Goal: Task Accomplishment & Management: Use online tool/utility

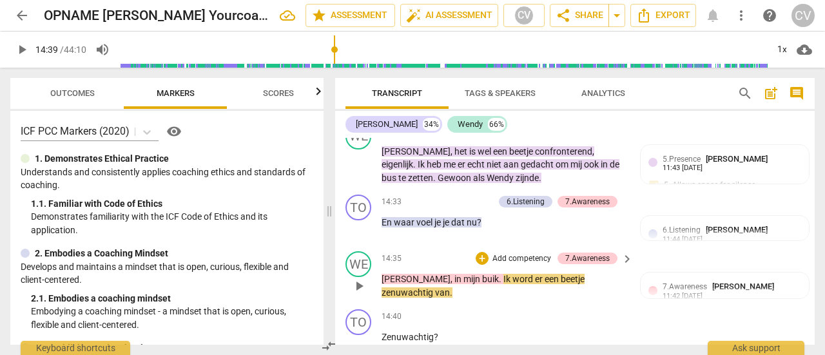
scroll to position [6922, 0]
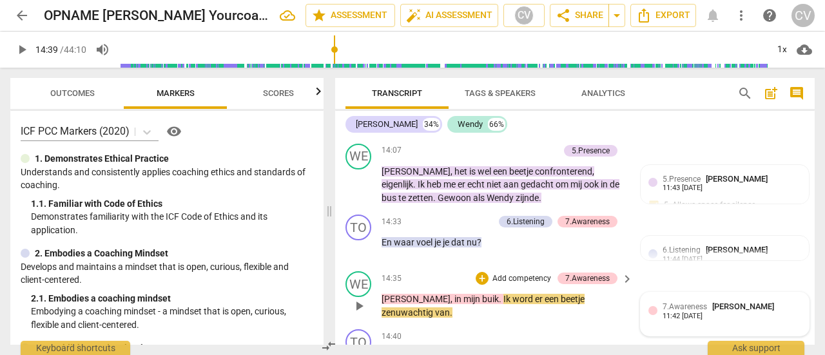
click at [696, 302] on span "7.Awareness" at bounding box center [684, 306] width 44 height 9
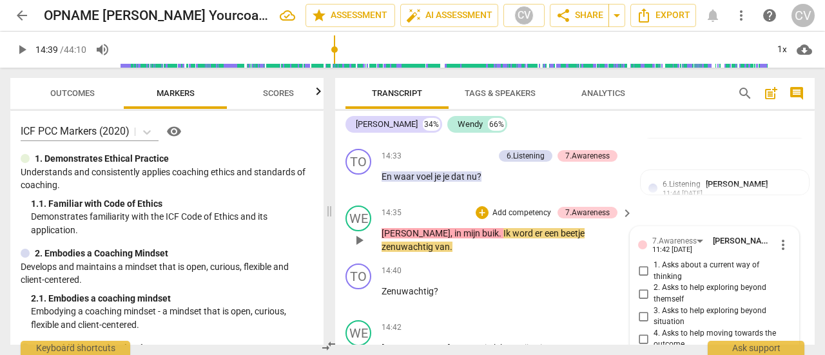
scroll to position [6986, 0]
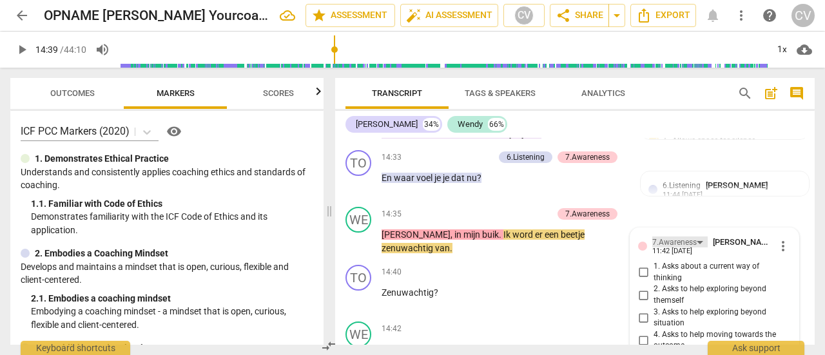
click at [698, 236] on div "7.Awareness" at bounding box center [679, 241] width 55 height 11
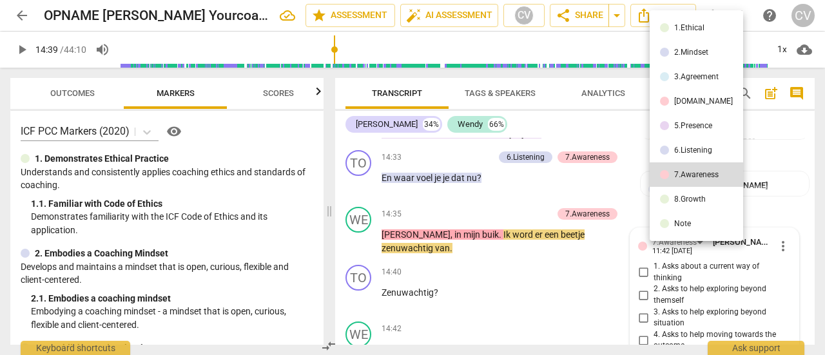
click at [781, 172] on div at bounding box center [412, 177] width 825 height 355
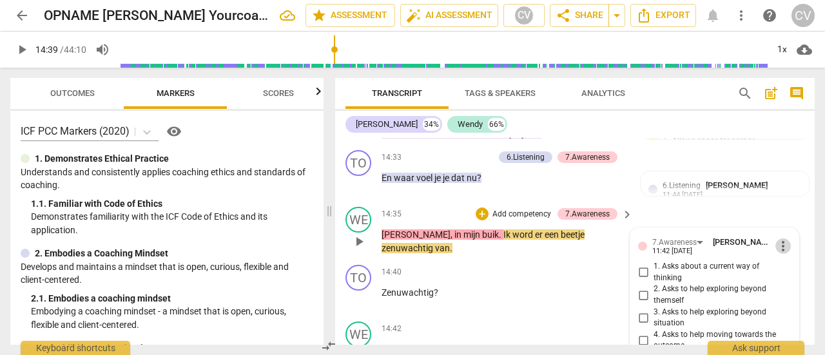
click at [778, 238] on span "more_vert" at bounding box center [782, 245] width 15 height 15
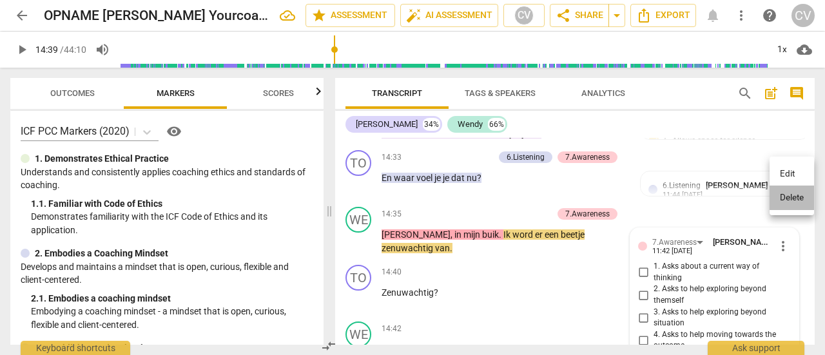
click at [789, 195] on li "Delete" at bounding box center [791, 198] width 44 height 24
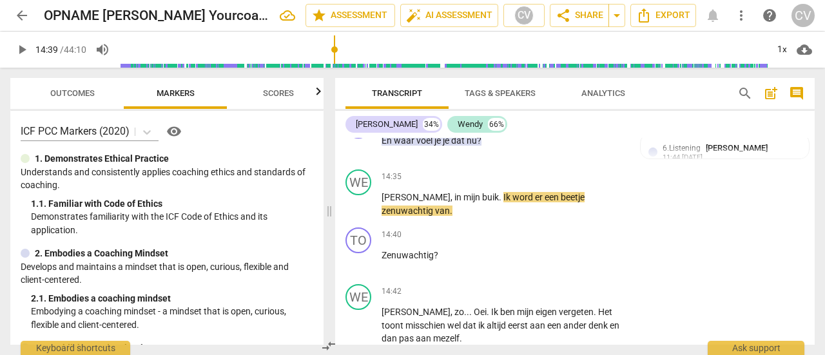
scroll to position [7051, 0]
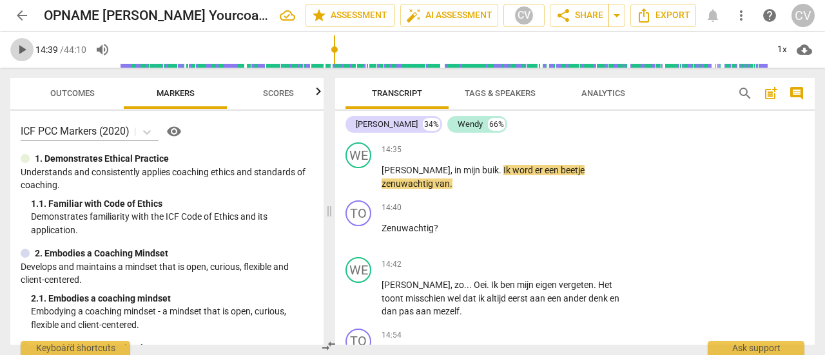
click at [26, 47] on span "play_arrow" at bounding box center [21, 49] width 15 height 15
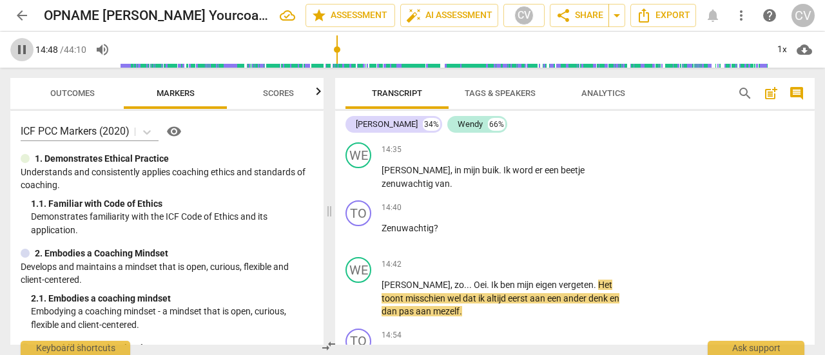
click at [25, 50] on span "pause" at bounding box center [21, 49] width 15 height 15
type input "888"
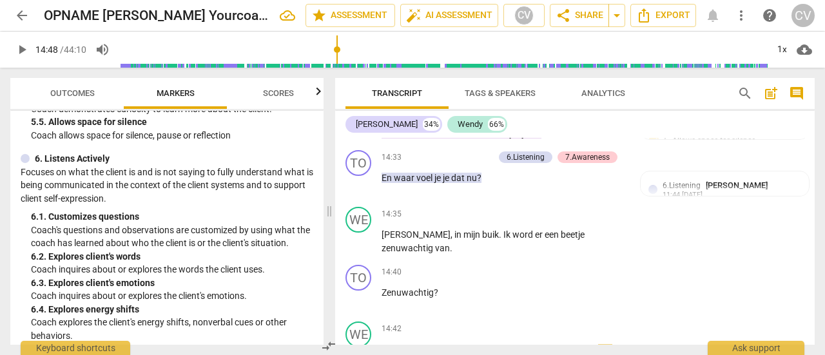
scroll to position [902, 0]
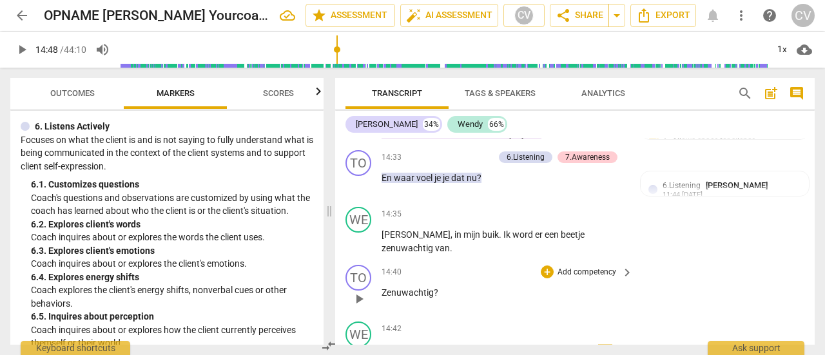
click at [594, 267] on p "Add competency" at bounding box center [586, 273] width 61 height 12
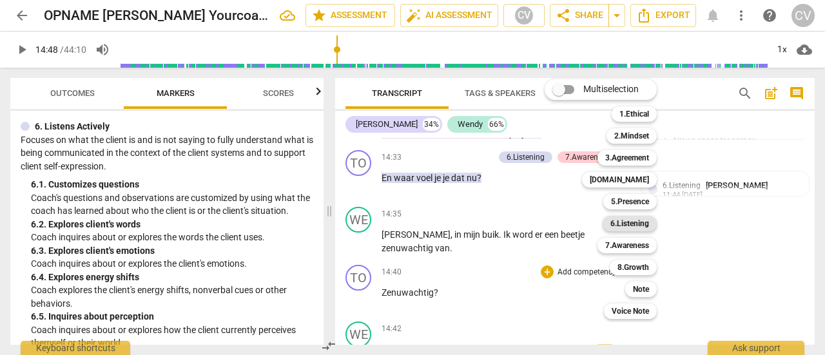
click at [632, 226] on b "6.Listening" at bounding box center [629, 223] width 39 height 15
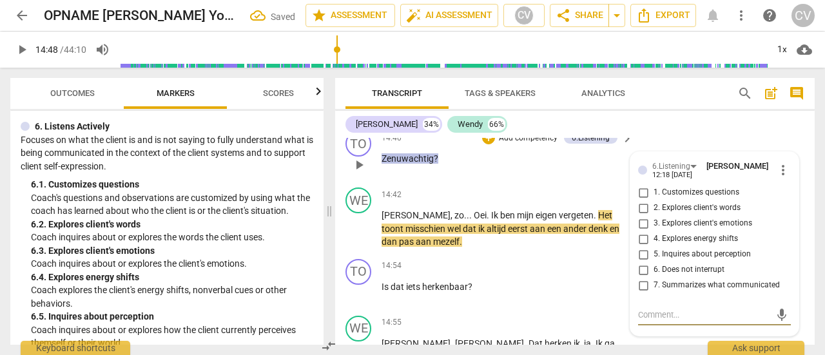
scroll to position [7056, 0]
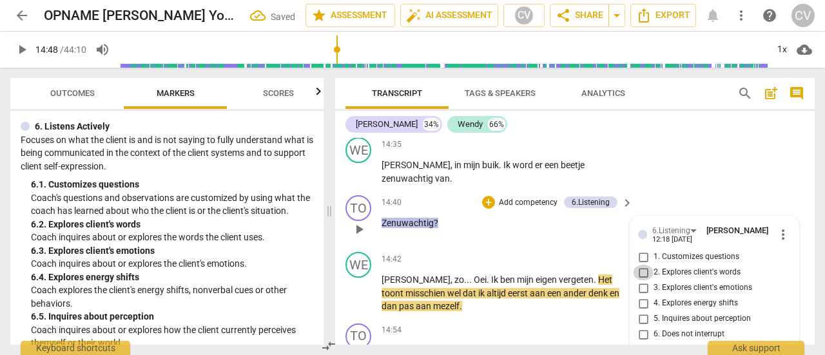
click at [637, 265] on input "2. Explores client's words" at bounding box center [643, 272] width 21 height 15
checkbox input "true"
click at [21, 52] on span "play_arrow" at bounding box center [21, 49] width 15 height 15
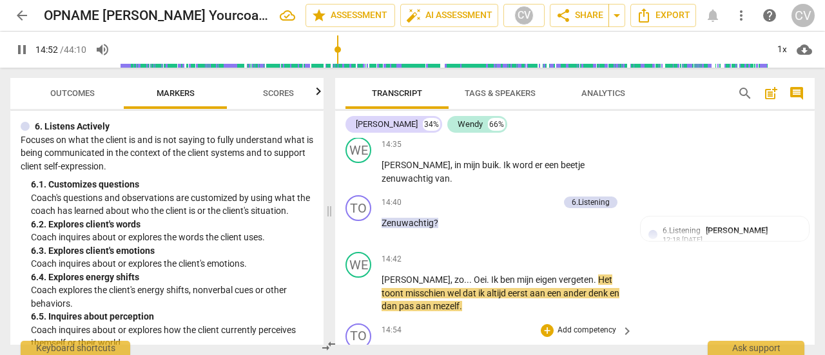
scroll to position [7120, 0]
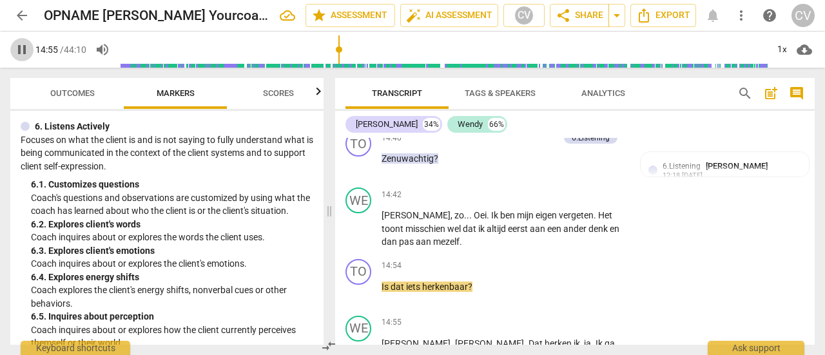
click at [23, 44] on span "pause" at bounding box center [21, 49] width 15 height 15
type input "896"
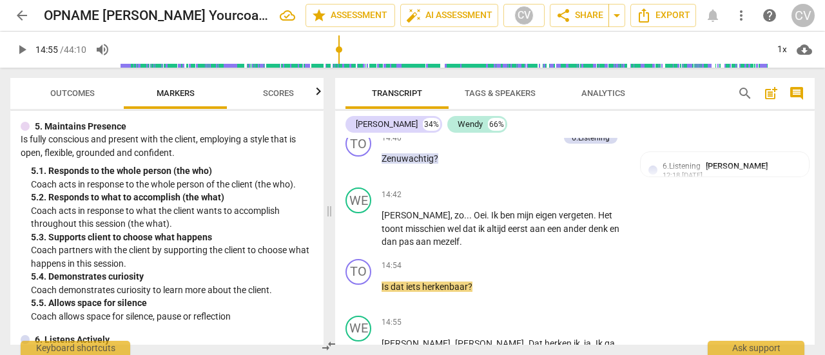
scroll to position [709, 0]
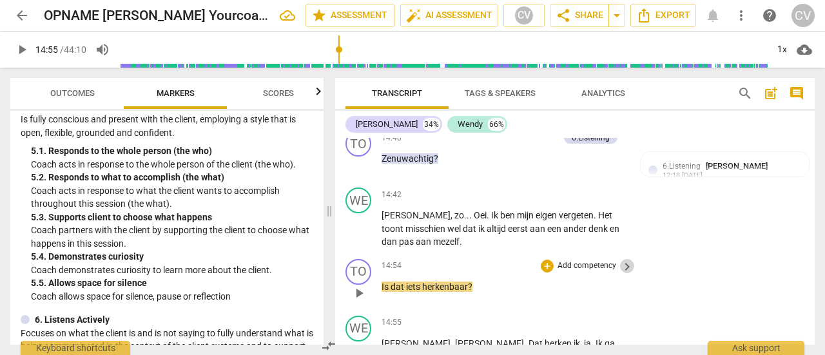
click at [620, 259] on span "keyboard_arrow_right" at bounding box center [626, 266] width 15 height 15
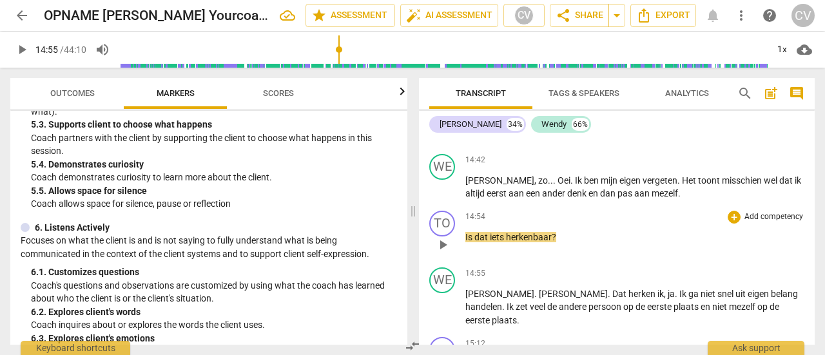
scroll to position [629, 0]
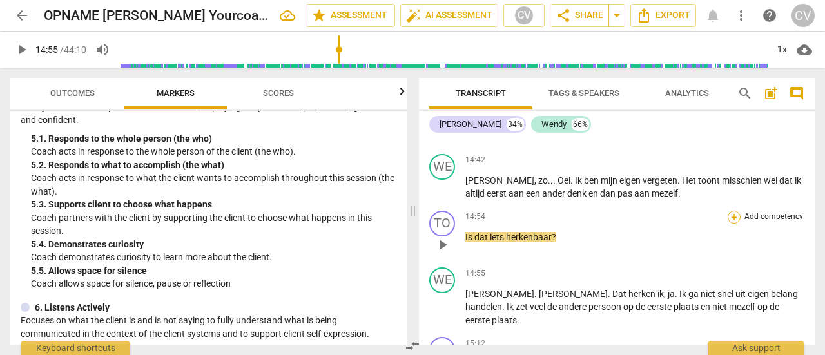
click at [731, 211] on div "+" at bounding box center [733, 217] width 13 height 13
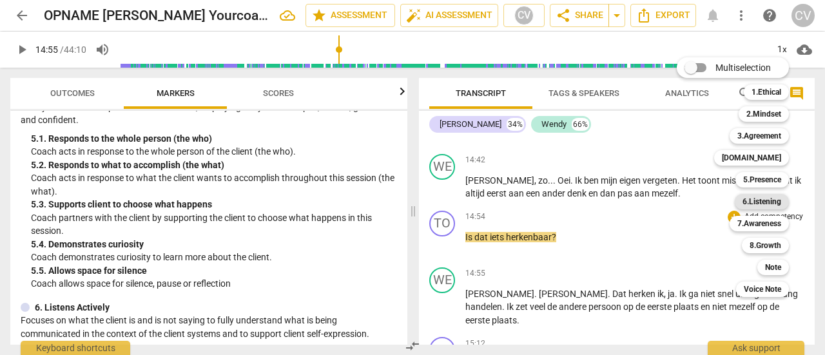
click at [759, 202] on b "6.Listening" at bounding box center [761, 201] width 39 height 15
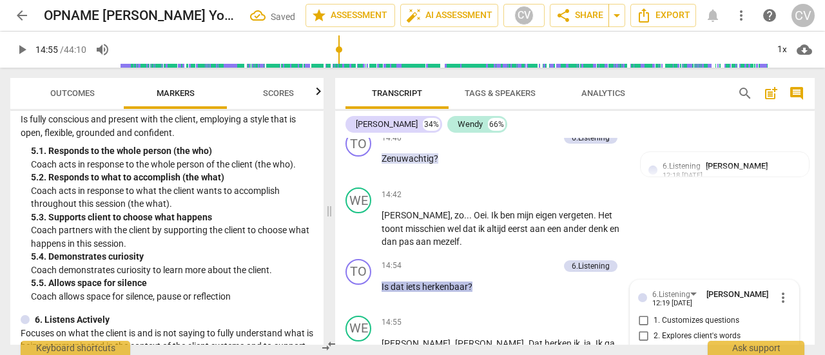
scroll to position [7248, 0]
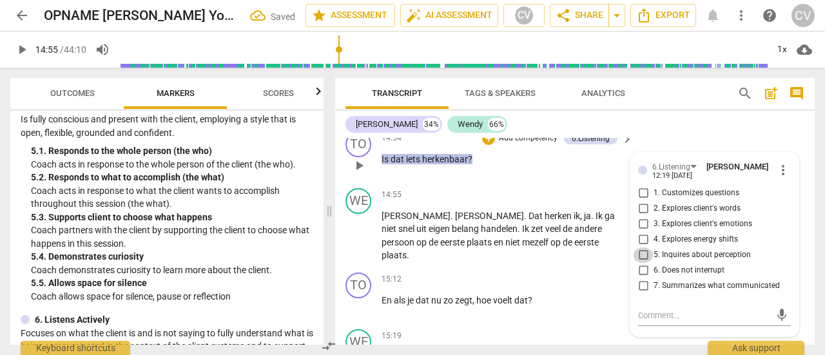
click at [644, 247] on input "5. Inquires about perception" at bounding box center [643, 254] width 21 height 15
checkbox input "true"
click at [559, 274] on p "Add competency" at bounding box center [586, 280] width 61 height 12
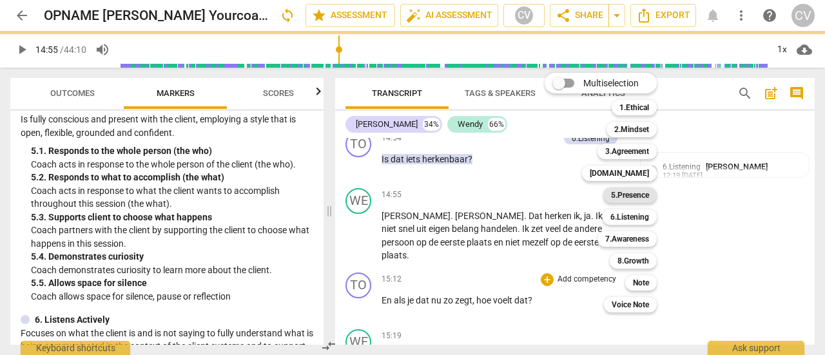
click at [613, 195] on b "5.Presence" at bounding box center [630, 195] width 38 height 15
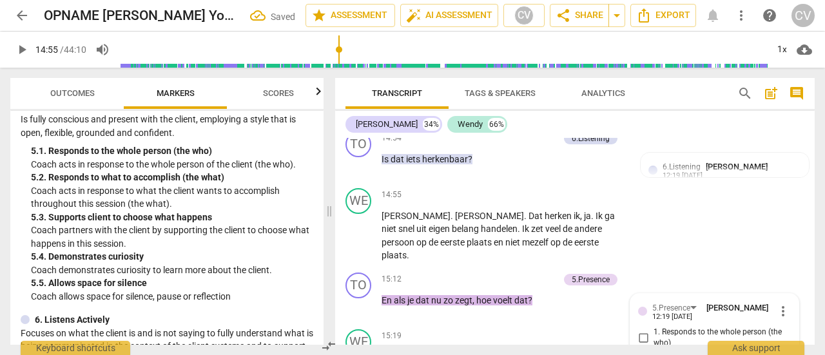
scroll to position [7366, 0]
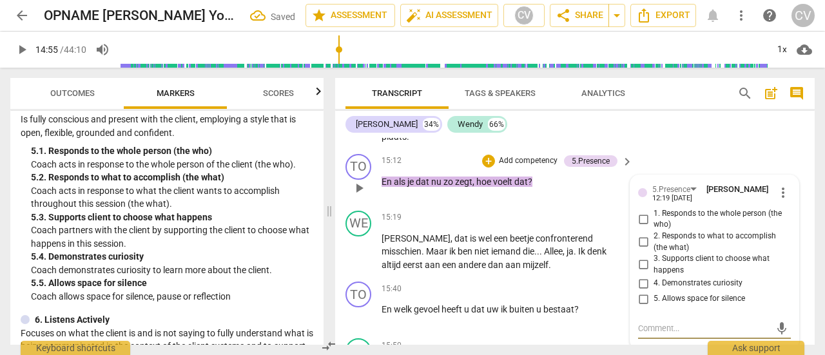
click at [645, 276] on input "4. Demonstrates curiosity" at bounding box center [643, 283] width 21 height 15
checkbox input "true"
click at [15, 50] on span "play_arrow" at bounding box center [21, 49] width 15 height 15
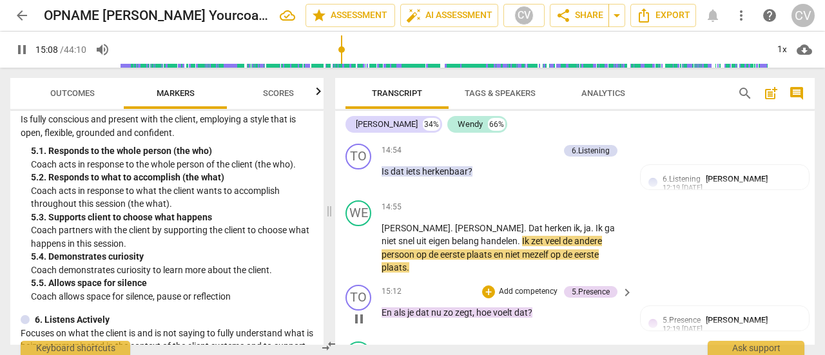
scroll to position [7237, 0]
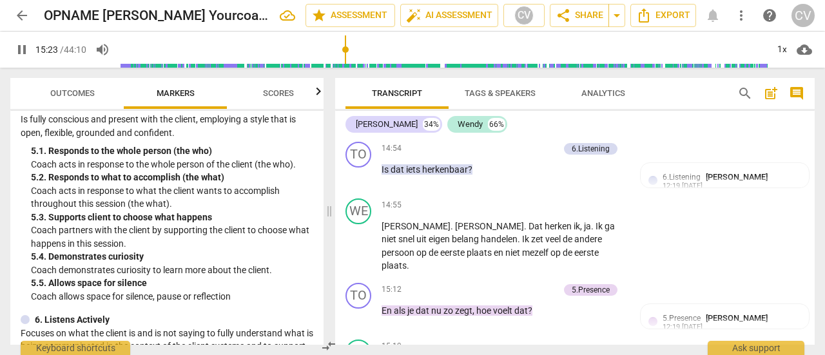
click at [23, 52] on span "pause" at bounding box center [21, 49] width 15 height 15
type input "924"
click at [535, 284] on p "Add competency" at bounding box center [527, 290] width 61 height 12
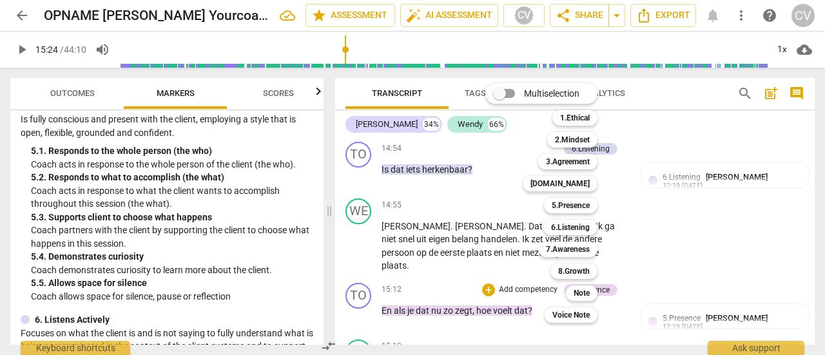
click at [182, 206] on div at bounding box center [412, 177] width 825 height 355
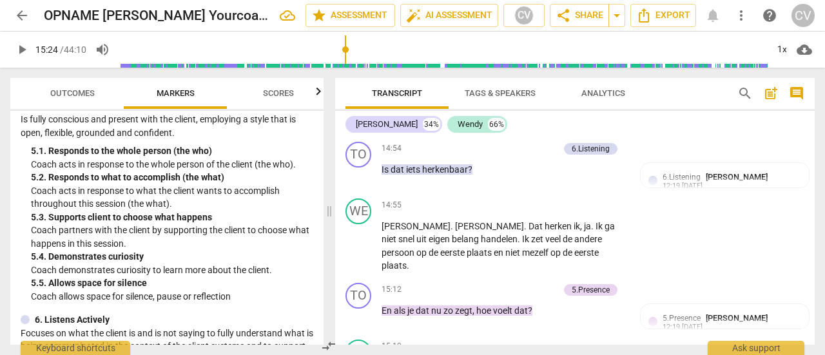
click at [182, 206] on div at bounding box center [412, 177] width 825 height 355
click at [183, 207] on p "Coach acts in response to what the client wants to accomplish throughout this s…" at bounding box center [172, 197] width 282 height 26
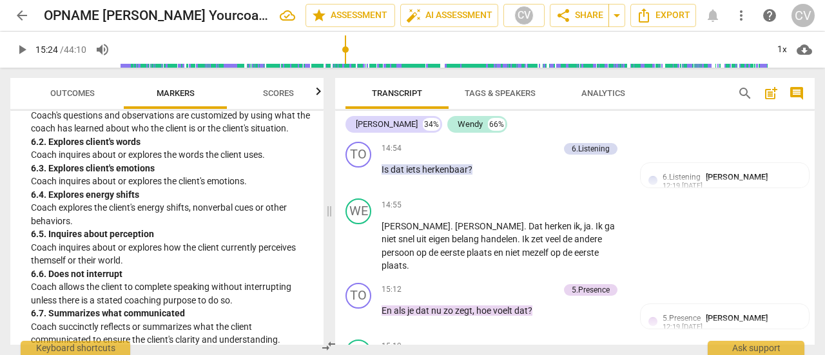
scroll to position [967, 0]
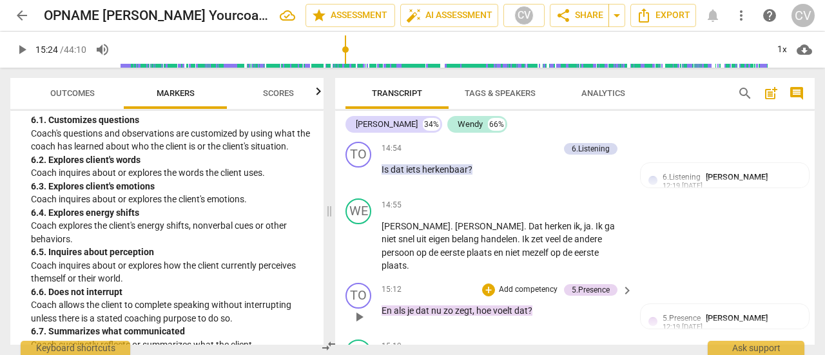
click at [519, 284] on p "Add competency" at bounding box center [527, 290] width 61 height 12
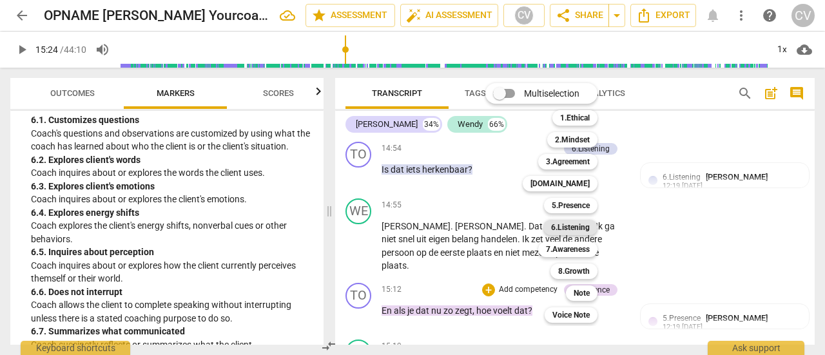
click at [564, 231] on b "6.Listening" at bounding box center [570, 227] width 39 height 15
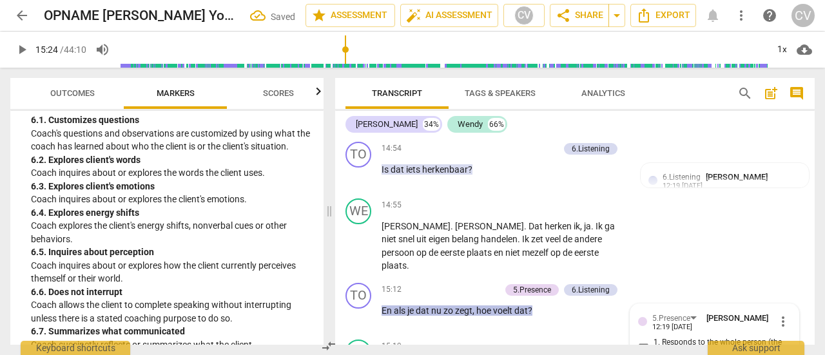
scroll to position [7366, 0]
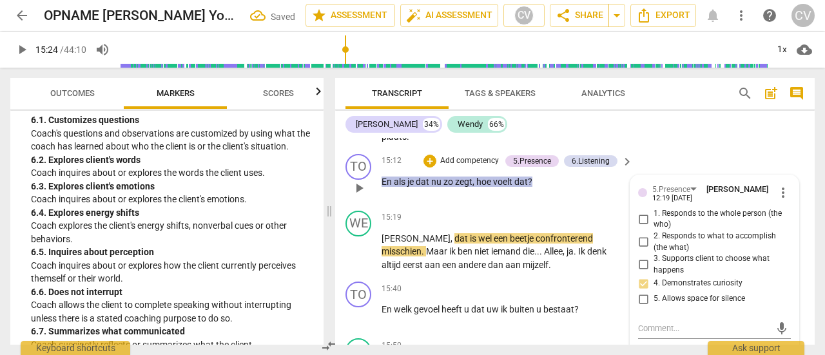
checkbox input "true"
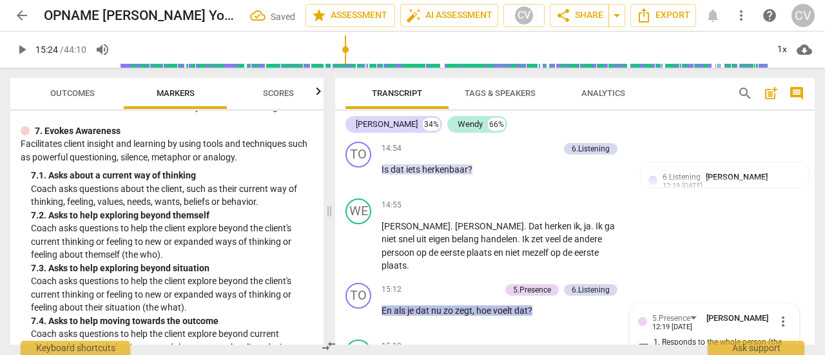
scroll to position [1224, 0]
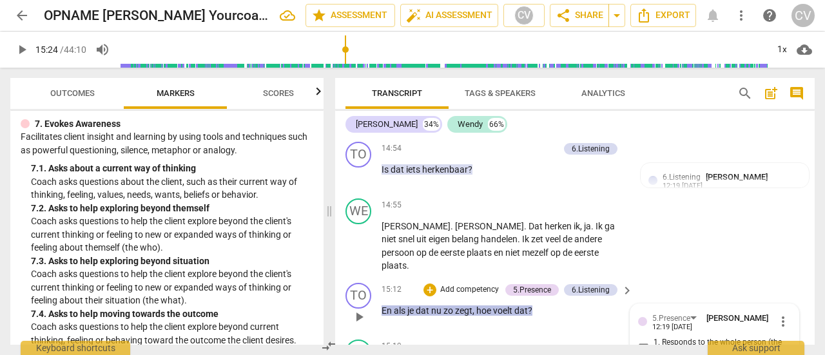
click at [486, 284] on p "Add competency" at bounding box center [469, 290] width 61 height 12
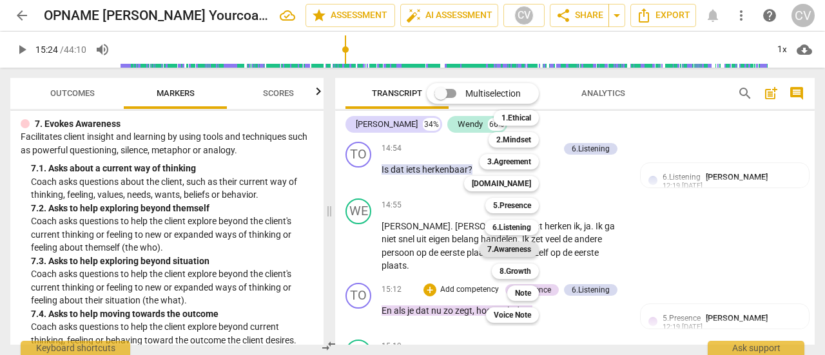
click at [515, 248] on b "7.Awareness" at bounding box center [509, 249] width 44 height 15
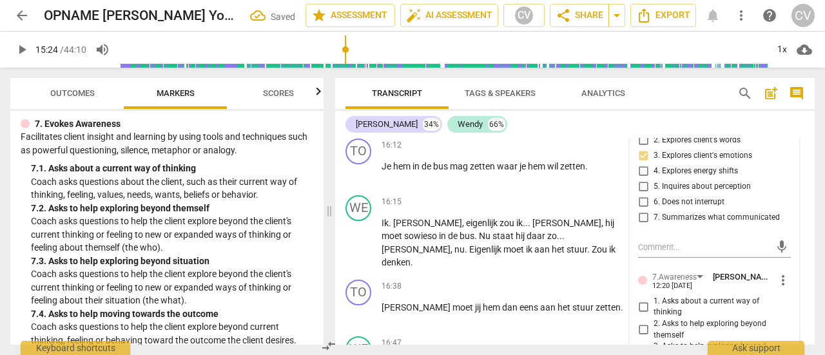
scroll to position [7624, 0]
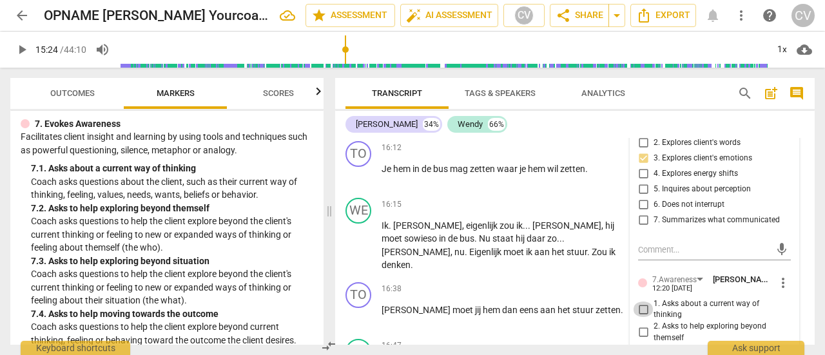
click at [642, 302] on input "1. Asks about a current way of thinking" at bounding box center [643, 309] width 21 height 15
click at [640, 302] on input "1. Asks about a current way of thinking" at bounding box center [643, 309] width 21 height 15
checkbox input "true"
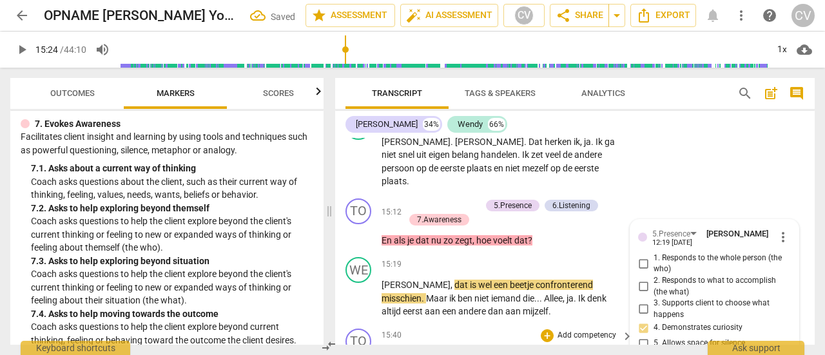
scroll to position [7302, 0]
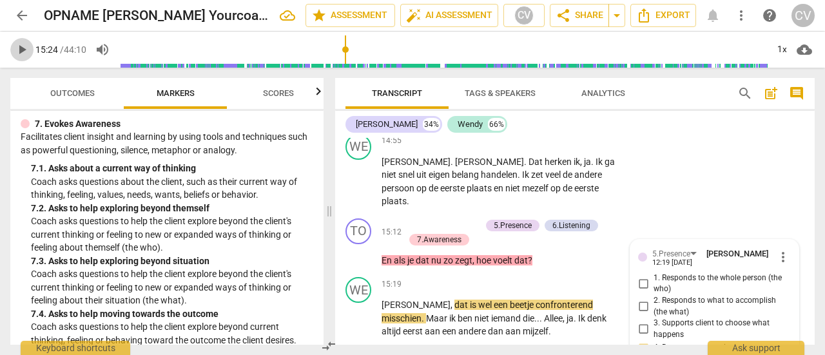
click at [22, 50] on span "play_arrow" at bounding box center [21, 49] width 15 height 15
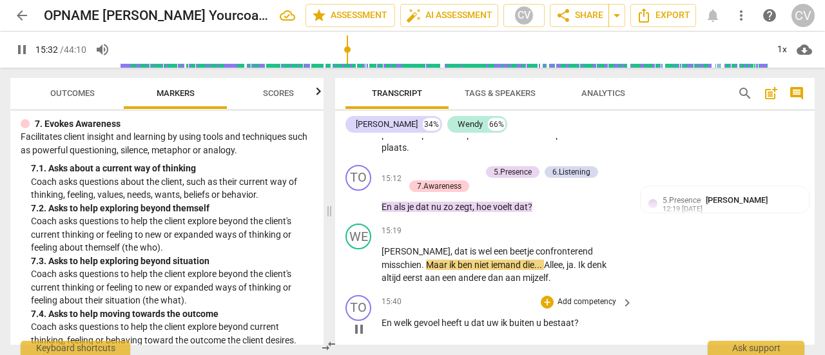
scroll to position [7366, 0]
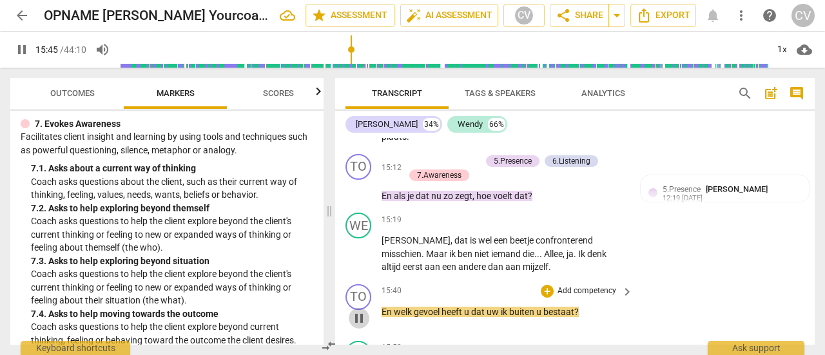
click at [360, 311] on span "pause" at bounding box center [358, 318] width 15 height 15
type input "946"
click at [556, 285] on p "Add competency" at bounding box center [586, 291] width 61 height 12
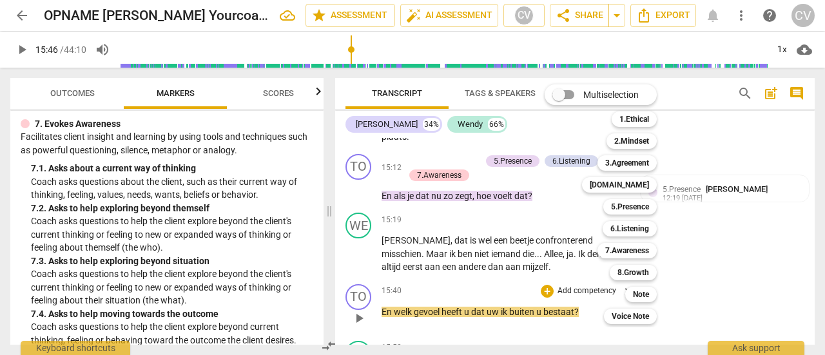
click at [554, 207] on div "Multiselection m 1.Ethical 1 2.Mindset 2 3.Agreement 3 [DOMAIN_NAME] 4 5.Presen…" at bounding box center [610, 204] width 142 height 246
click at [630, 249] on b "7.Awareness" at bounding box center [627, 250] width 44 height 15
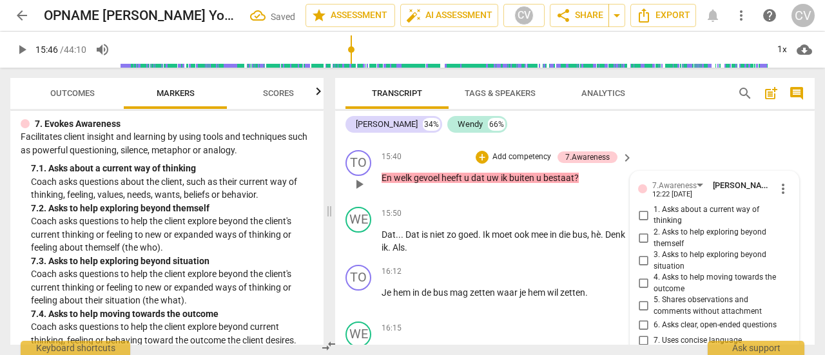
scroll to position [7429, 0]
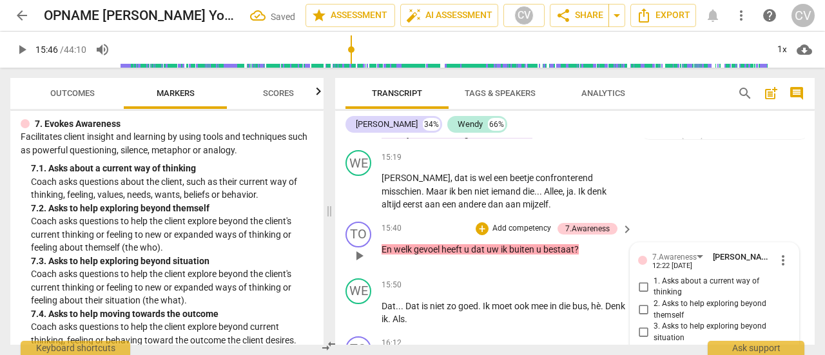
click at [641, 279] on input "1. Asks about a current way of thinking" at bounding box center [643, 286] width 21 height 15
checkbox input "true"
click at [646, 302] on input "2. Asks to help exploring beyond themself" at bounding box center [643, 309] width 21 height 15
checkbox input "true"
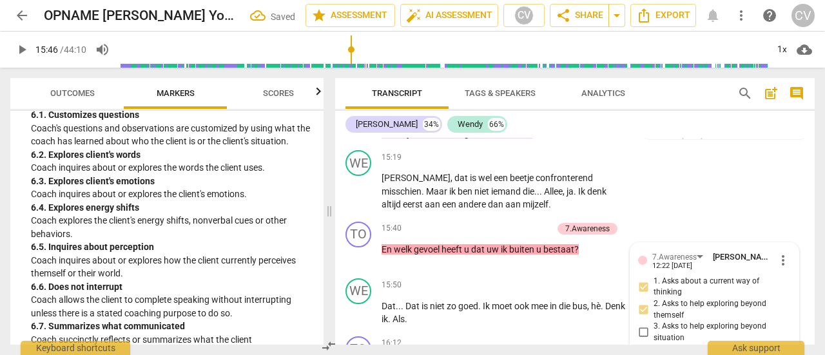
scroll to position [967, 0]
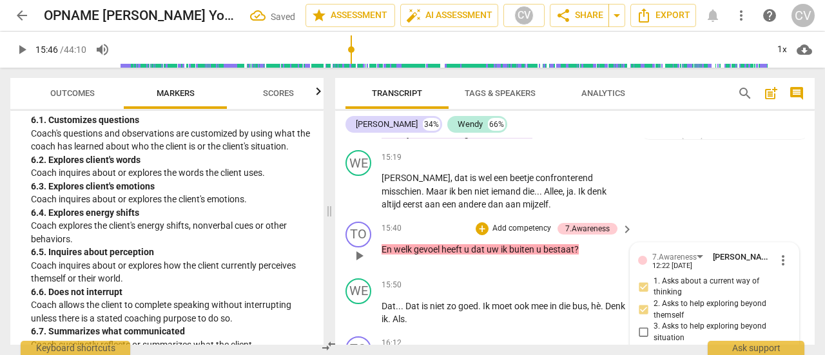
click at [512, 223] on p "Add competency" at bounding box center [521, 229] width 61 height 12
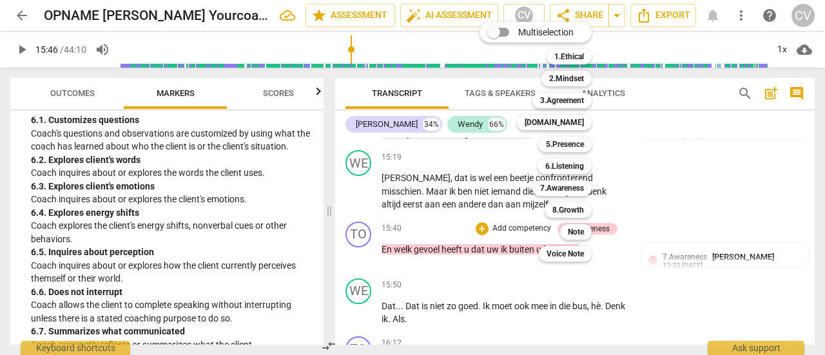
drag, startPoint x: 568, startPoint y: 168, endPoint x: 604, endPoint y: 175, distance: 36.1
click at [570, 168] on b "6.Listening" at bounding box center [564, 166] width 39 height 15
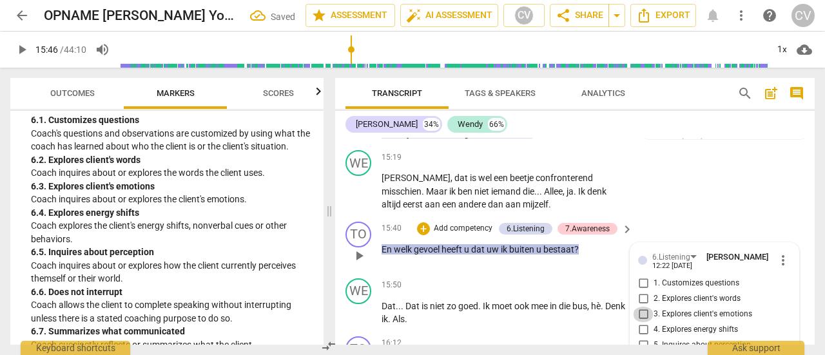
click at [640, 307] on input "3. Explores client's emotions" at bounding box center [643, 314] width 21 height 15
checkbox input "true"
click at [19, 52] on span "play_arrow" at bounding box center [21, 49] width 15 height 15
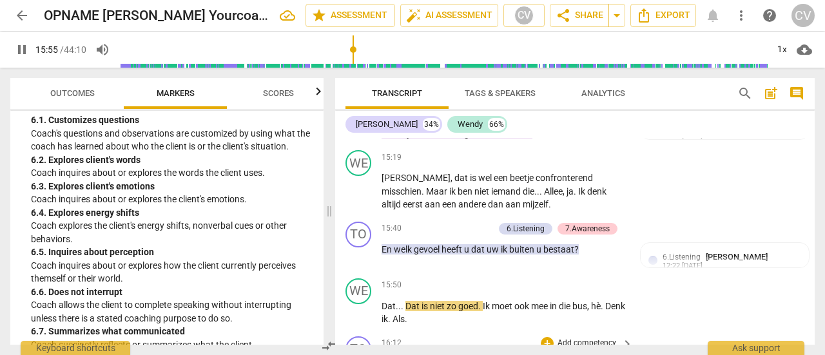
scroll to position [7493, 0]
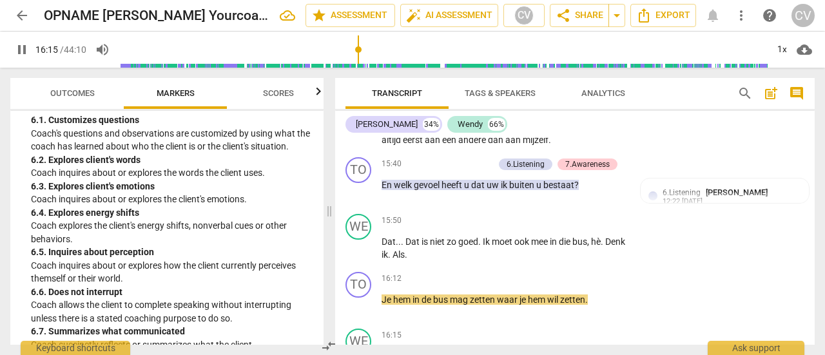
click at [23, 53] on span "pause" at bounding box center [21, 49] width 15 height 15
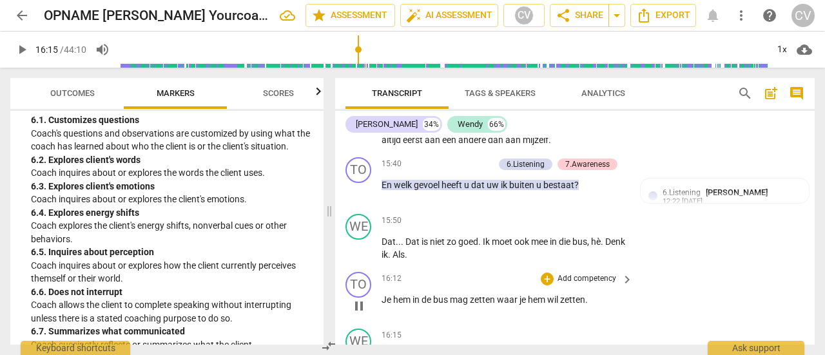
type input "975"
click at [392, 294] on span "Je" at bounding box center [387, 299] width 12 height 10
click at [382, 294] on span "Je" at bounding box center [387, 299] width 12 height 10
click at [23, 50] on span "play_arrow" at bounding box center [21, 49] width 15 height 15
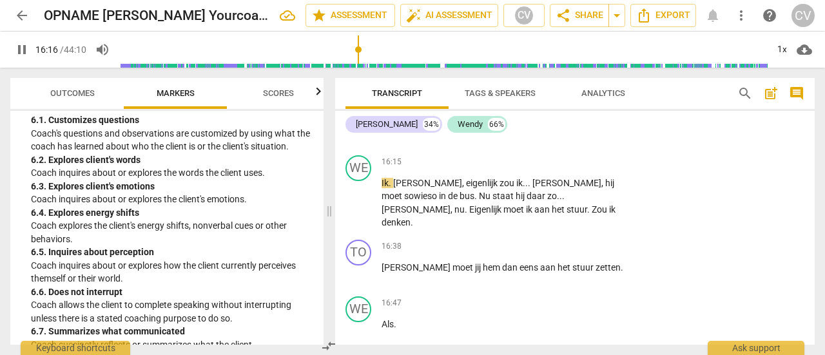
scroll to position [7751, 0]
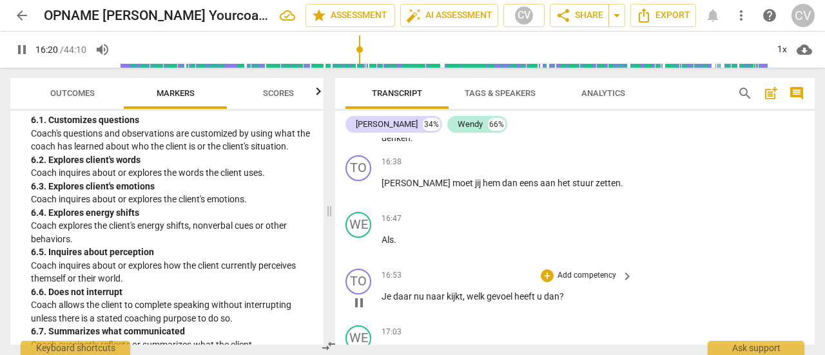
click at [585, 270] on p "Add competency" at bounding box center [586, 276] width 61 height 12
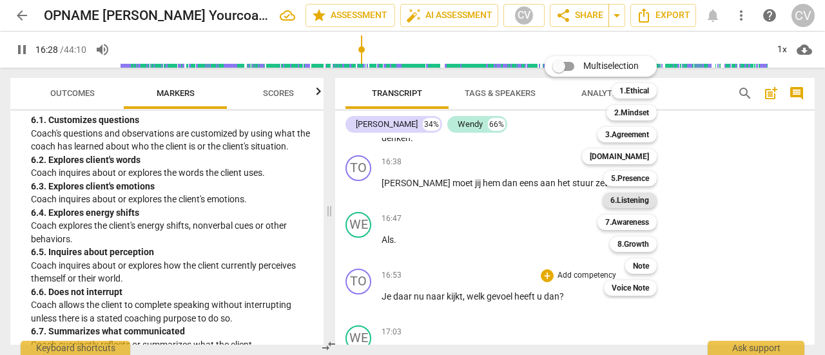
click at [631, 198] on b "6.Listening" at bounding box center [629, 200] width 39 height 15
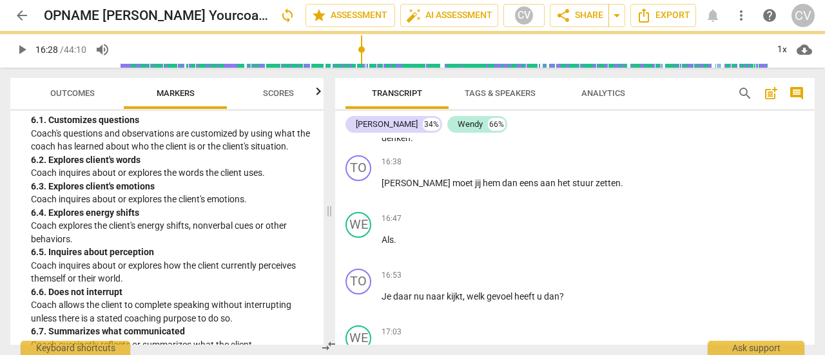
type input "988"
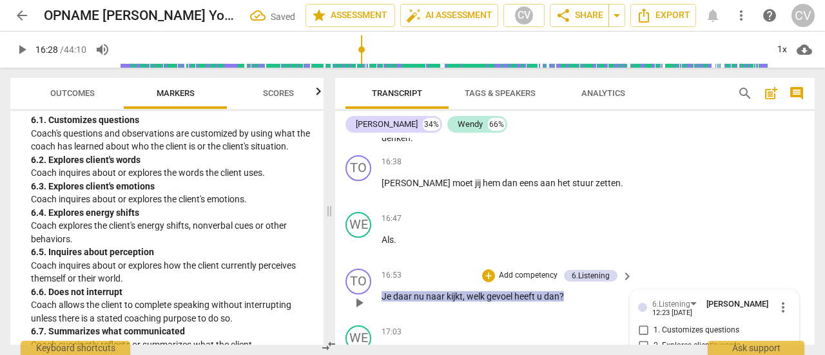
scroll to position [7863, 0]
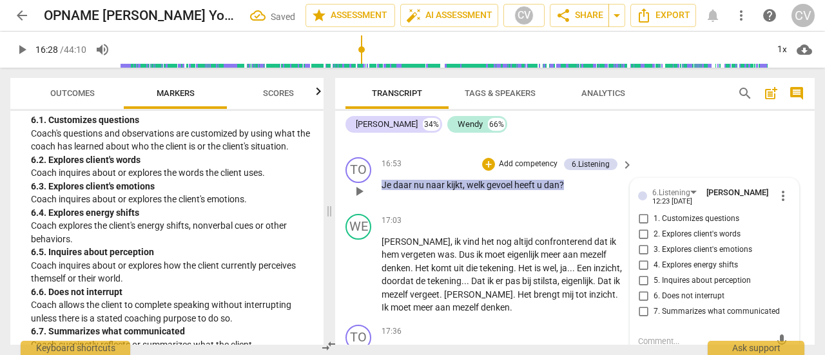
click at [640, 242] on input "3. Explores client's emotions" at bounding box center [643, 249] width 21 height 15
checkbox input "true"
click at [641, 273] on input "5. Inquires about perception" at bounding box center [643, 280] width 21 height 15
checkbox input "true"
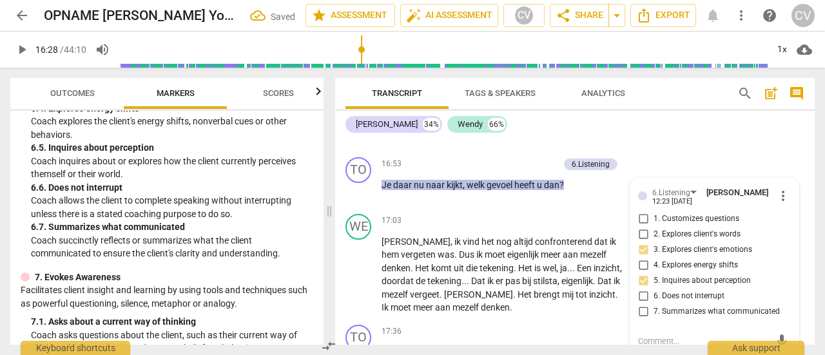
scroll to position [1095, 0]
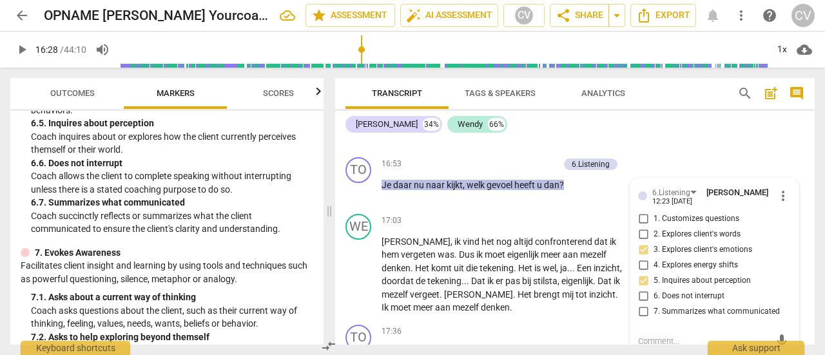
click at [19, 50] on span "play_arrow" at bounding box center [21, 49] width 15 height 15
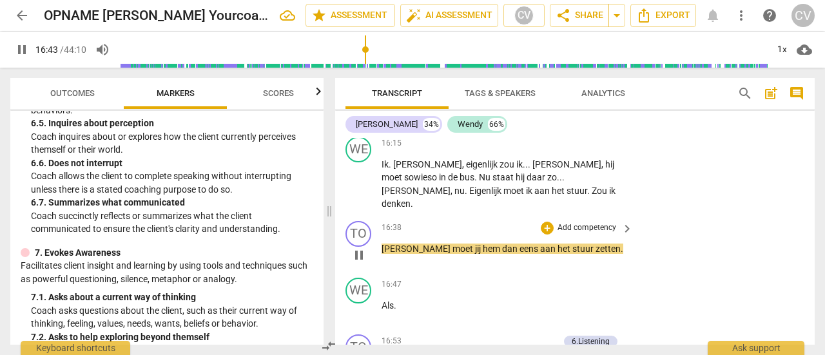
scroll to position [7697, 0]
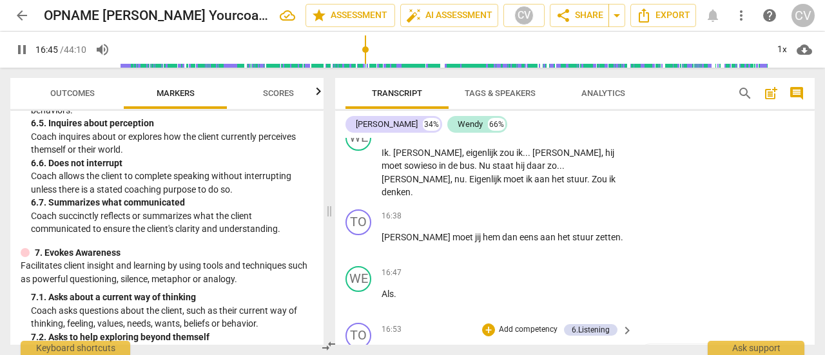
click at [537, 324] on p "Add competency" at bounding box center [527, 330] width 61 height 12
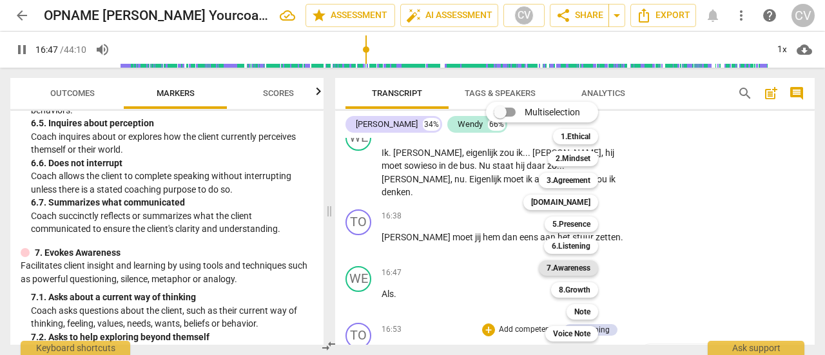
click at [566, 266] on b "7.Awareness" at bounding box center [568, 267] width 44 height 15
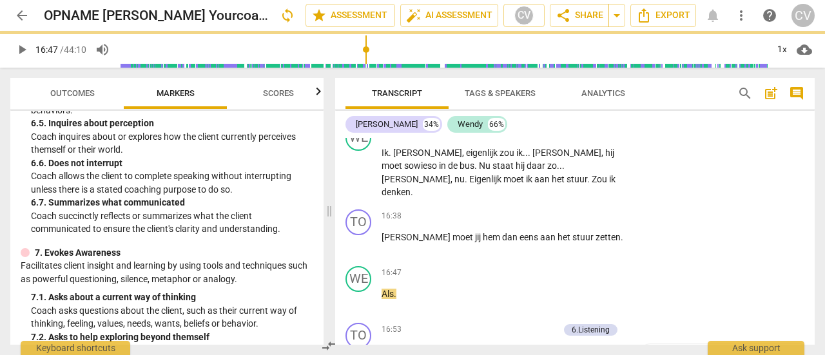
type input "1008"
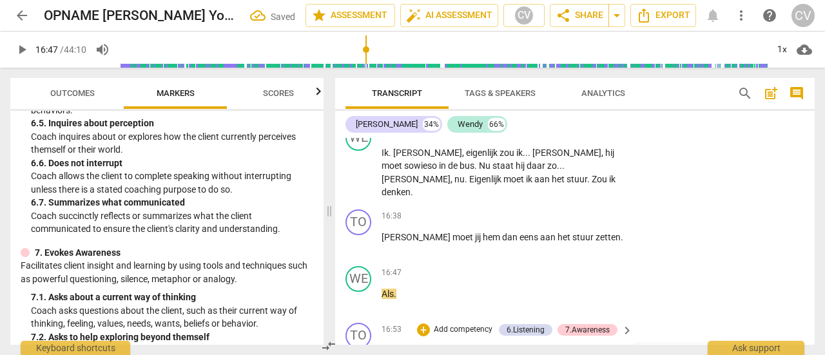
scroll to position [7863, 0]
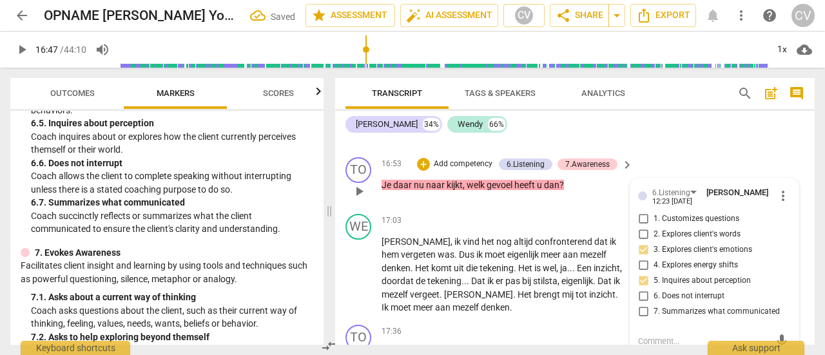
checkbox input "true"
click at [451, 347] on span "bepaalde" at bounding box center [438, 352] width 39 height 10
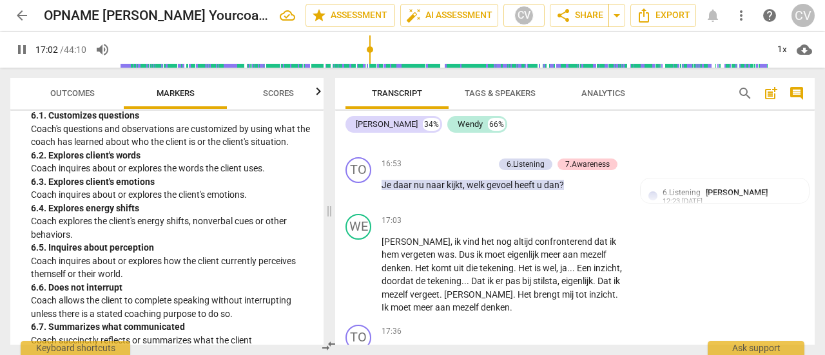
scroll to position [967, 0]
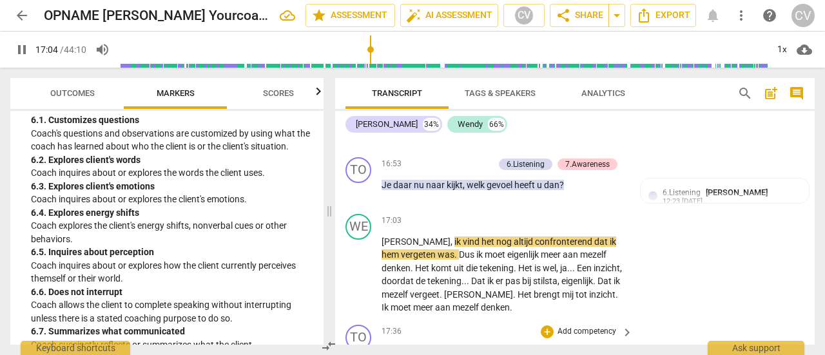
click at [569, 326] on p "Add competency" at bounding box center [586, 332] width 61 height 12
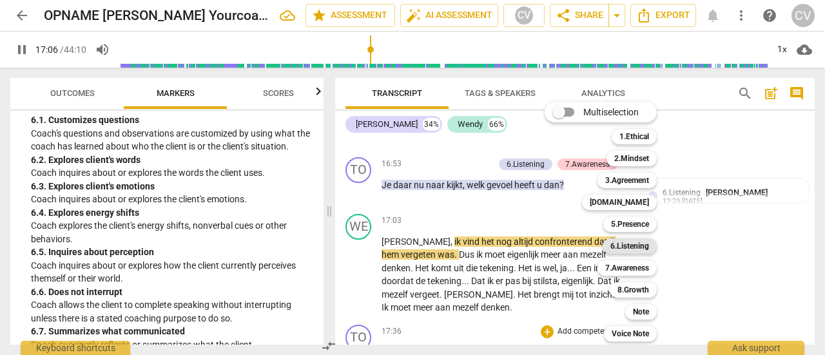
click at [624, 249] on b "6.Listening" at bounding box center [629, 245] width 39 height 15
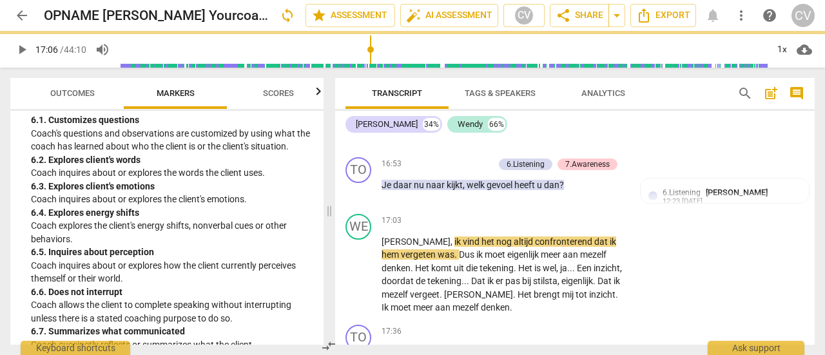
type input "1027"
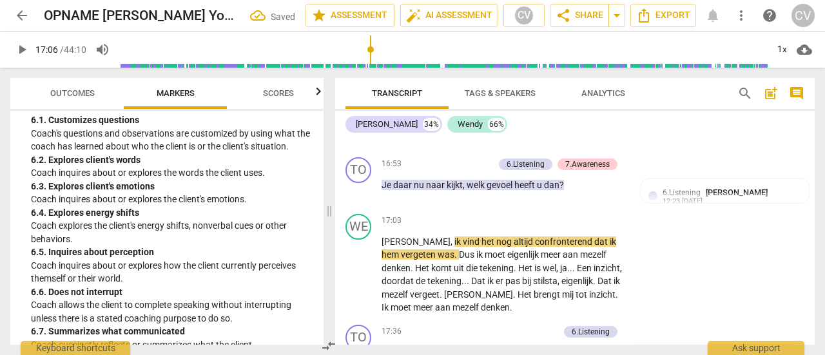
scroll to position [8030, 0]
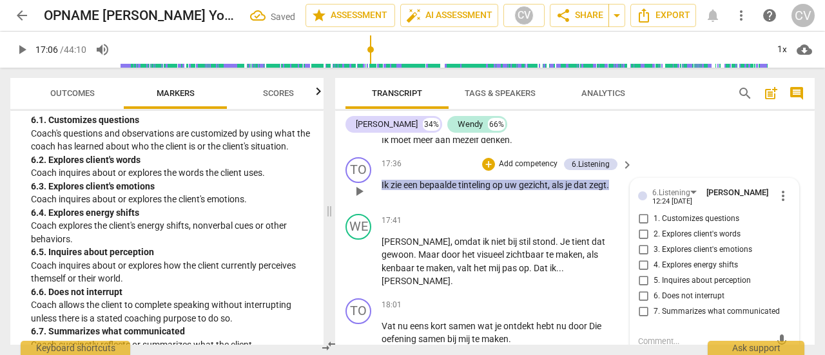
click at [642, 258] on input "4. Explores energy shifts" at bounding box center [643, 265] width 21 height 15
checkbox input "true"
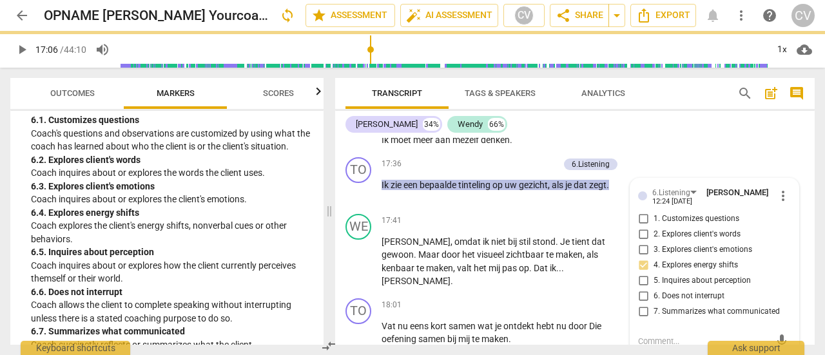
click at [18, 48] on span "play_arrow" at bounding box center [21, 49] width 15 height 15
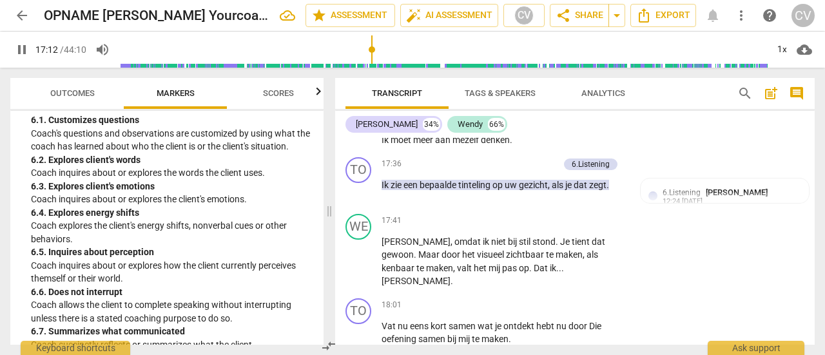
scroll to position [7874, 0]
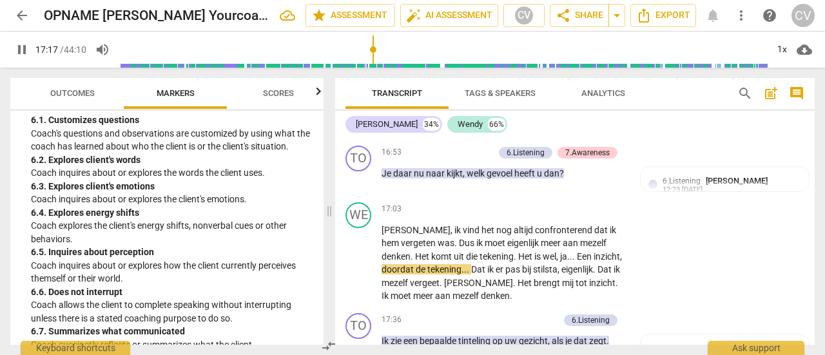
click at [49, 192] on div "6. 3. Explores client's emotions" at bounding box center [172, 187] width 282 height 14
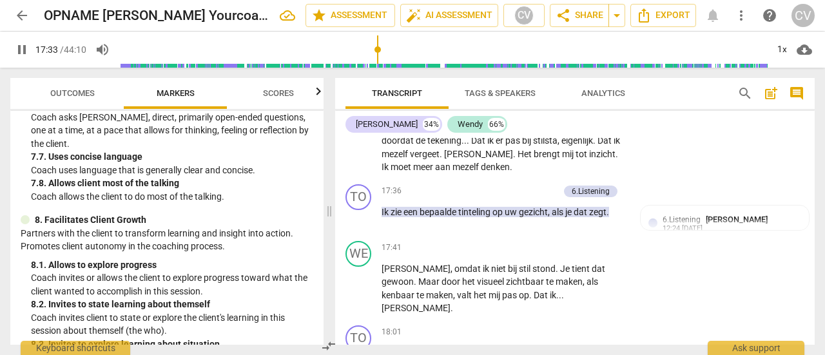
scroll to position [1611, 0]
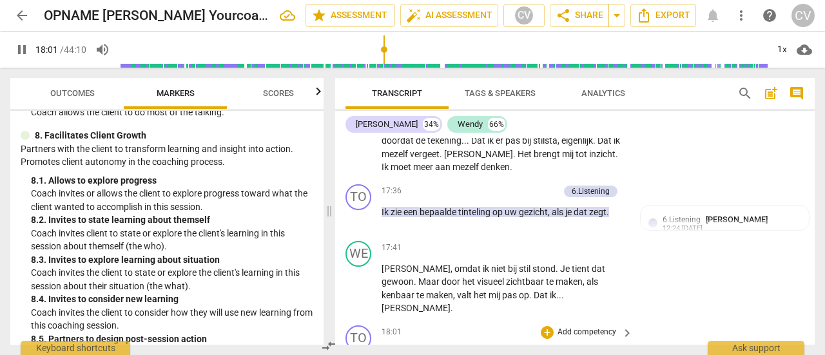
click at [568, 327] on p "Add competency" at bounding box center [586, 333] width 61 height 12
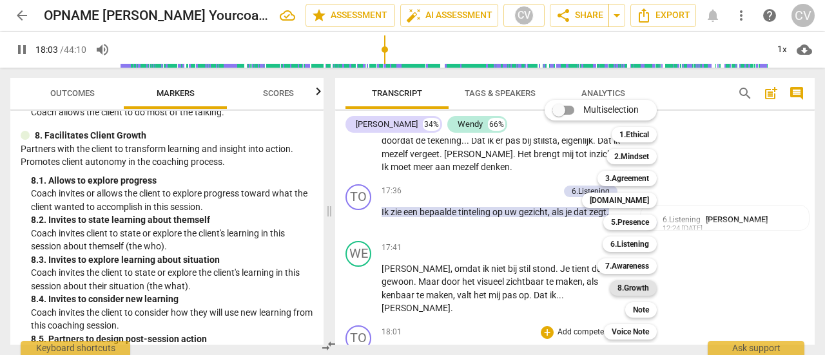
click at [646, 287] on b "8.Growth" at bounding box center [633, 287] width 32 height 15
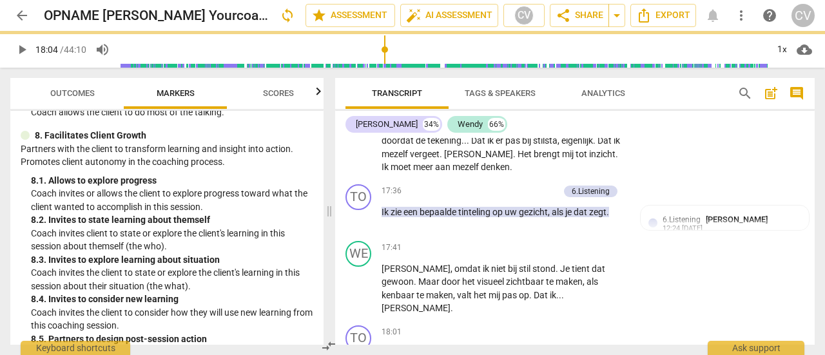
type input "1084"
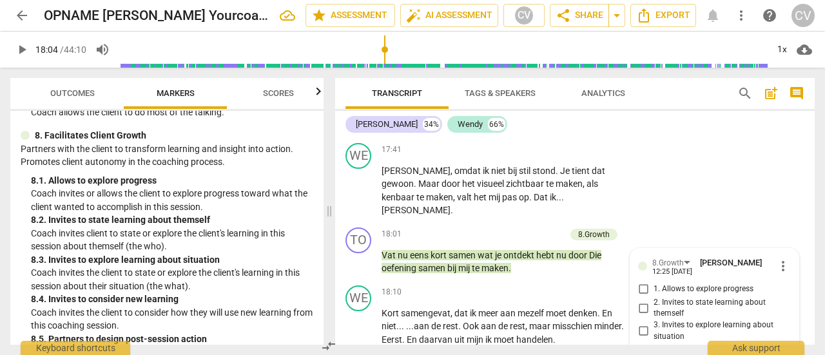
scroll to position [8082, 0]
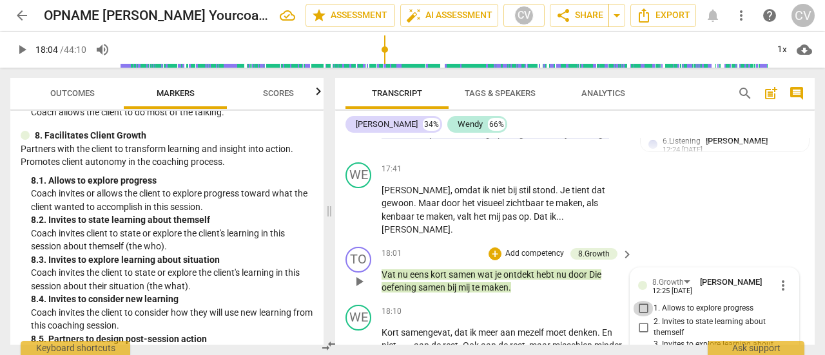
click at [639, 301] on input "1. Allows to explore progress" at bounding box center [643, 308] width 21 height 15
checkbox input "true"
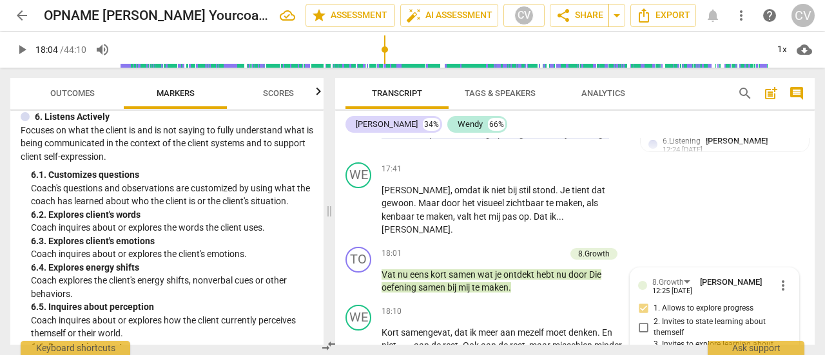
scroll to position [838, 0]
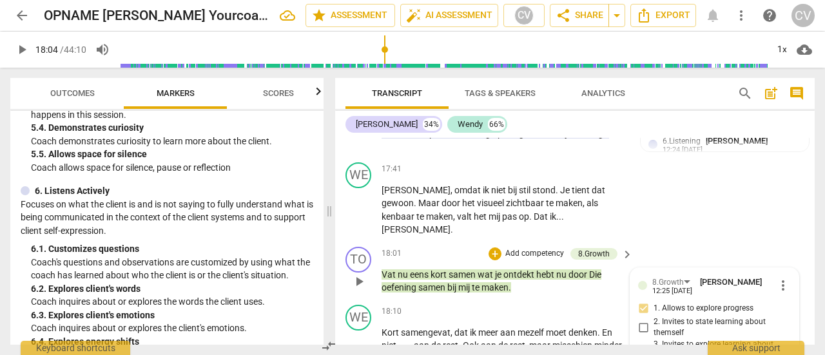
click at [539, 248] on p "Add competency" at bounding box center [534, 254] width 61 height 12
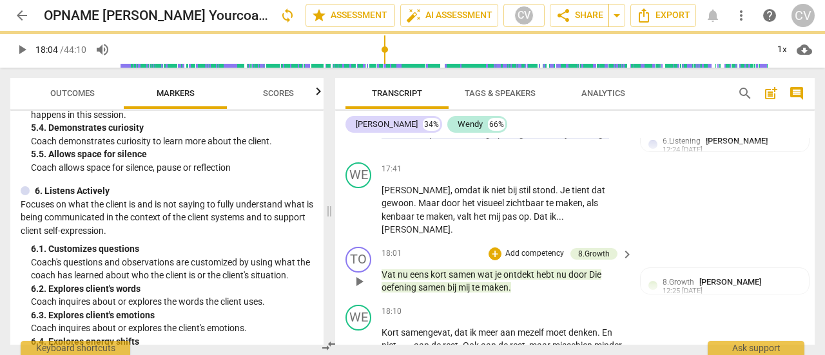
type input "1084"
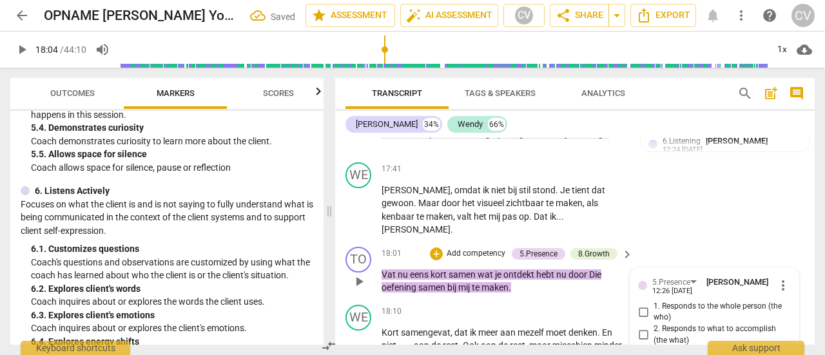
checkbox input "true"
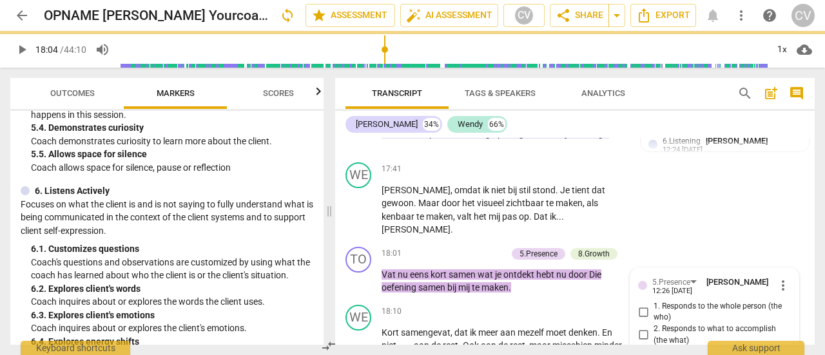
click at [21, 52] on span "play_arrow" at bounding box center [21, 49] width 15 height 15
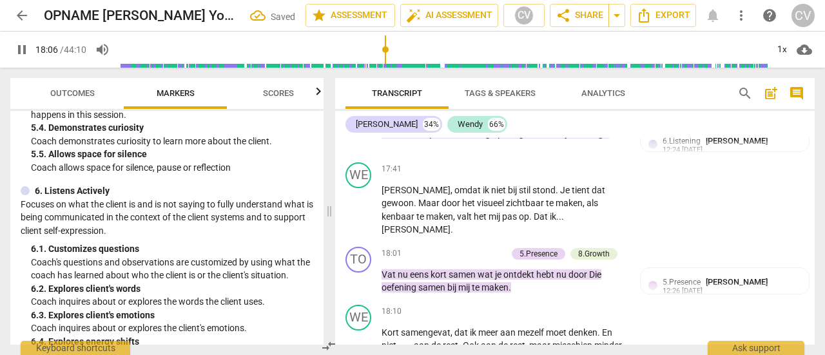
scroll to position [8146, 0]
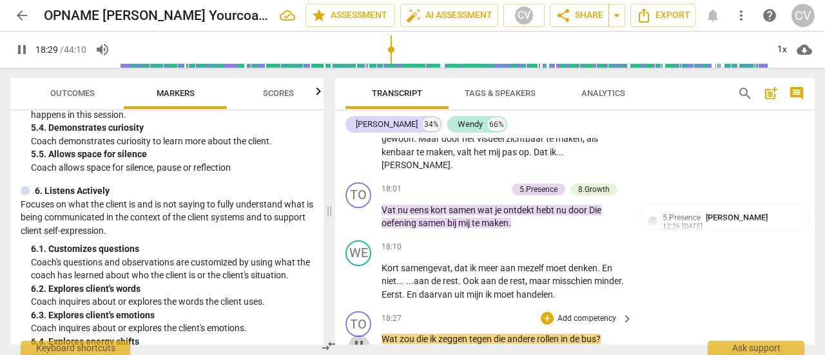
click at [362, 338] on span "pause" at bounding box center [358, 345] width 15 height 15
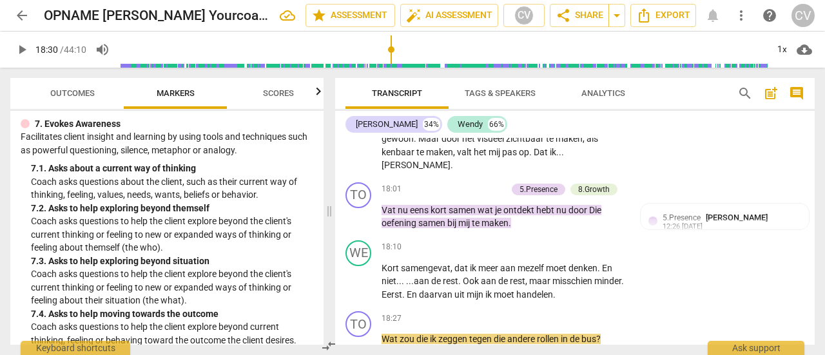
scroll to position [1289, 0]
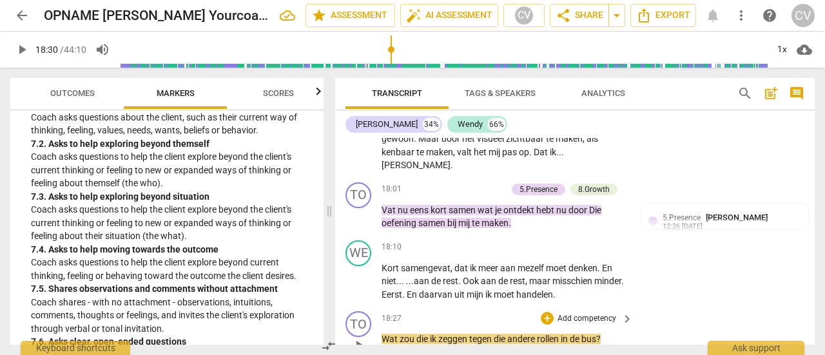
type input "1110"
click at [586, 313] on p "Add competency" at bounding box center [586, 319] width 61 height 12
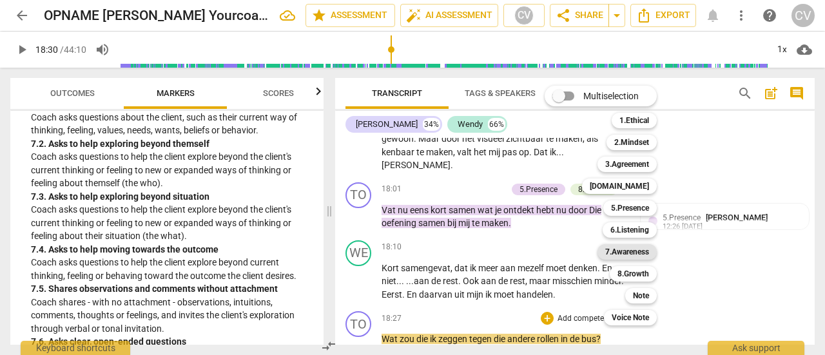
click at [626, 253] on b "7.Awareness" at bounding box center [627, 251] width 44 height 15
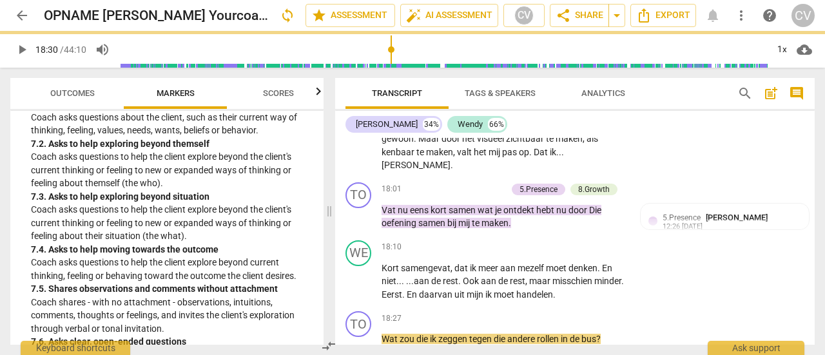
click at [625, 253] on div "Multiselection m 1.Ethical 1 2.Mindset 2 3.Agreement 3 [DOMAIN_NAME] 4 5.Presen…" at bounding box center [592, 206] width 106 height 139
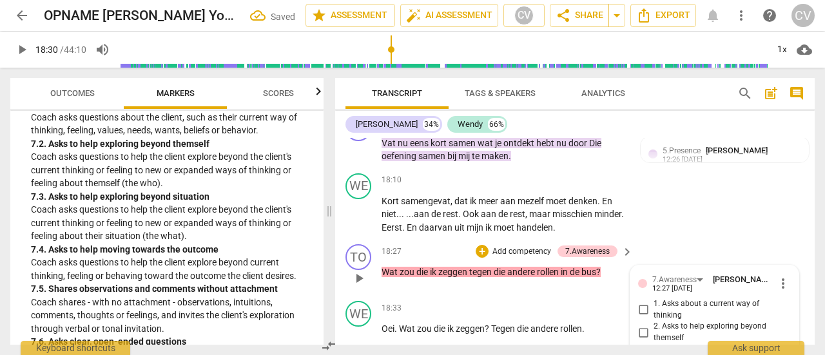
scroll to position [8209, 0]
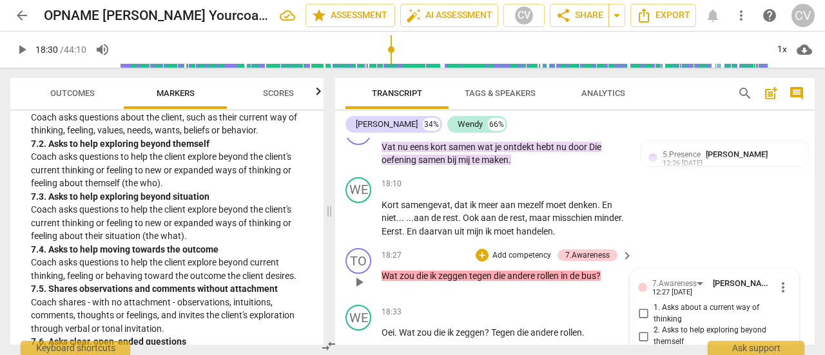
click at [642, 351] on input "3. Asks to help exploring beyond situation" at bounding box center [643, 358] width 21 height 15
checkbox input "true"
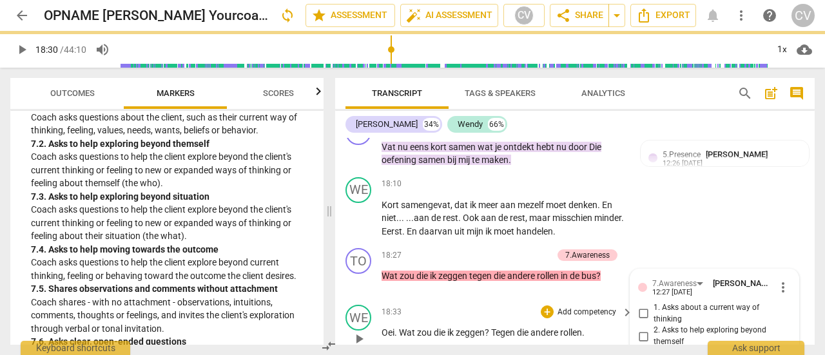
click at [478, 327] on span "zeggen" at bounding box center [470, 332] width 29 height 10
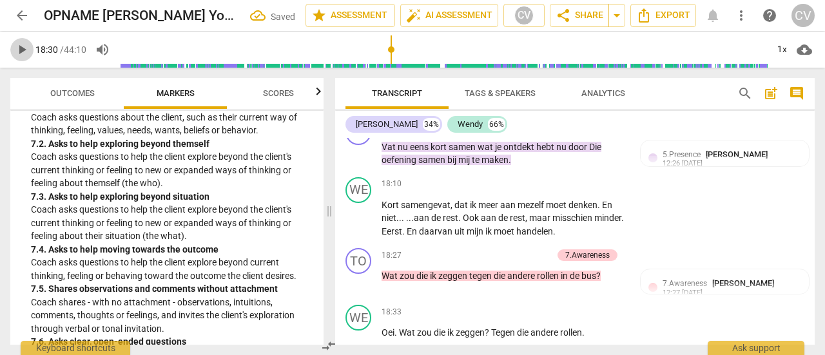
click at [19, 51] on span "play_arrow" at bounding box center [21, 49] width 15 height 15
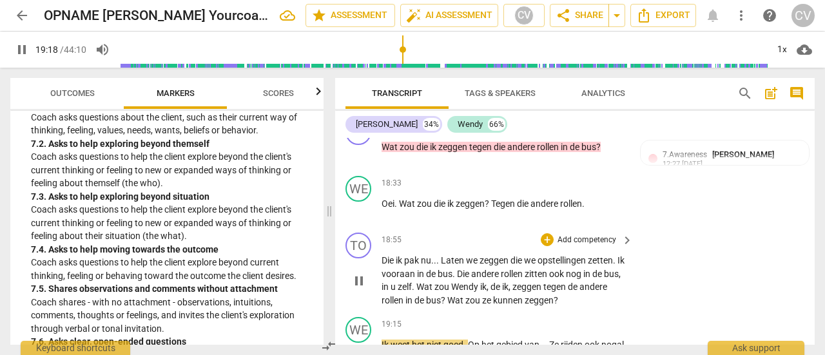
scroll to position [8274, 0]
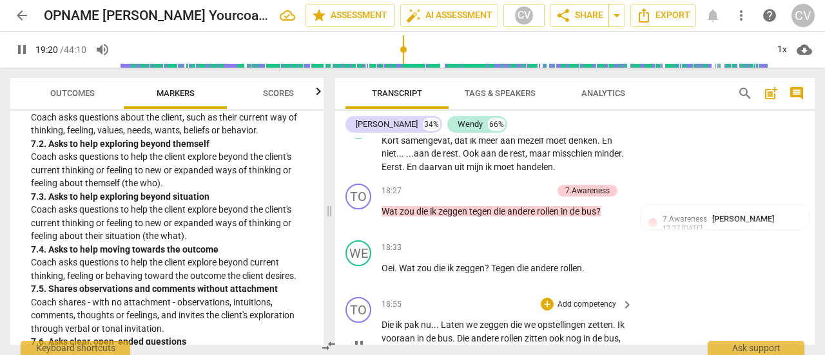
click at [583, 299] on p "Add competency" at bounding box center [586, 305] width 61 height 12
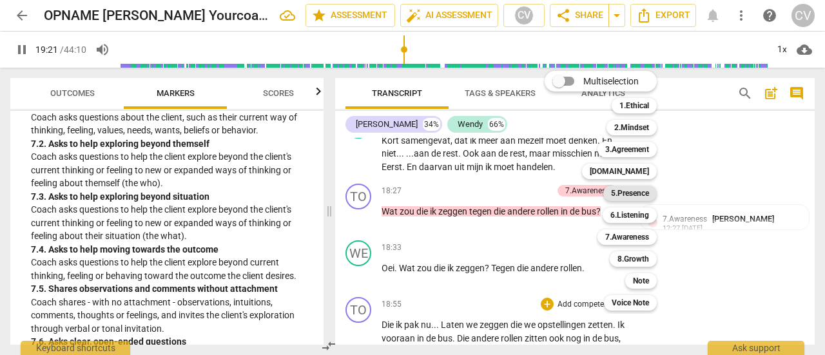
click at [641, 193] on b "5.Presence" at bounding box center [630, 193] width 38 height 15
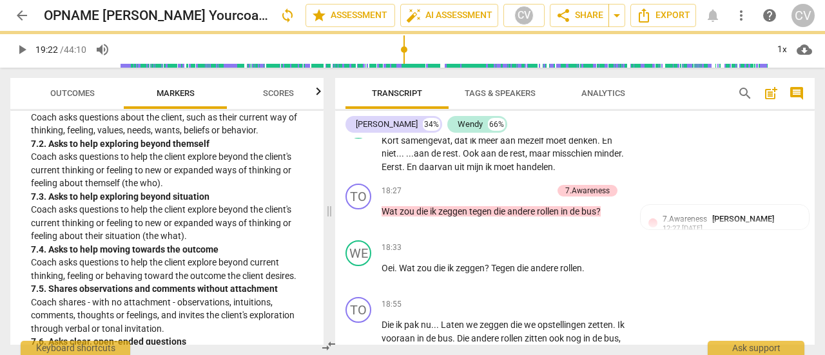
type input "1162"
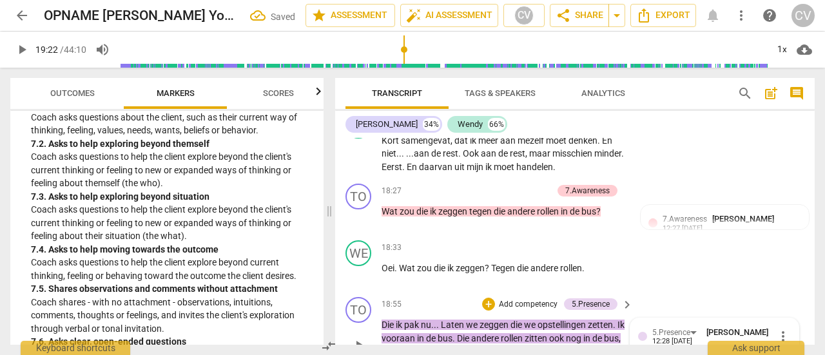
scroll to position [8391, 0]
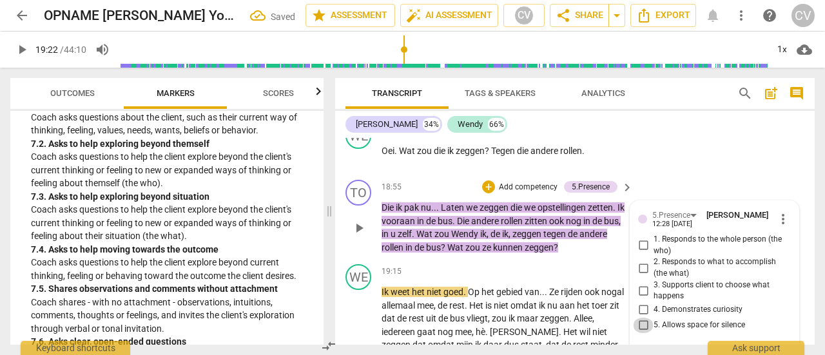
click at [644, 318] on input "5. Allows space for silence" at bounding box center [643, 325] width 21 height 15
checkbox input "true"
drag, startPoint x: 23, startPoint y: 52, endPoint x: 38, endPoint y: 59, distance: 16.8
click at [22, 52] on span "play_arrow" at bounding box center [21, 49] width 15 height 15
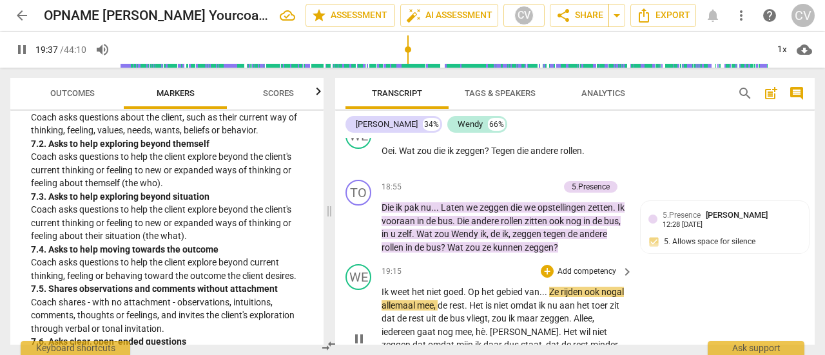
scroll to position [8455, 0]
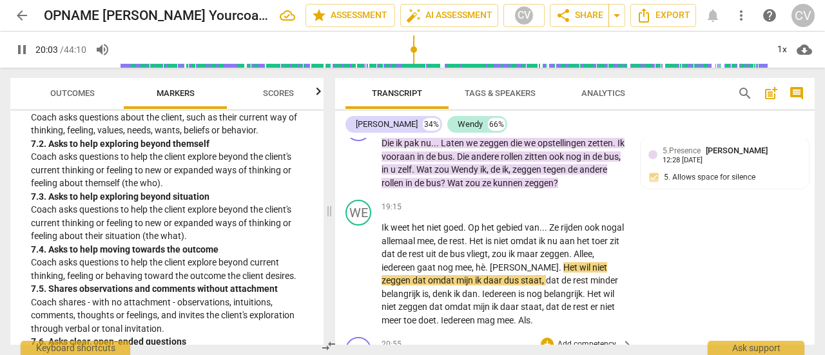
click at [595, 339] on p "Add competency" at bounding box center [586, 345] width 61 height 12
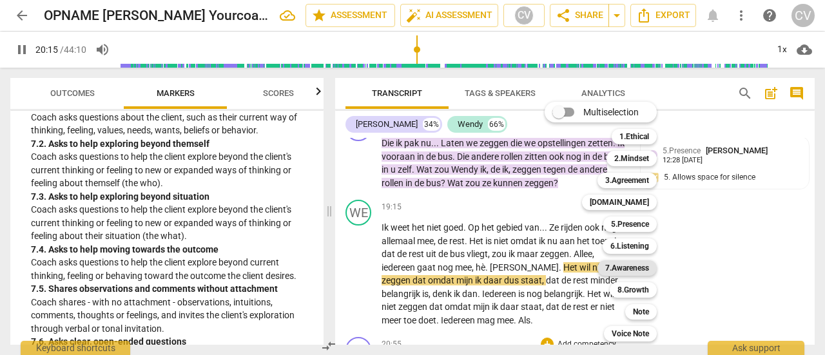
click at [630, 269] on b "7.Awareness" at bounding box center [627, 267] width 44 height 15
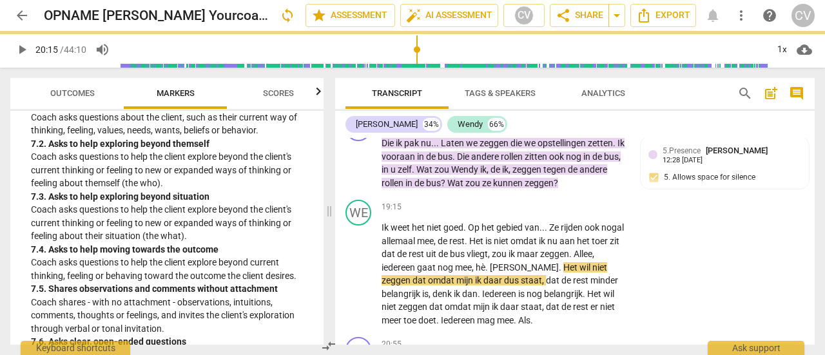
type input "1216"
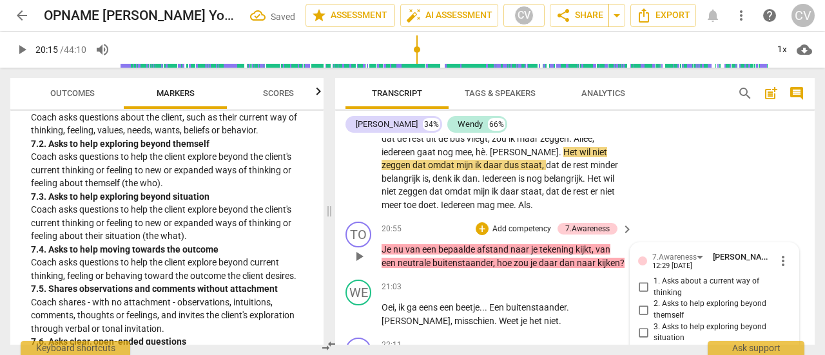
scroll to position [8544, 0]
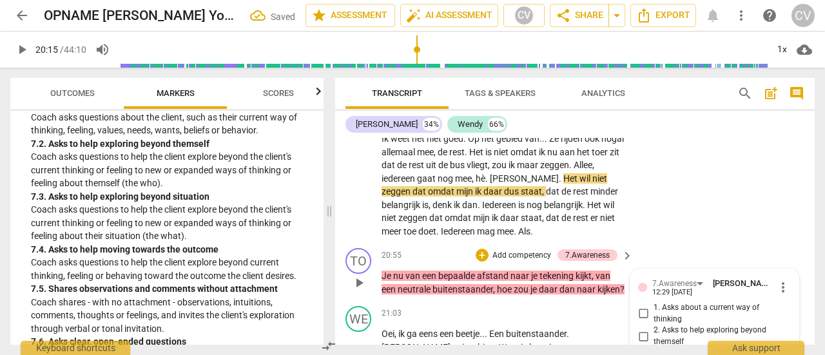
click at [642, 351] on input "3. Asks to help exploring beyond situation" at bounding box center [643, 358] width 21 height 15
checkbox input "true"
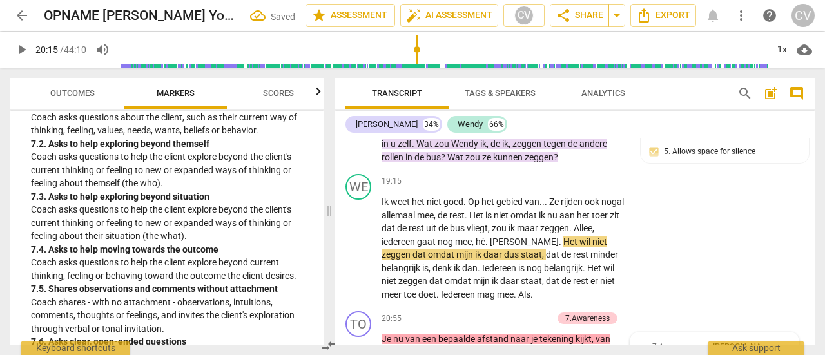
scroll to position [8480, 0]
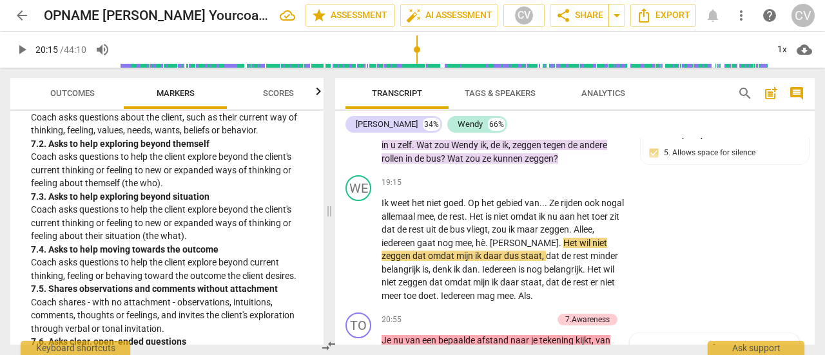
click at [174, 168] on p "Coach asks questions to help the client explore beyond the client's current thi…" at bounding box center [172, 170] width 282 height 40
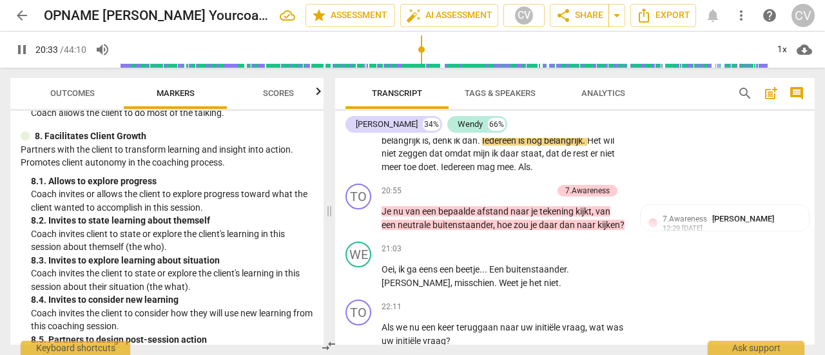
scroll to position [1611, 0]
click at [586, 302] on p "Add competency" at bounding box center [586, 308] width 61 height 12
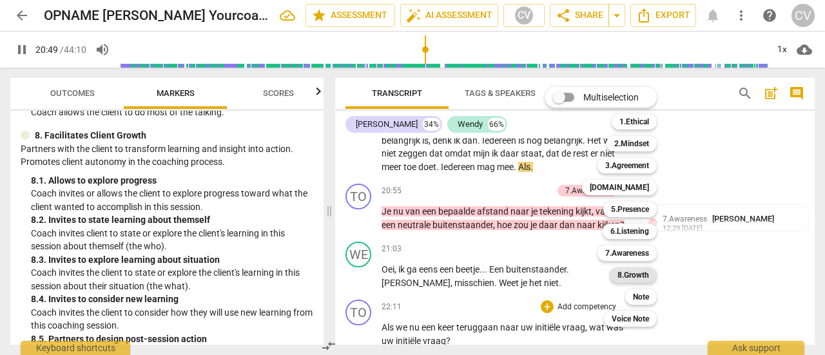
click at [636, 271] on b "8.Growth" at bounding box center [633, 274] width 32 height 15
type input "1250"
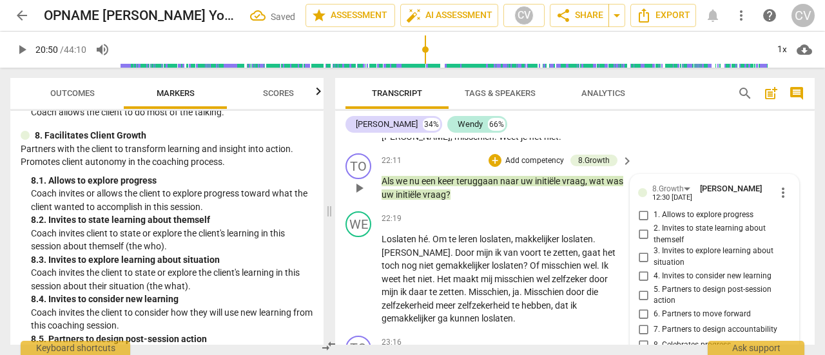
scroll to position [8610, 0]
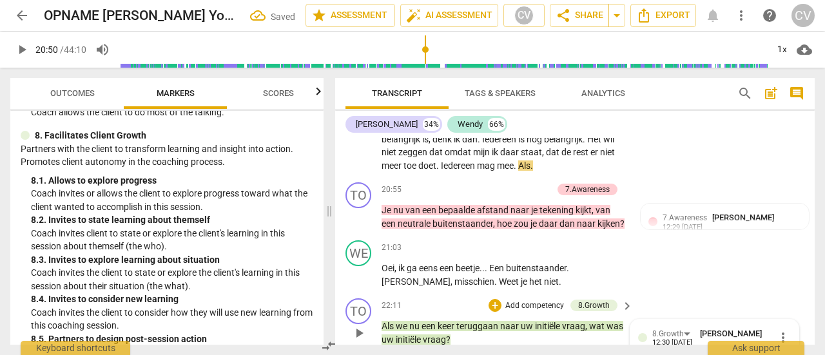
drag, startPoint x: 640, startPoint y: 262, endPoint x: 646, endPoint y: 274, distance: 13.9
click at [640, 352] on input "1. Allows to explore progress" at bounding box center [643, 359] width 21 height 15
checkbox input "true"
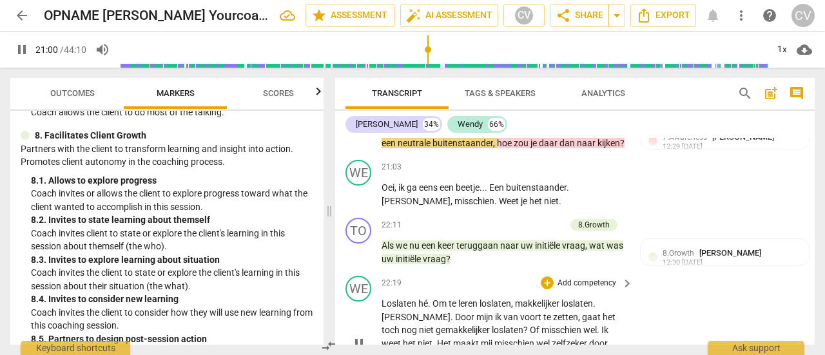
scroll to position [8739, 0]
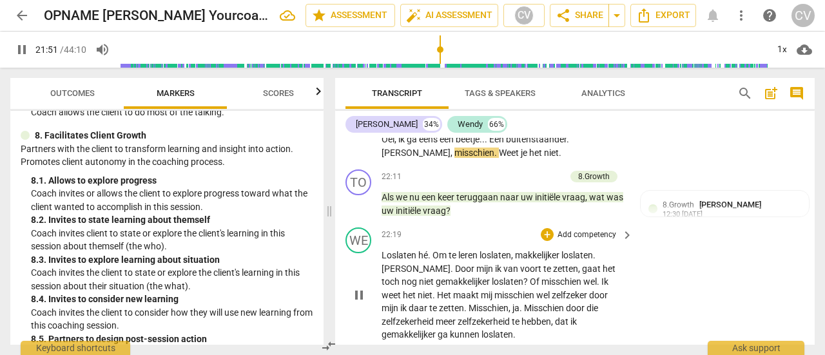
click at [586, 353] on p "Add competency" at bounding box center [586, 359] width 61 height 12
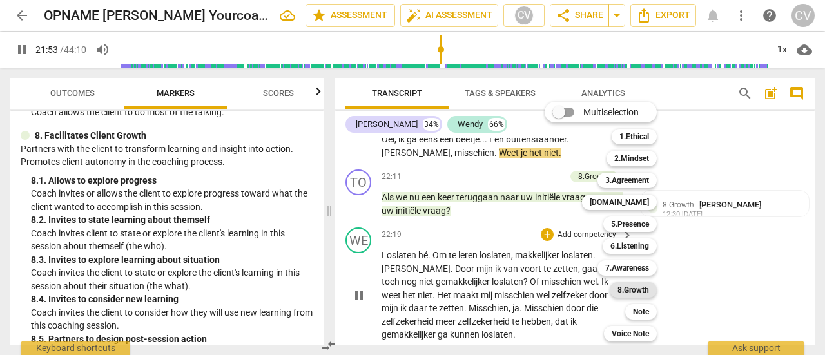
click at [624, 287] on b "8.Growth" at bounding box center [633, 289] width 32 height 15
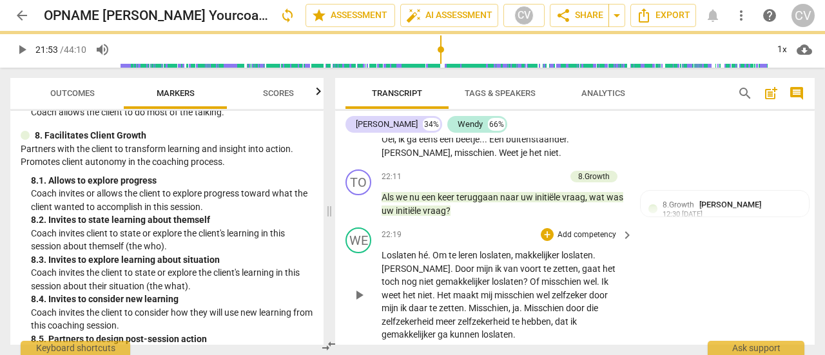
type input "1314"
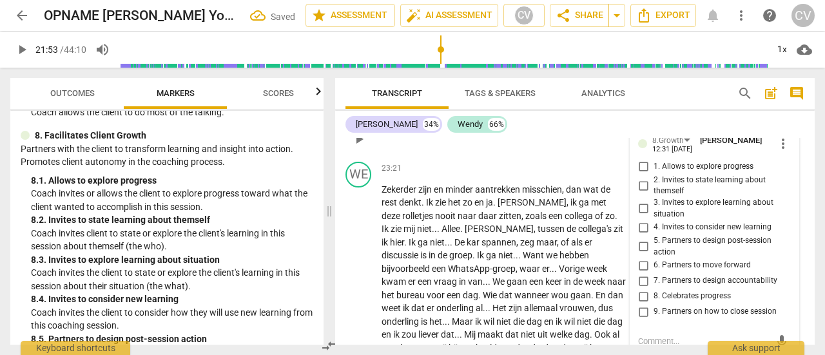
scroll to position [8921, 0]
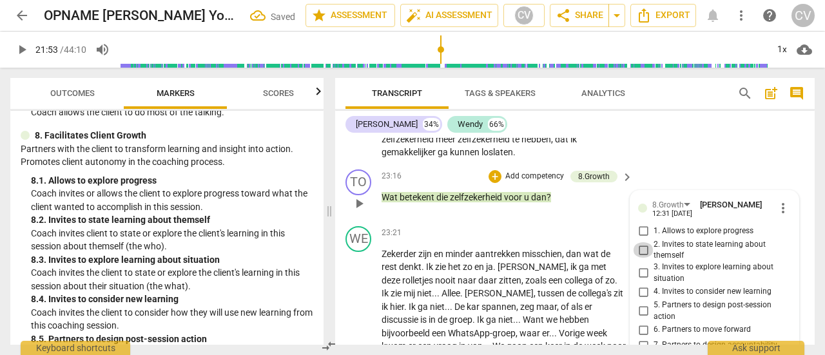
click at [644, 242] on input "2. Invites to state learning about themself" at bounding box center [643, 249] width 21 height 15
checkbox input "true"
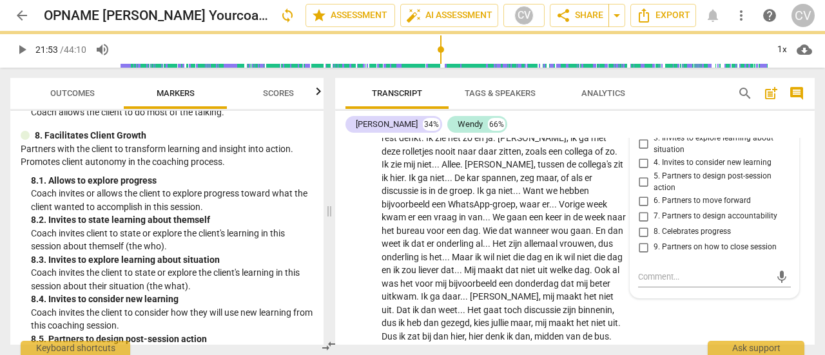
scroll to position [8792, 0]
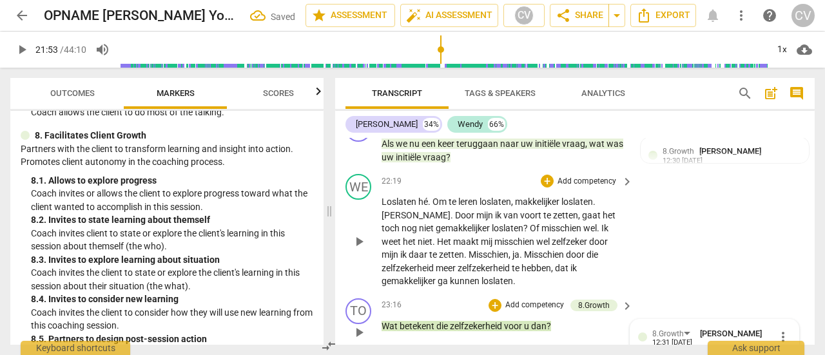
click at [549, 300] on p "Add competency" at bounding box center [534, 306] width 61 height 12
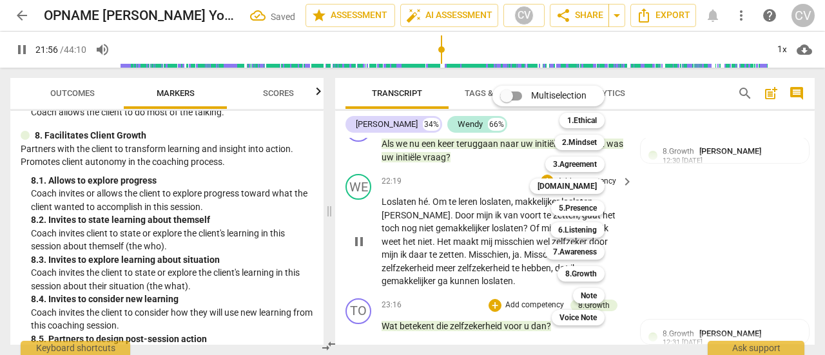
click at [156, 217] on div at bounding box center [412, 177] width 825 height 355
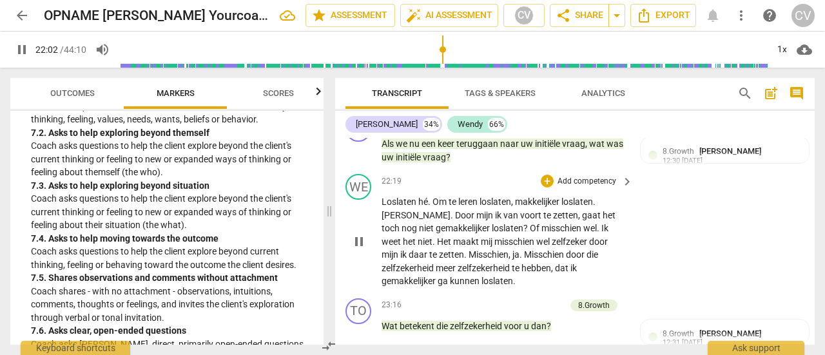
scroll to position [1289, 0]
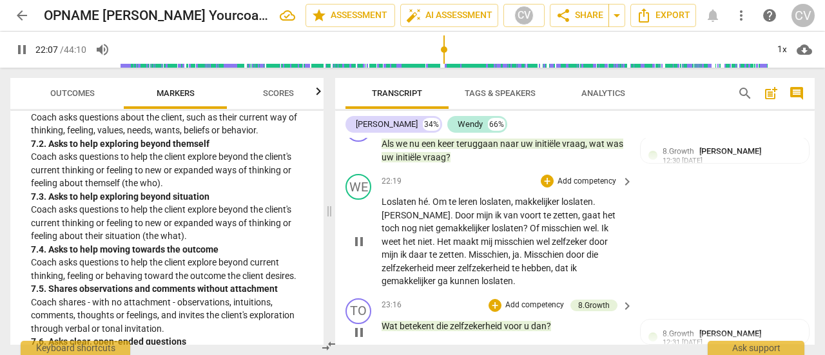
click at [543, 300] on p "Add competency" at bounding box center [534, 306] width 61 height 12
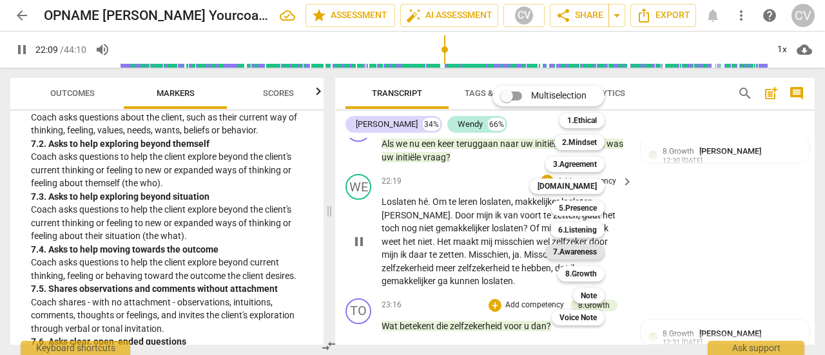
click at [584, 249] on b "7.Awareness" at bounding box center [575, 251] width 44 height 15
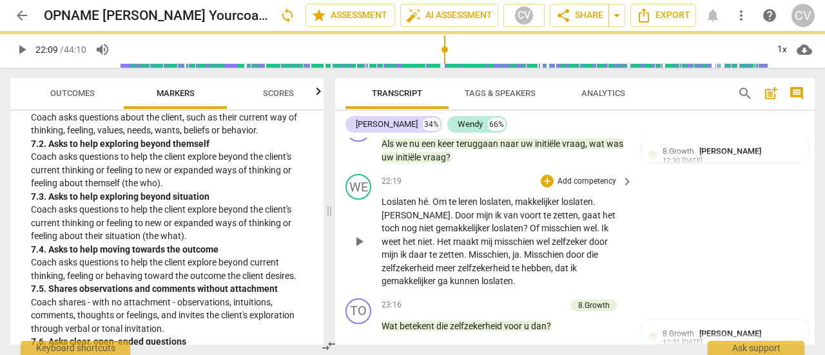
type input "1330"
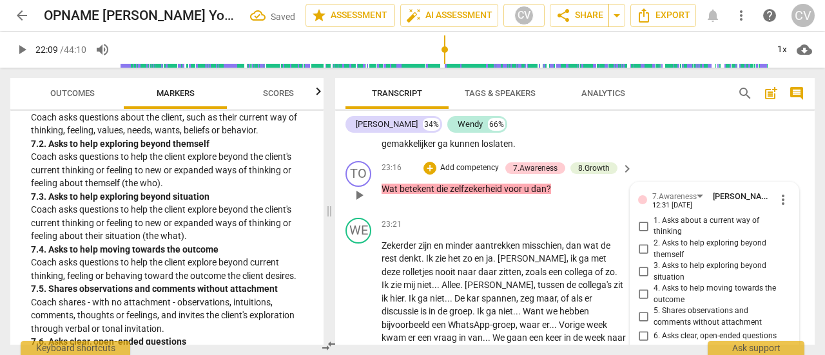
scroll to position [8855, 0]
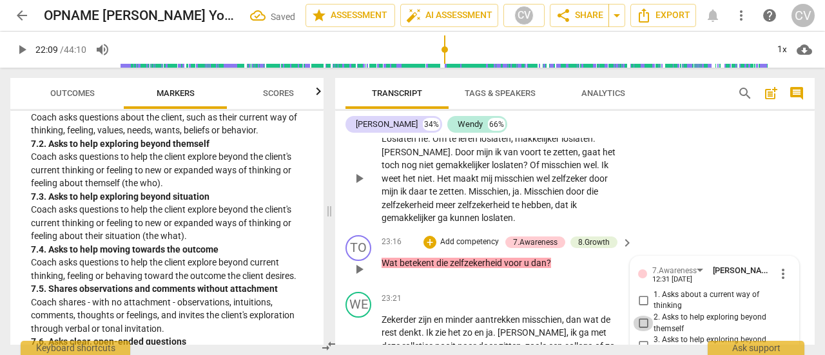
click at [642, 316] on input "2. Asks to help exploring beyond themself" at bounding box center [643, 323] width 21 height 15
checkbox input "true"
click at [24, 49] on span "play_arrow" at bounding box center [21, 49] width 15 height 15
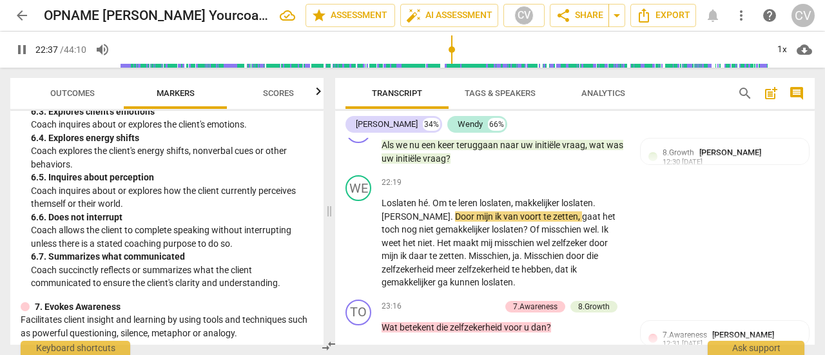
scroll to position [967, 0]
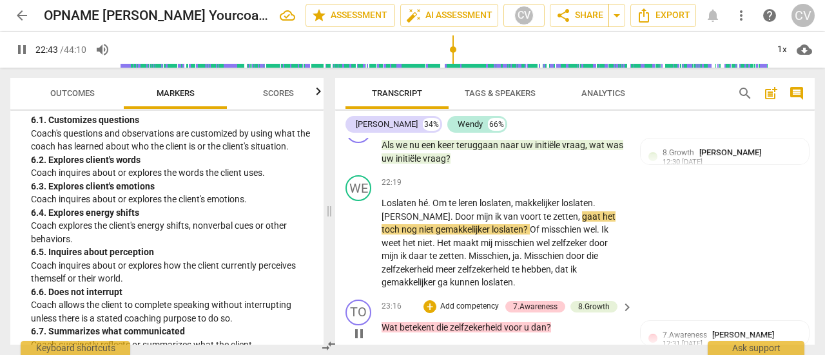
click at [475, 301] on p "Add competency" at bounding box center [469, 307] width 61 height 12
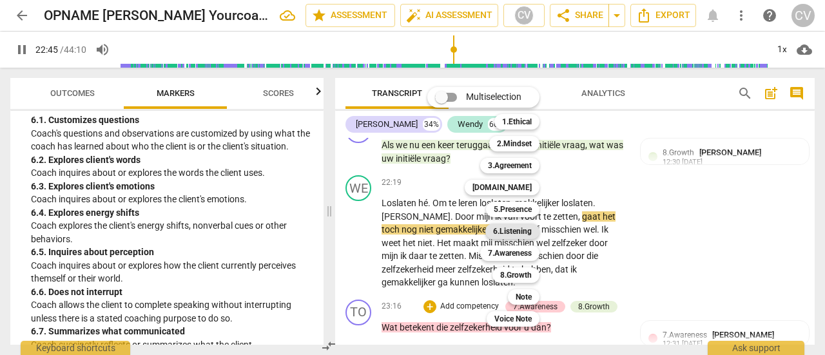
click at [528, 229] on b "6.Listening" at bounding box center [512, 231] width 39 height 15
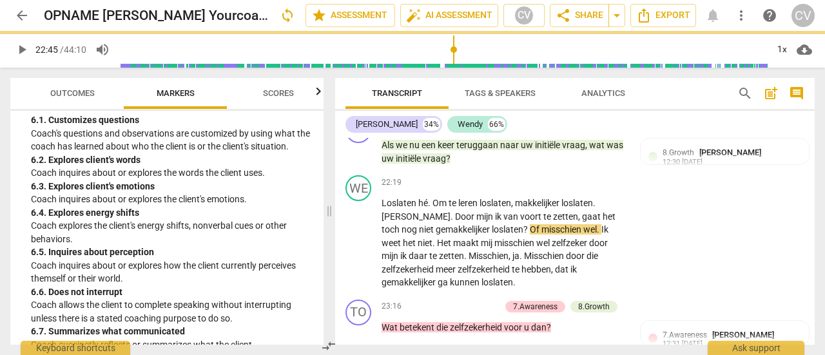
type input "1366"
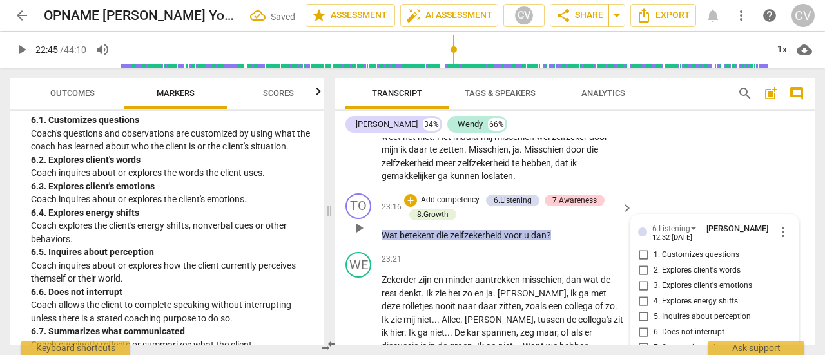
scroll to position [8869, 0]
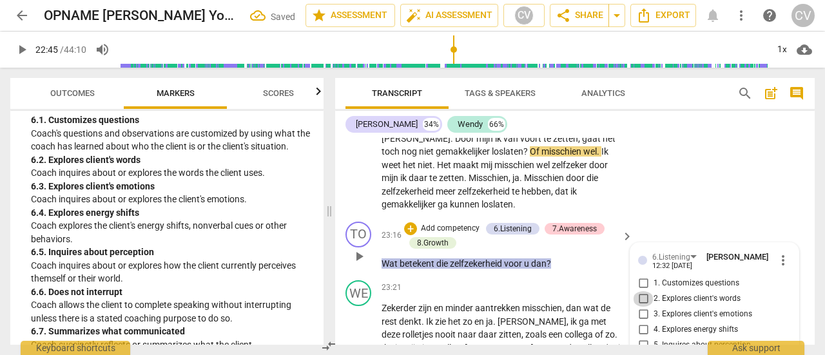
click at [639, 291] on input "2. Explores client's words" at bounding box center [643, 298] width 21 height 15
checkbox input "true"
click at [639, 338] on input "5. Inquires about perception" at bounding box center [643, 345] width 21 height 15
checkbox input "true"
click at [19, 50] on span "play_arrow" at bounding box center [21, 49] width 15 height 15
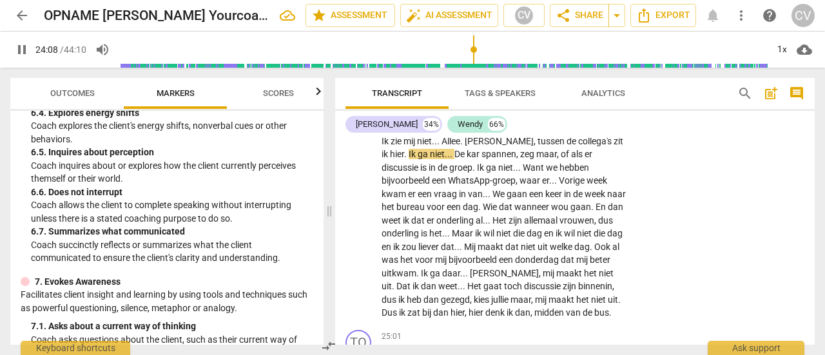
scroll to position [967, 0]
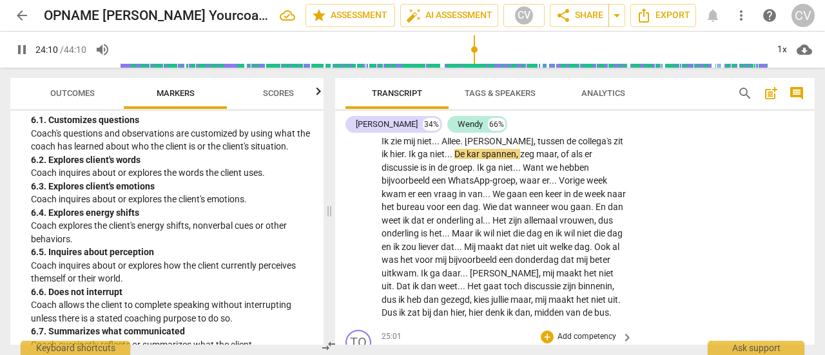
click at [559, 331] on p "Add competency" at bounding box center [586, 337] width 61 height 12
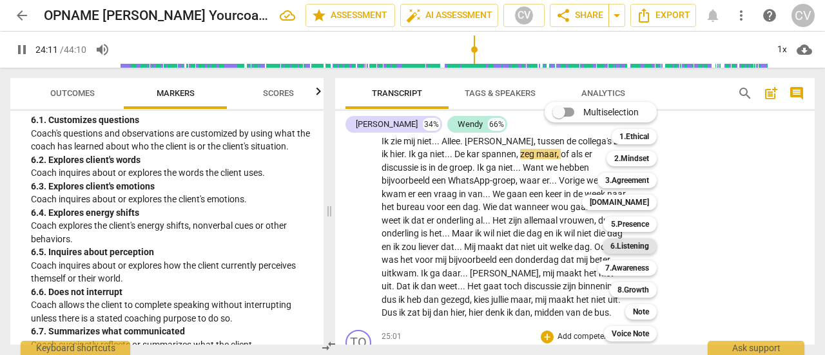
click at [622, 252] on b "6.Listening" at bounding box center [629, 245] width 39 height 15
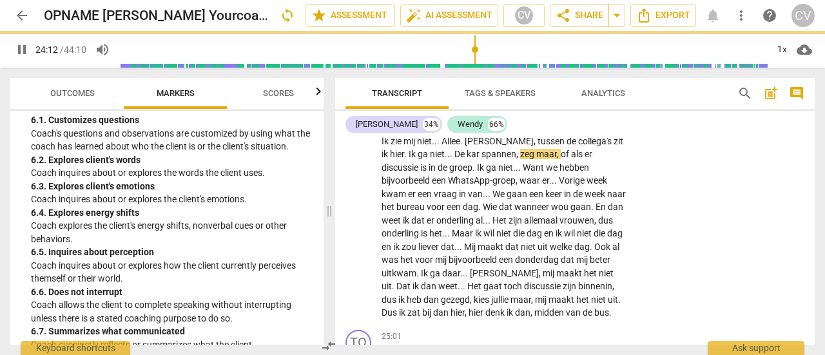
type input "1452"
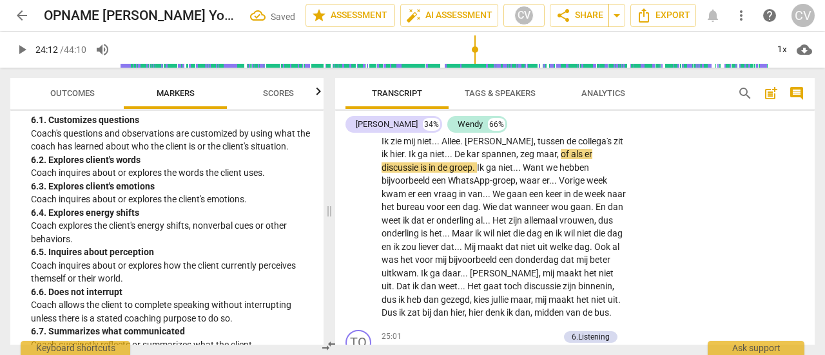
scroll to position [9248, 0]
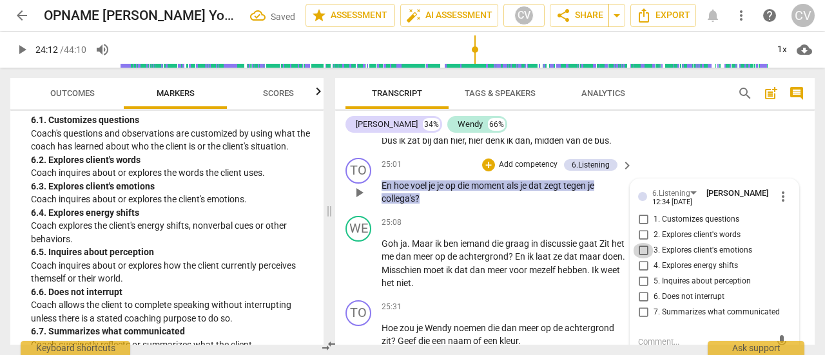
click at [642, 243] on input "3. Explores client's emotions" at bounding box center [643, 250] width 21 height 15
checkbox input "true"
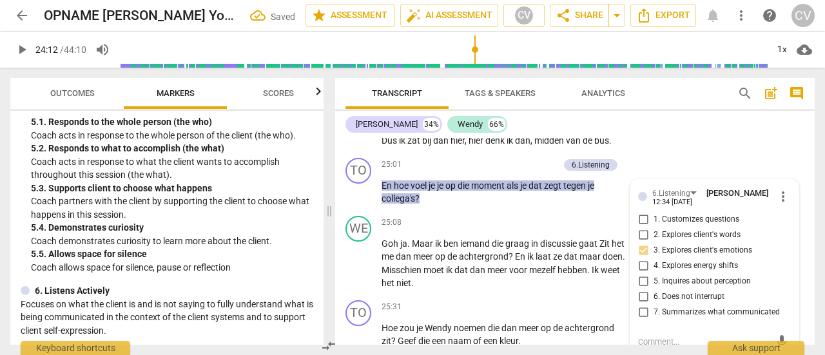
scroll to position [709, 0]
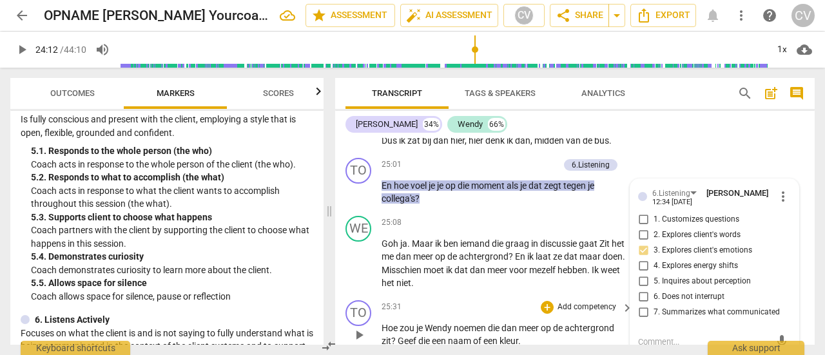
click at [556, 302] on p "Add competency" at bounding box center [586, 308] width 61 height 12
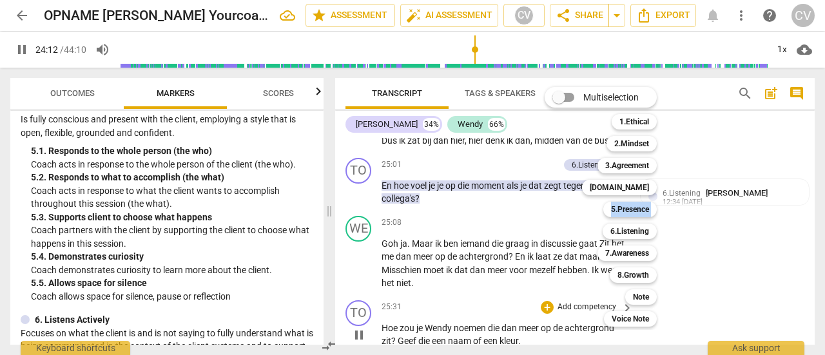
scroll to position [8986, 0]
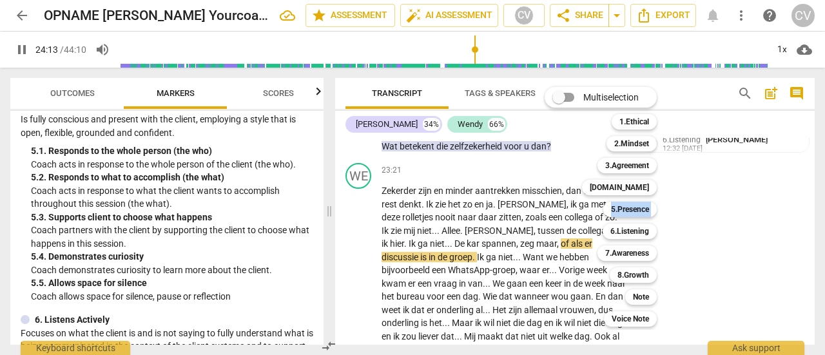
click at [555, 208] on div "Multiselection m 1.Ethical 1 2.Mindset 2 3.Agreement 3 [DOMAIN_NAME] 4 5.Presen…" at bounding box center [610, 207] width 142 height 246
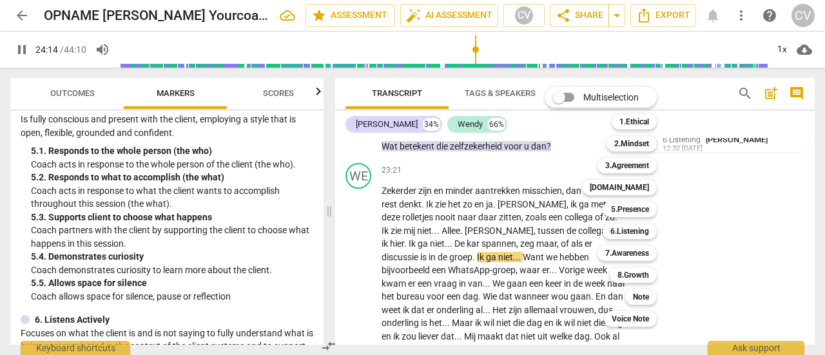
click at [499, 224] on div at bounding box center [412, 177] width 825 height 355
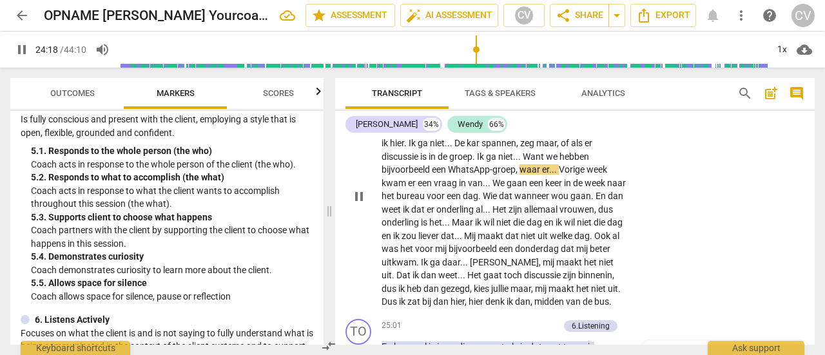
scroll to position [9115, 0]
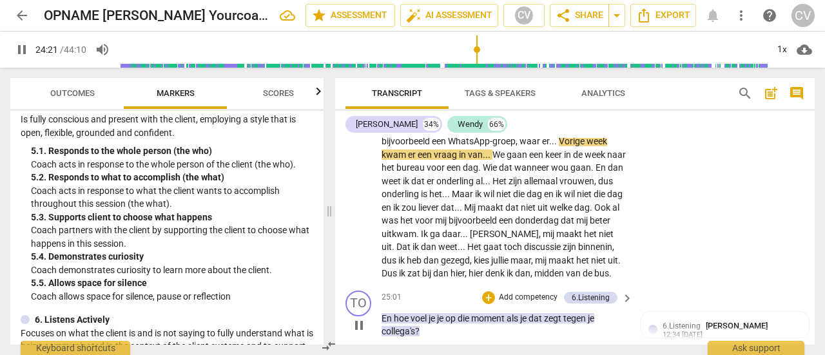
click at [536, 292] on p "Add competency" at bounding box center [527, 298] width 61 height 12
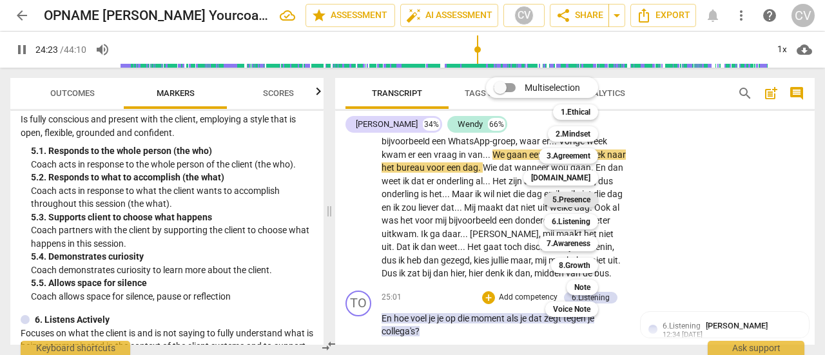
click at [559, 199] on b "5.Presence" at bounding box center [571, 199] width 38 height 15
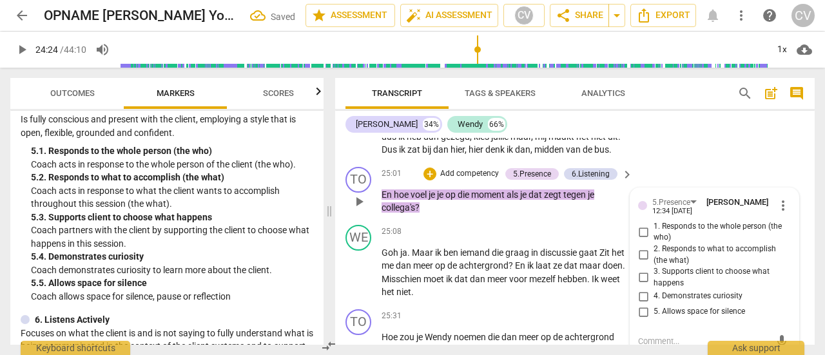
scroll to position [9174, 0]
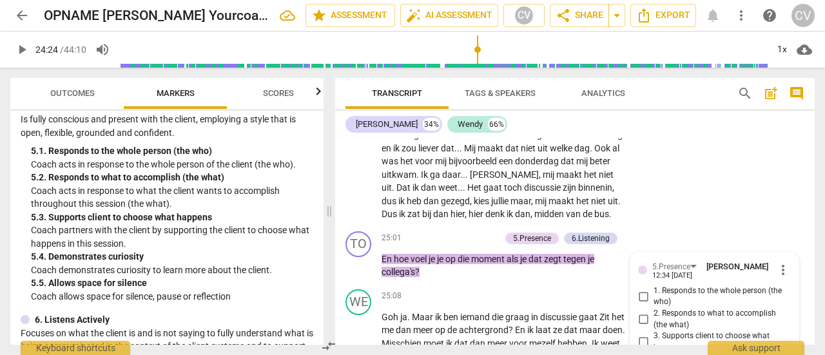
click at [64, 253] on div "5. 4. Demonstrates curiosity" at bounding box center [172, 257] width 282 height 14
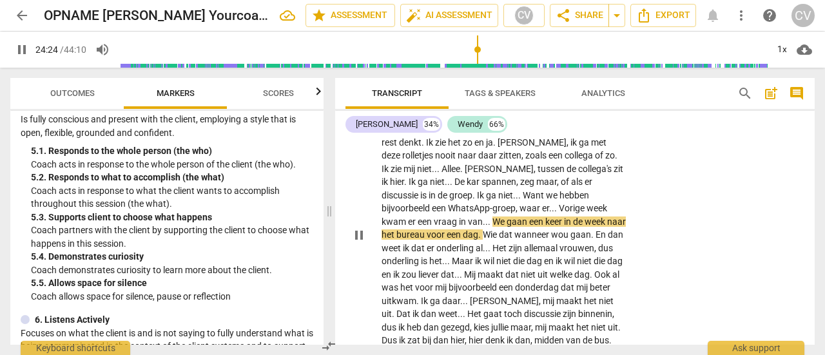
scroll to position [9078, 0]
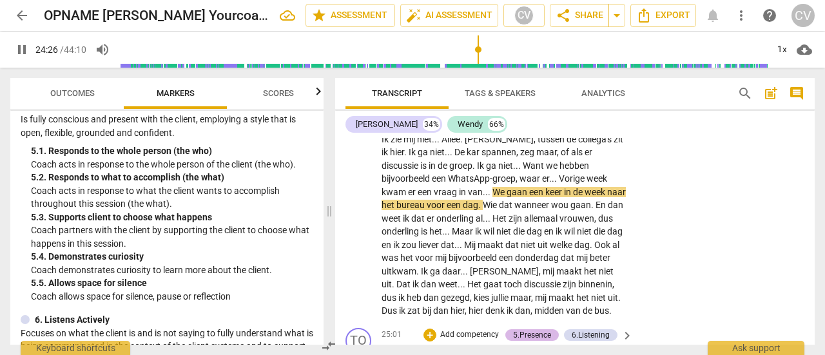
click at [527, 329] on div "5.Presence" at bounding box center [532, 335] width 38 height 12
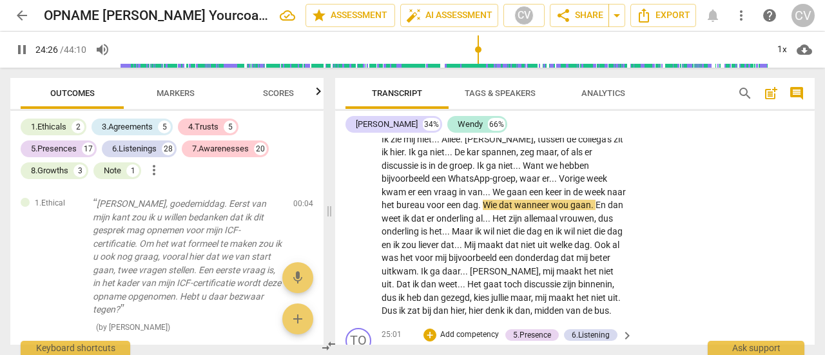
type input "1467"
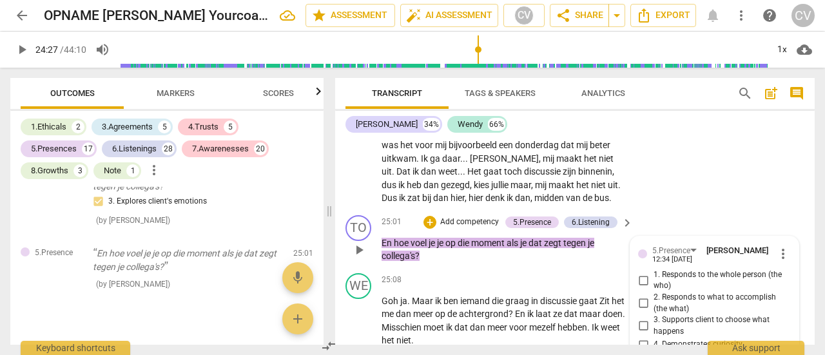
scroll to position [6484, 0]
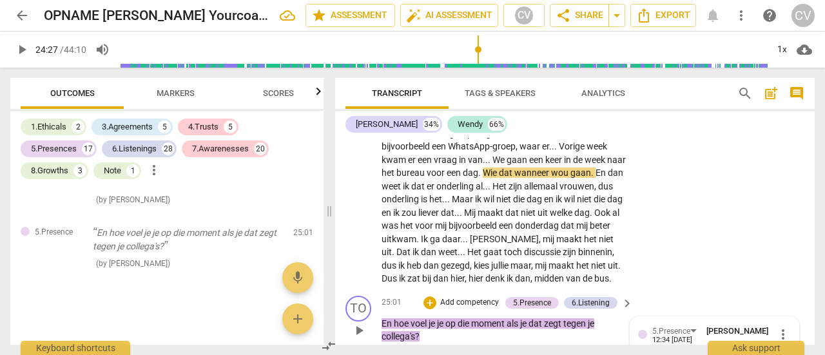
click at [640, 353] on input "1. Responds to the whole person (the who)" at bounding box center [643, 360] width 21 height 15
checkbox input "true"
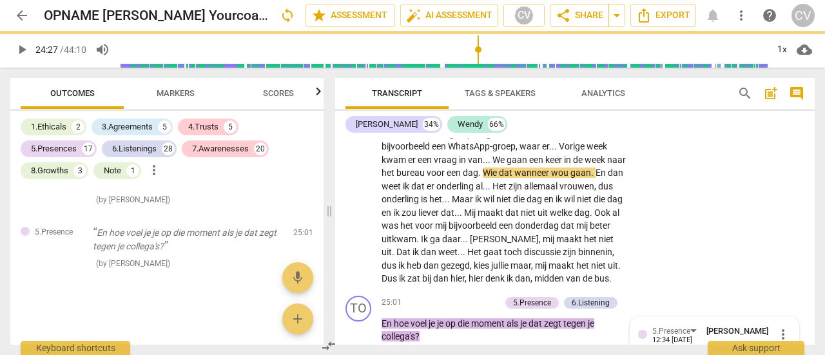
click at [163, 95] on span "Markers" at bounding box center [176, 93] width 38 height 10
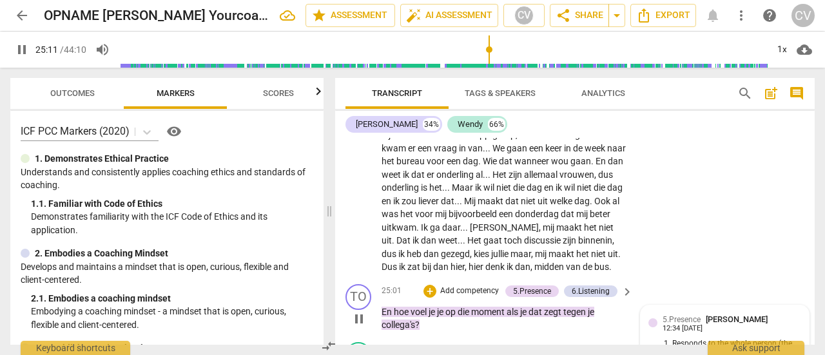
scroll to position [9196, 0]
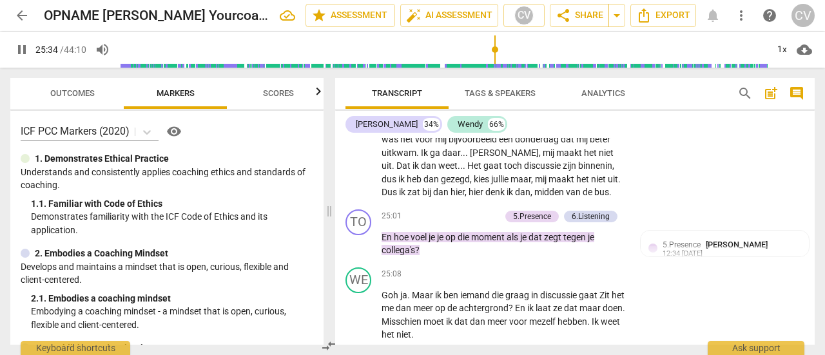
click at [17, 46] on span "pause" at bounding box center [21, 49] width 15 height 15
type input "1535"
click at [606, 353] on p "Add competency" at bounding box center [586, 359] width 61 height 12
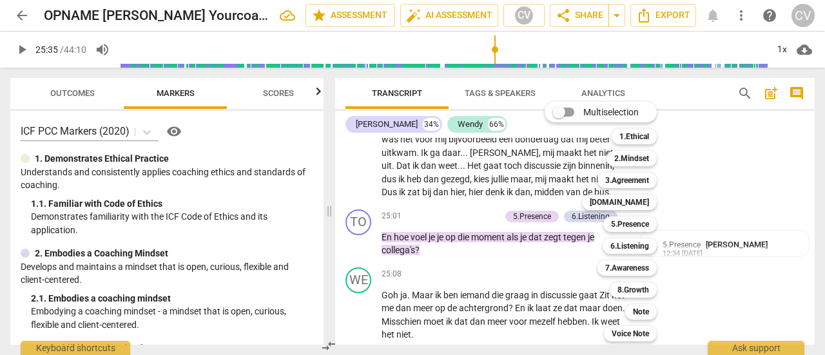
click at [110, 210] on div at bounding box center [412, 177] width 825 height 355
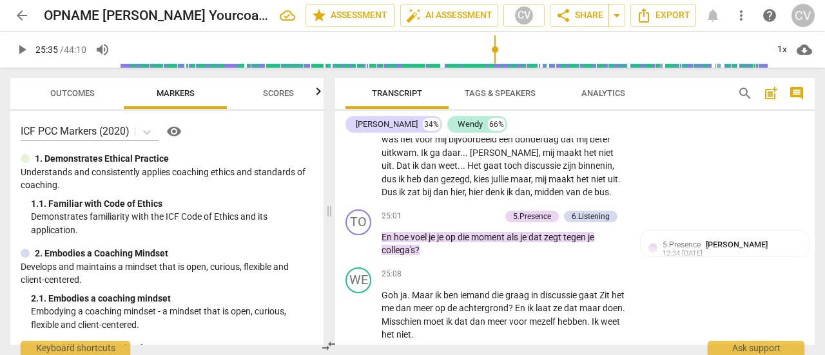
click at [110, 210] on div at bounding box center [412, 177] width 825 height 355
click at [109, 211] on p "Demonstrates familiarity with the ICF Code of Ethics and its application." at bounding box center [172, 223] width 282 height 26
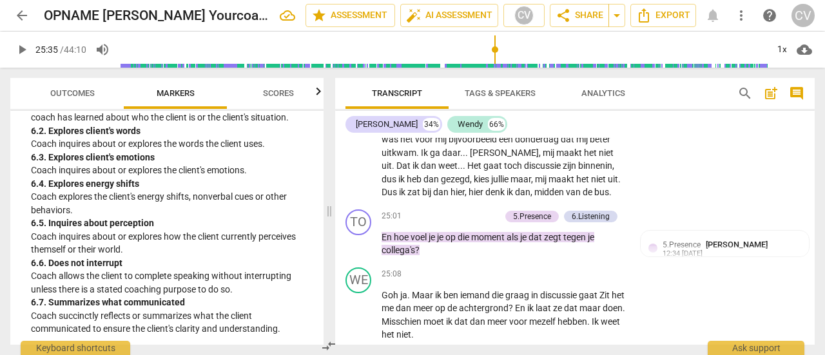
scroll to position [967, 0]
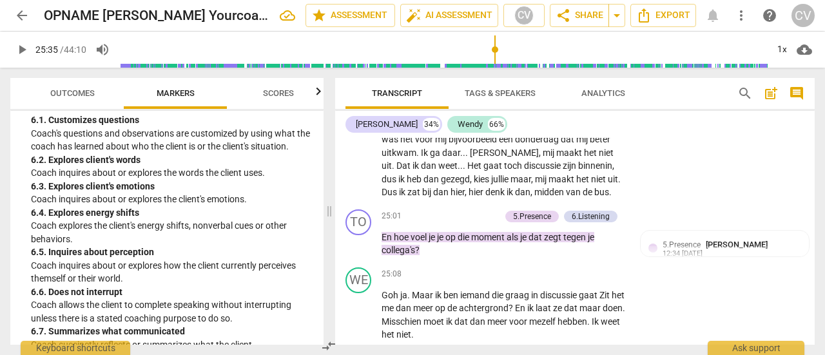
click at [32, 189] on div "6. 3. Explores client's emotions" at bounding box center [172, 187] width 282 height 14
click at [575, 353] on p "Add competency" at bounding box center [586, 359] width 61 height 12
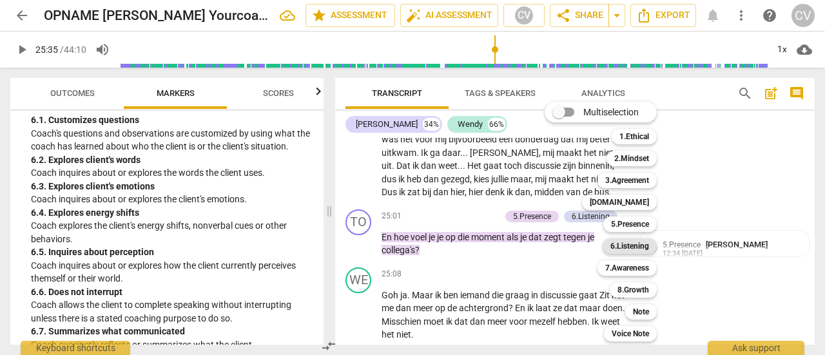
click at [635, 245] on b "6.Listening" at bounding box center [629, 245] width 39 height 15
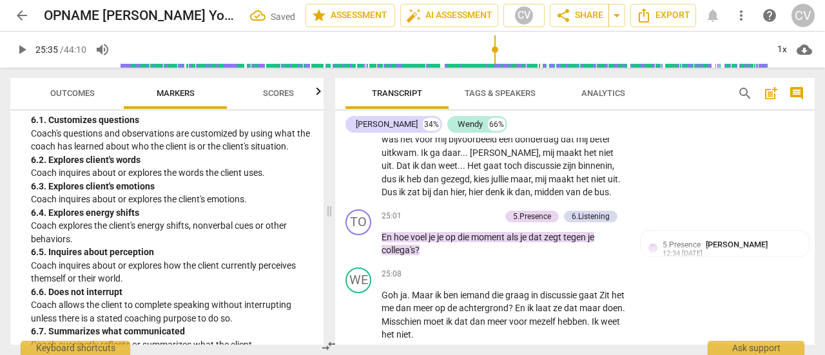
scroll to position [9391, 0]
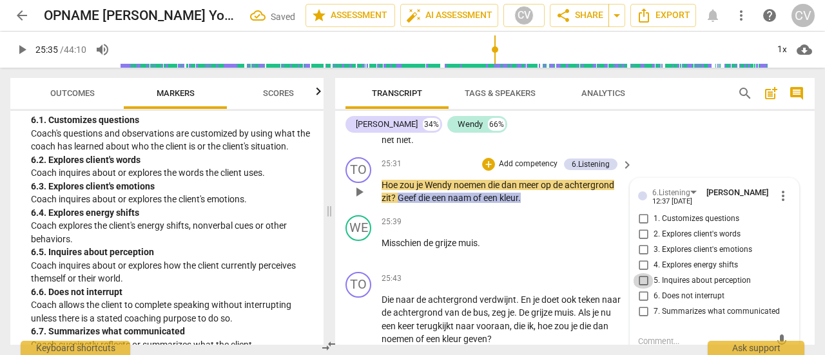
click at [639, 273] on input "5. Inquires about perception" at bounding box center [643, 280] width 21 height 15
checkbox input "true"
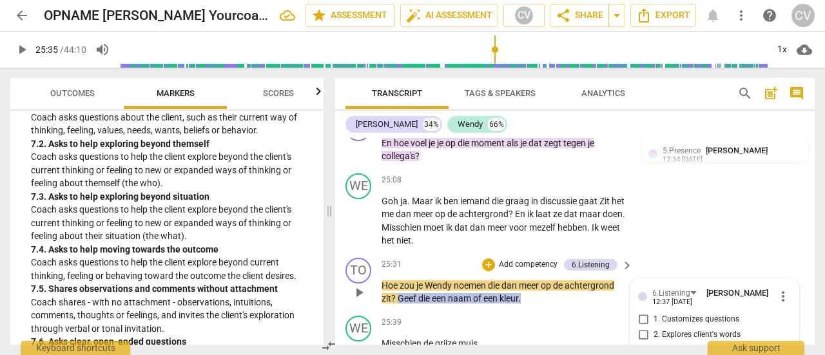
scroll to position [9262, 0]
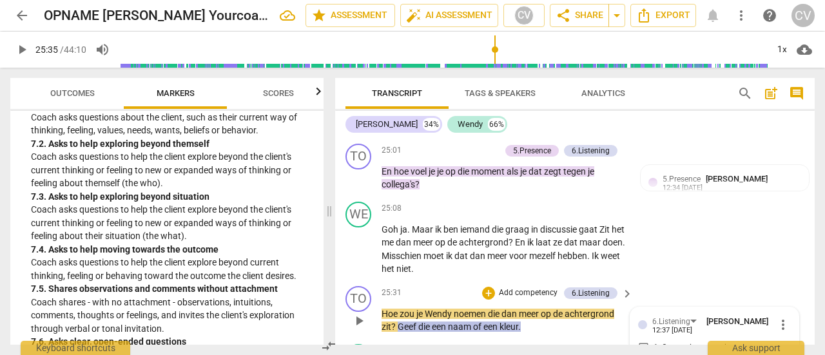
click at [523, 287] on p "Add competency" at bounding box center [527, 293] width 61 height 12
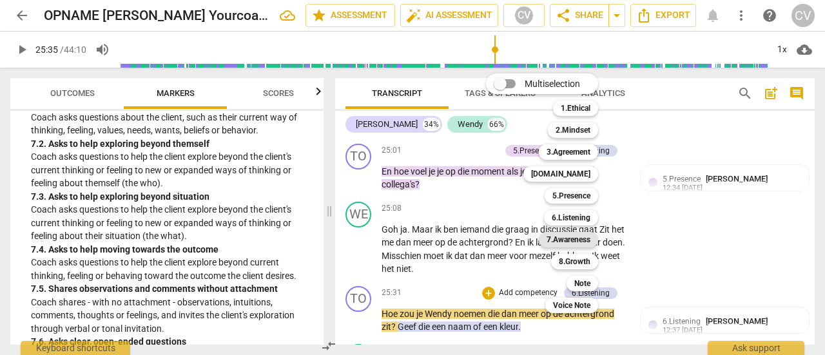
click at [572, 236] on b "7.Awareness" at bounding box center [568, 239] width 44 height 15
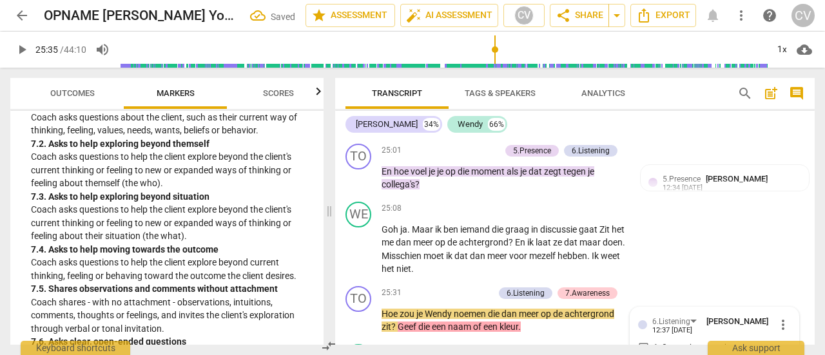
scroll to position [9391, 0]
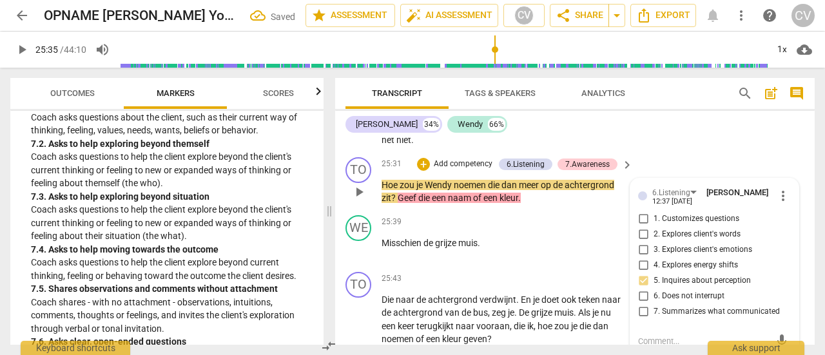
checkbox input "true"
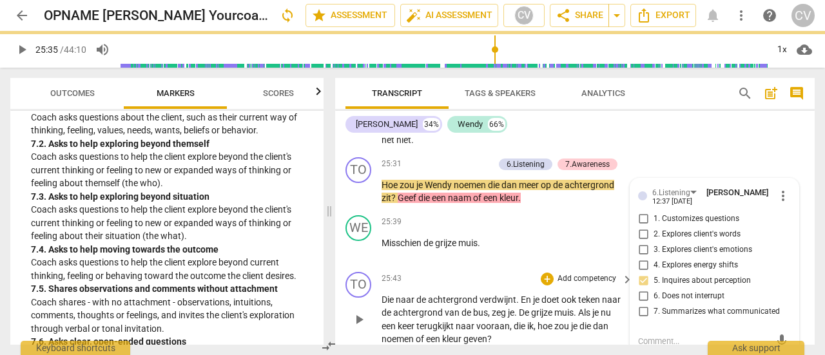
click at [23, 47] on span "play_arrow" at bounding box center [21, 49] width 15 height 15
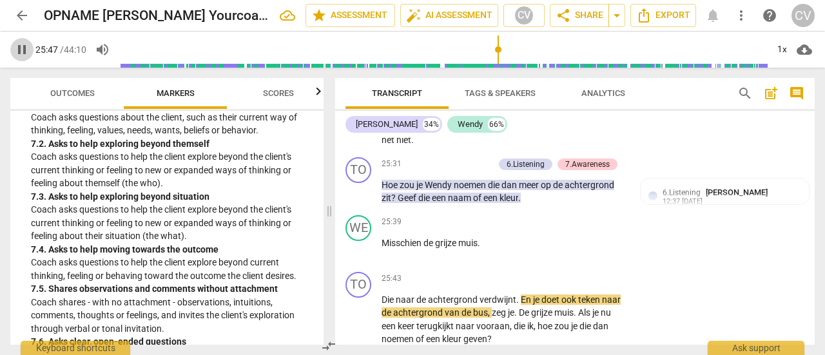
click at [16, 44] on span "pause" at bounding box center [21, 49] width 15 height 15
click at [13, 43] on span "play_arrow" at bounding box center [21, 49] width 23 height 15
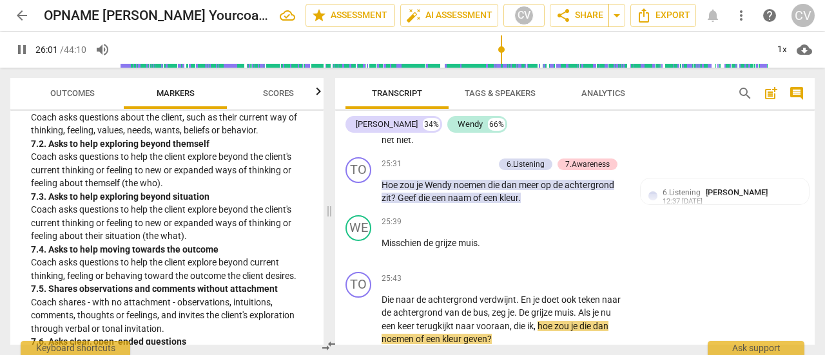
click at [8, 39] on div "pause 26:01 / 44:10 volume_up 1x cloud_download" at bounding box center [412, 50] width 825 height 36
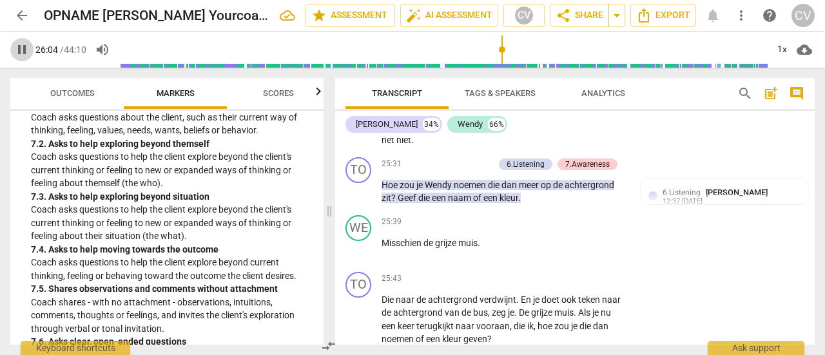
click at [23, 51] on span "pause" at bounding box center [21, 49] width 15 height 15
type input "1564"
click at [589, 273] on p "Add competency" at bounding box center [586, 279] width 61 height 12
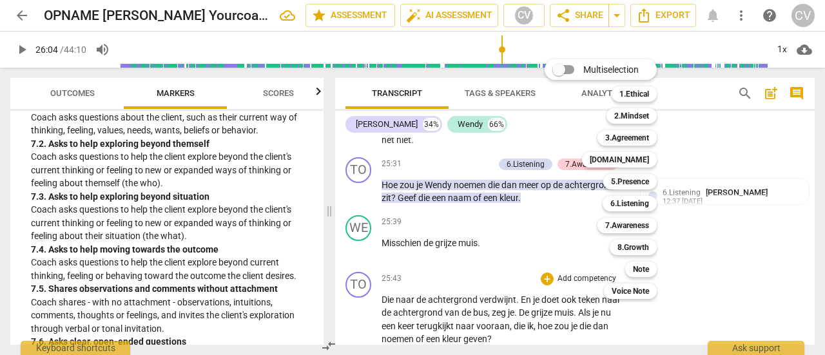
click at [72, 212] on div at bounding box center [412, 177] width 825 height 355
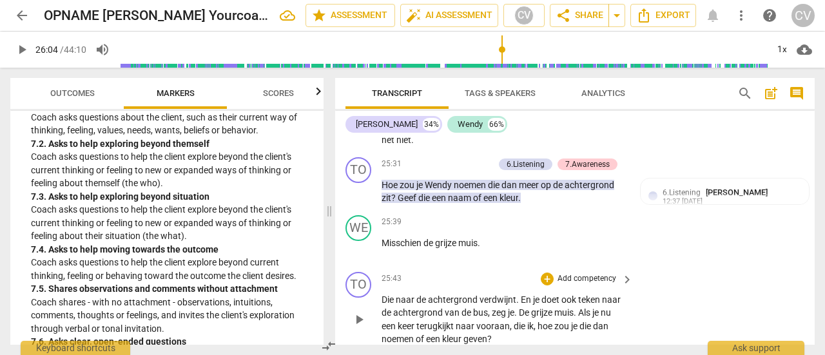
click at [597, 273] on p "Add competency" at bounding box center [586, 279] width 61 height 12
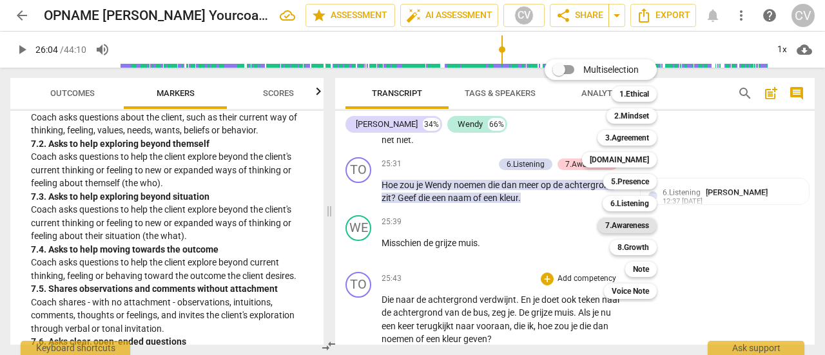
click at [639, 224] on b "7.Awareness" at bounding box center [627, 225] width 44 height 15
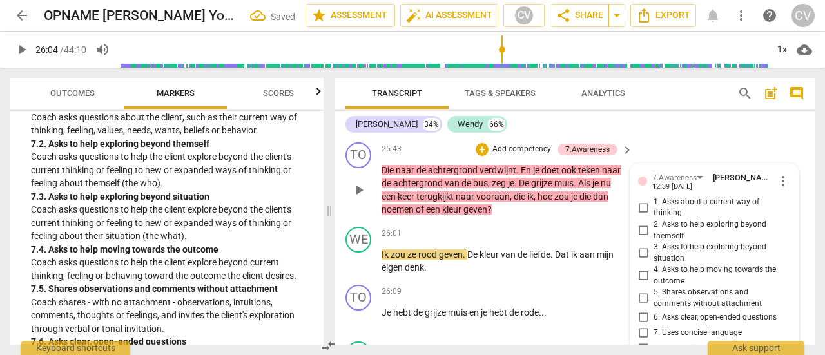
scroll to position [9492, 0]
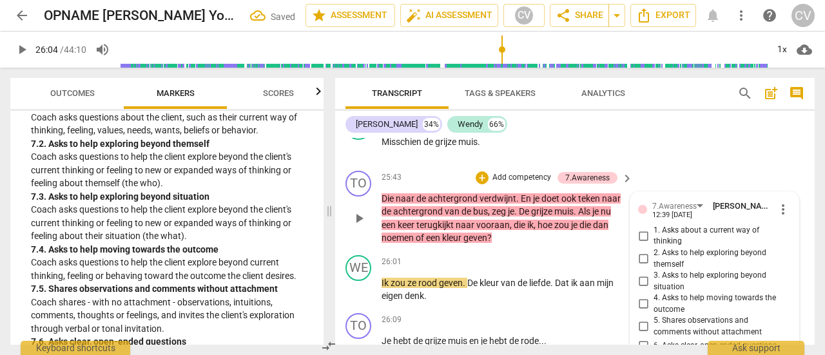
click at [647, 274] on input "3. Asks to help exploring beyond situation" at bounding box center [643, 281] width 21 height 15
checkbox input "true"
drag, startPoint x: 19, startPoint y: 52, endPoint x: 45, endPoint y: 65, distance: 29.1
click at [21, 52] on span "play_arrow" at bounding box center [21, 49] width 15 height 15
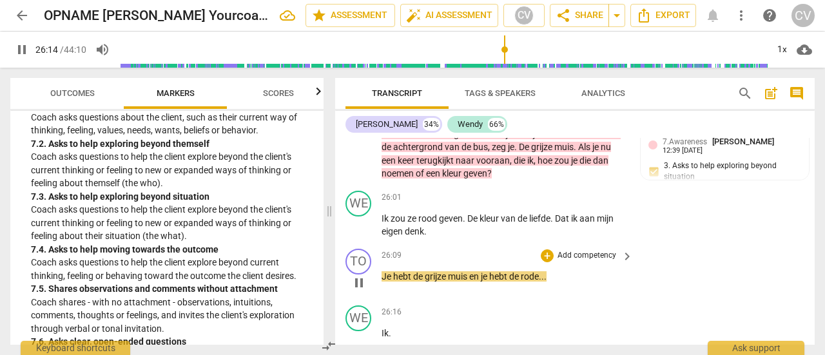
scroll to position [9621, 0]
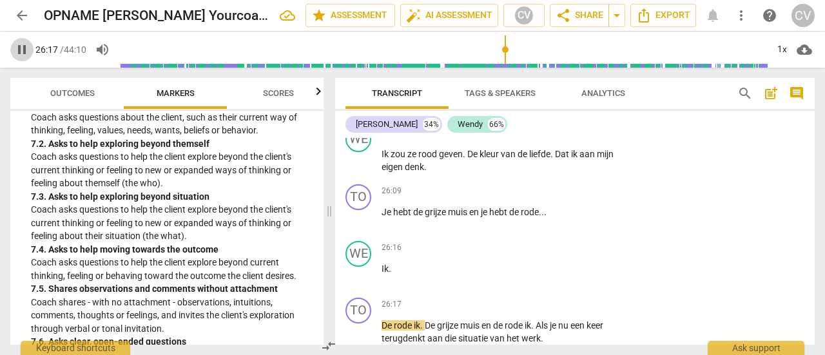
click at [26, 52] on span "pause" at bounding box center [21, 49] width 15 height 15
type input "1578"
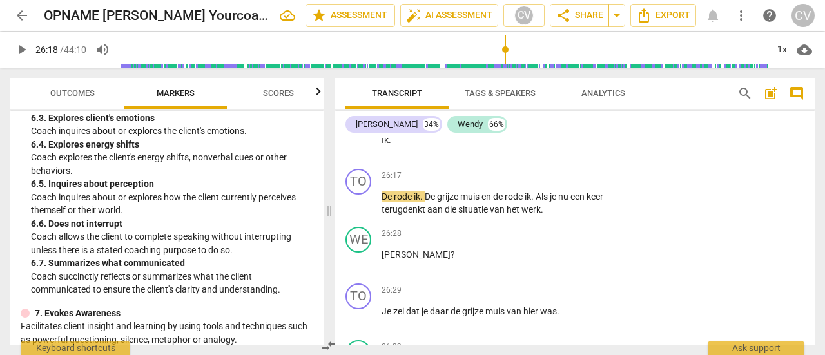
scroll to position [1031, 0]
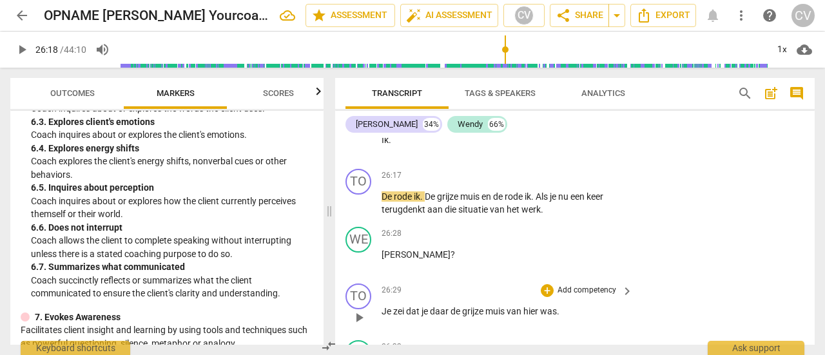
click at [593, 285] on p "Add competency" at bounding box center [586, 291] width 61 height 12
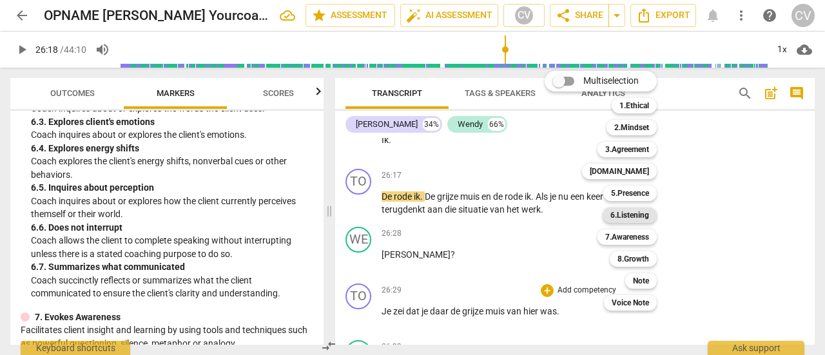
click at [619, 213] on b "6.Listening" at bounding box center [629, 214] width 39 height 15
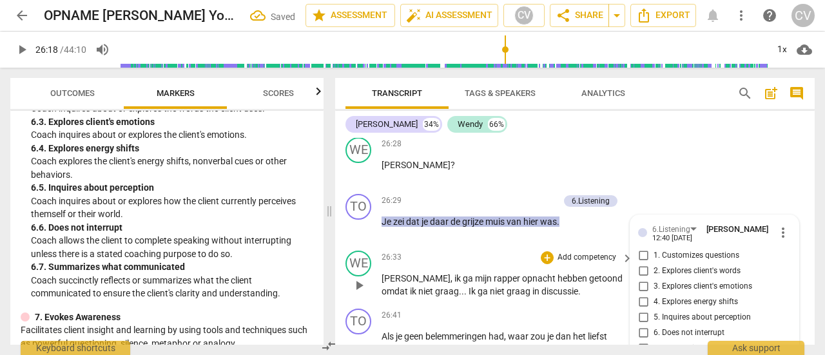
scroll to position [9811, 0]
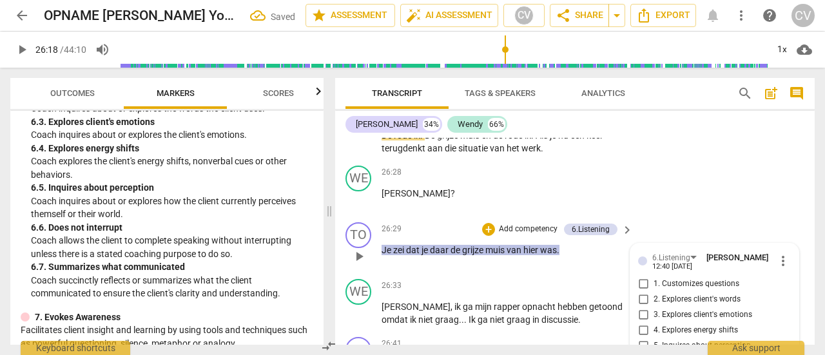
checkbox input "true"
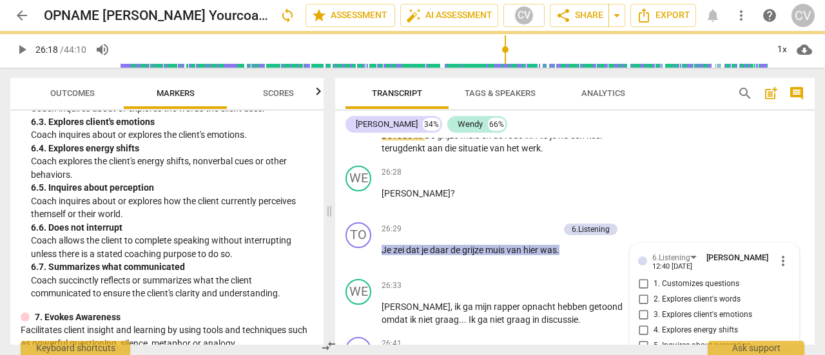
click at [24, 52] on span "play_arrow" at bounding box center [21, 49] width 15 height 15
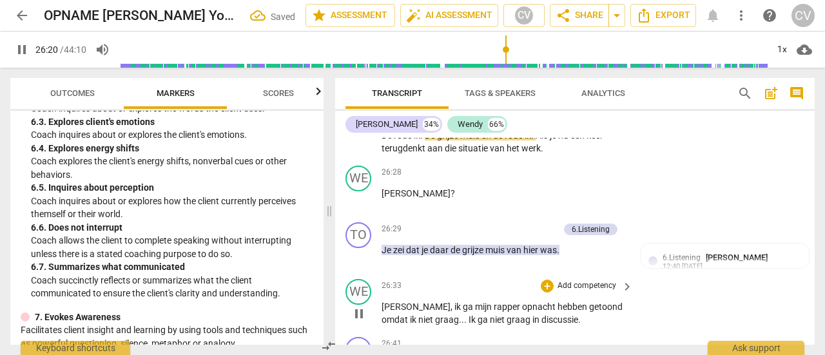
scroll to position [9876, 0]
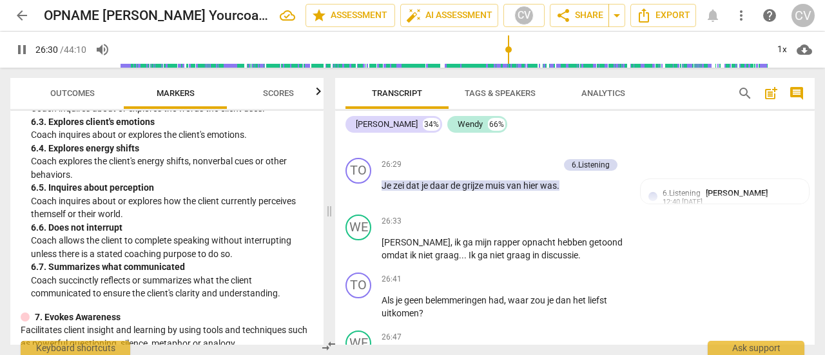
click at [18, 53] on span "pause" at bounding box center [21, 49] width 15 height 15
type input "1591"
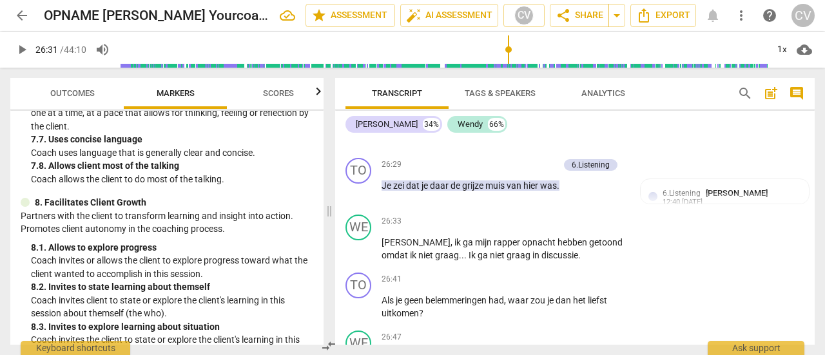
scroll to position [1611, 0]
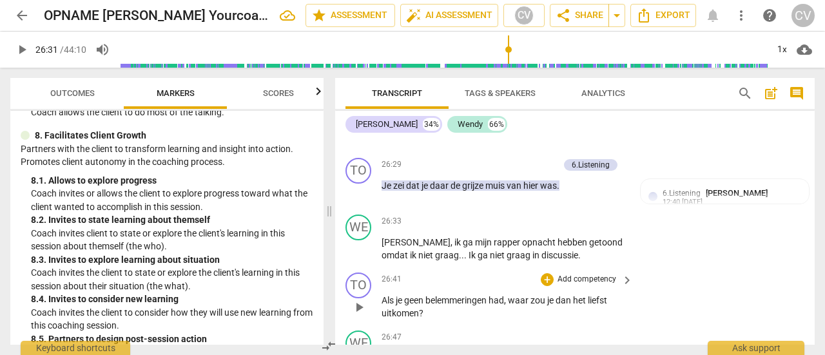
click at [570, 274] on p "Add competency" at bounding box center [586, 280] width 61 height 12
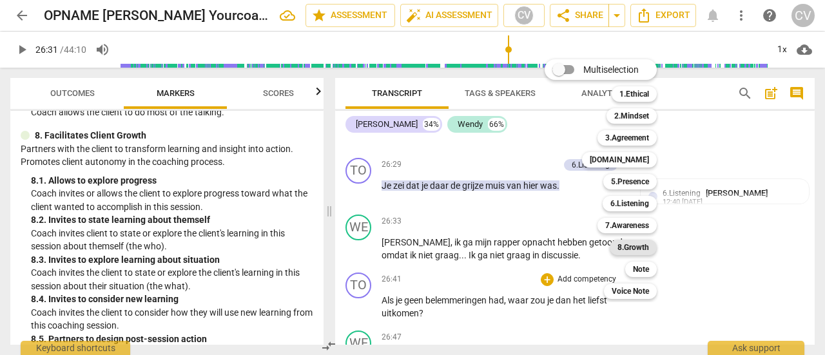
click at [643, 240] on b "8.Growth" at bounding box center [633, 247] width 32 height 15
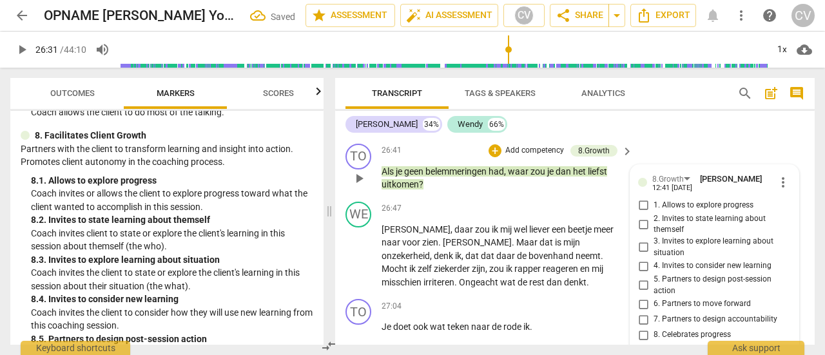
scroll to position [9979, 0]
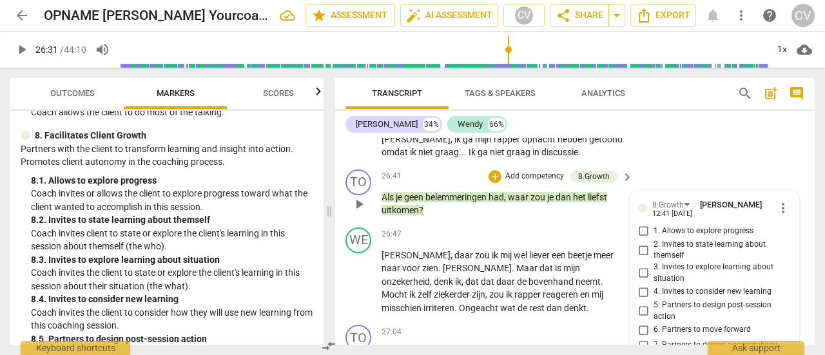
click at [643, 284] on input "4. Invites to consider new learning" at bounding box center [643, 291] width 21 height 15
checkbox input "true"
click at [469, 325] on div "27:04 + Add competency keyboard_arrow_right Je doet ook wat teken naar de rode …" at bounding box center [507, 348] width 253 height 46
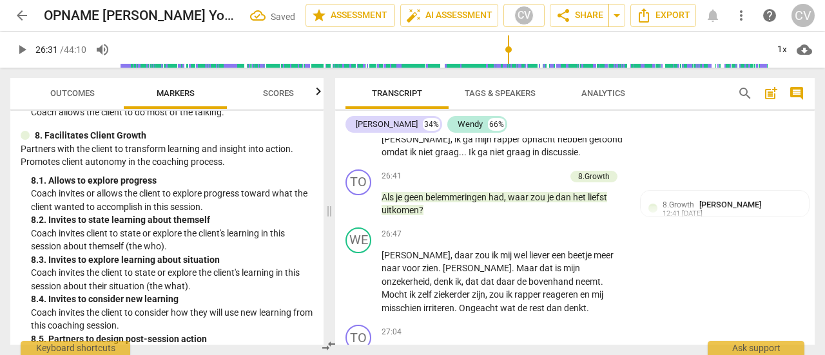
click at [21, 52] on span "play_arrow" at bounding box center [21, 49] width 15 height 15
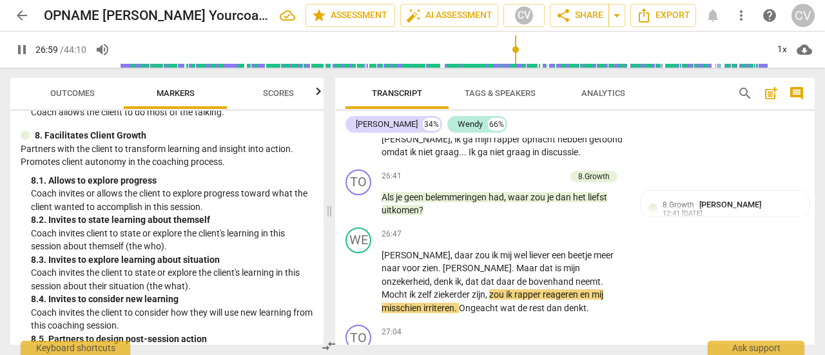
click at [111, 238] on p "Coach invites client to state or explore the client's learning in this session …" at bounding box center [172, 240] width 282 height 26
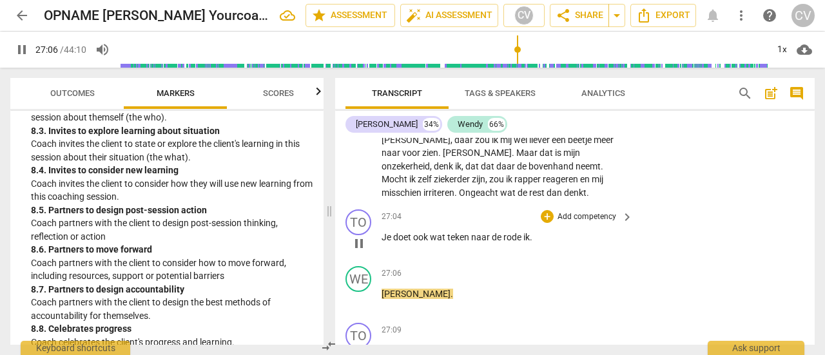
scroll to position [10107, 0]
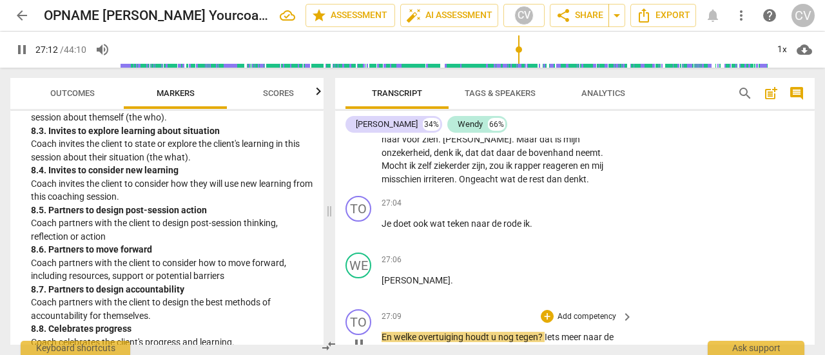
click at [594, 311] on p "Add competency" at bounding box center [586, 317] width 61 height 12
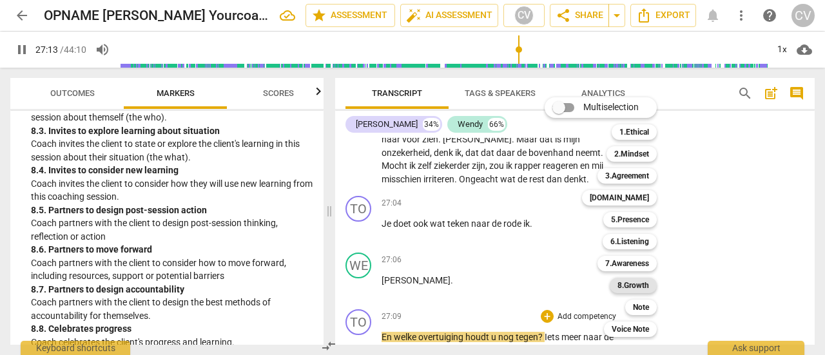
click at [640, 282] on b "8.Growth" at bounding box center [633, 285] width 32 height 15
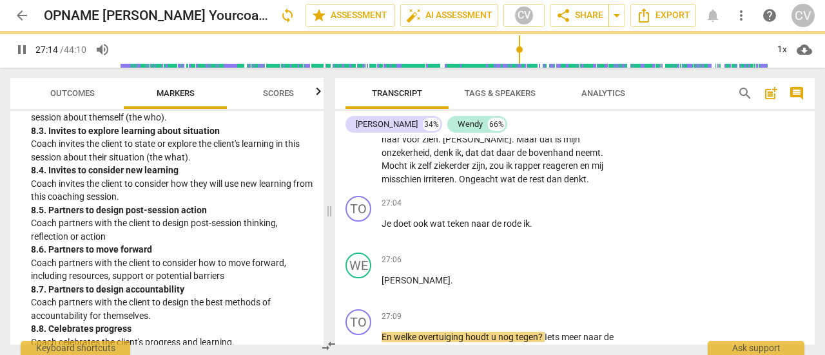
type input "1634"
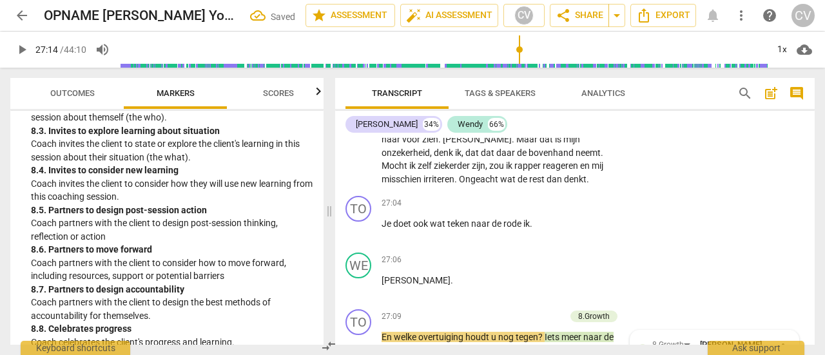
scroll to position [10312, 0]
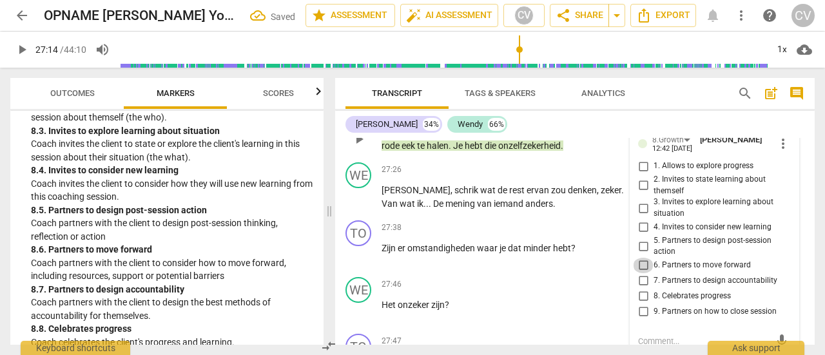
click at [642, 258] on input "6. Partners to move forward" at bounding box center [643, 265] width 21 height 15
checkbox input "true"
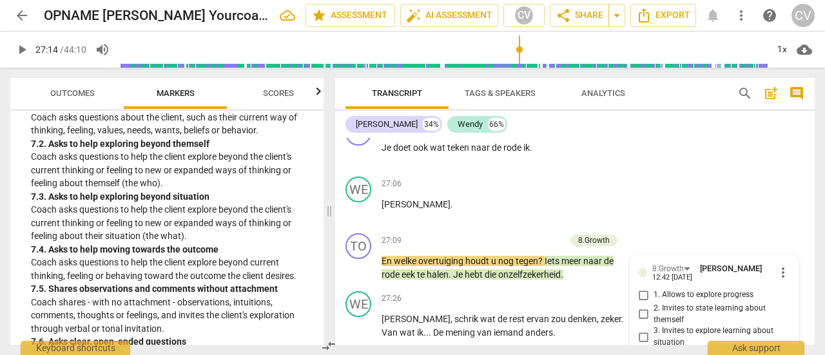
scroll to position [1224, 0]
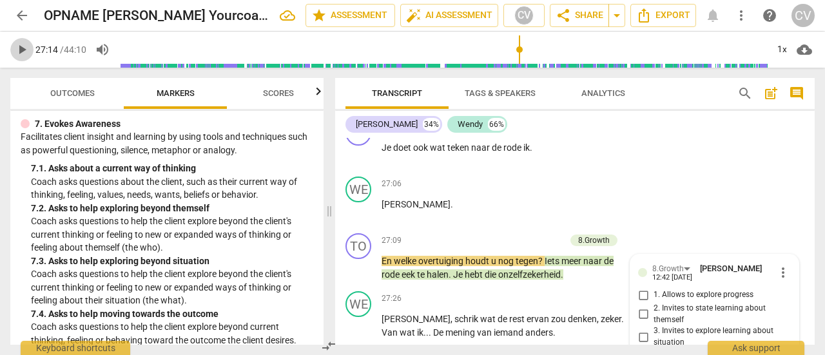
drag, startPoint x: 19, startPoint y: 47, endPoint x: 48, endPoint y: 69, distance: 35.8
click at [20, 48] on span "play_arrow" at bounding box center [21, 49] width 15 height 15
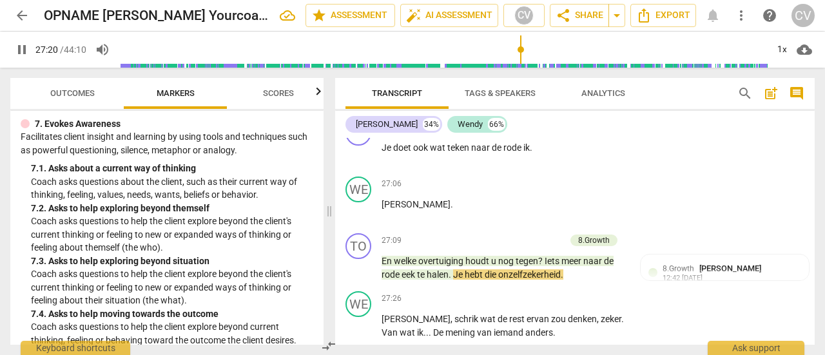
scroll to position [10248, 0]
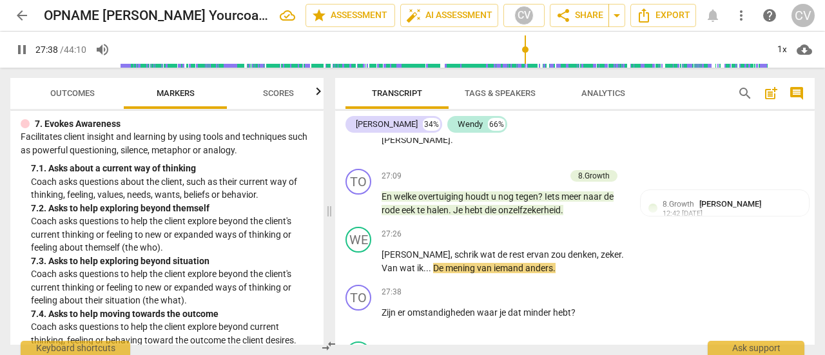
click at [56, 260] on div "7. 3. Asks to help exploring beyond situation" at bounding box center [172, 262] width 282 height 14
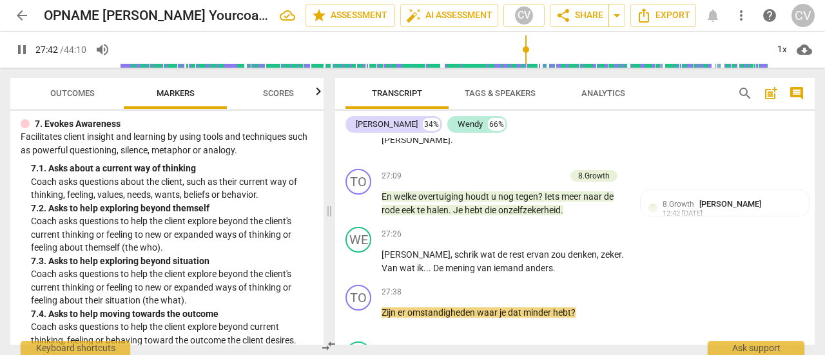
click at [25, 51] on span "pause" at bounding box center [21, 49] width 15 height 15
type input "1663"
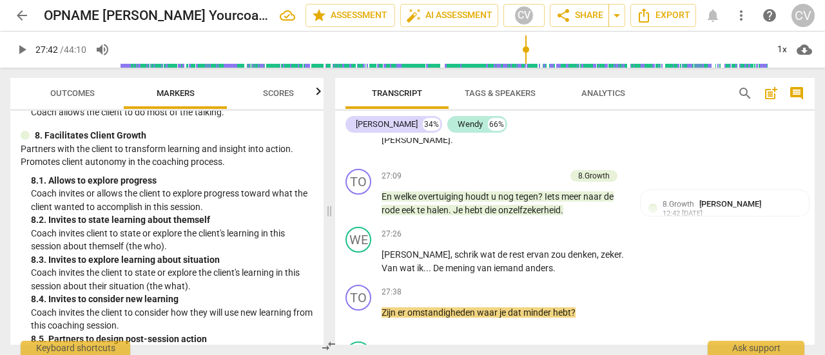
scroll to position [1675, 0]
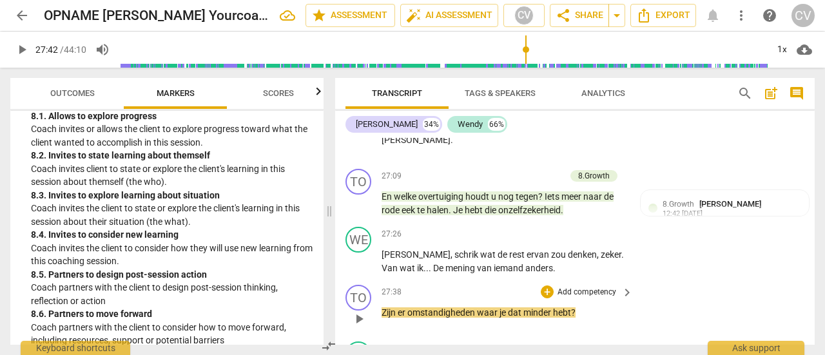
click at [571, 287] on p "Add competency" at bounding box center [586, 293] width 61 height 12
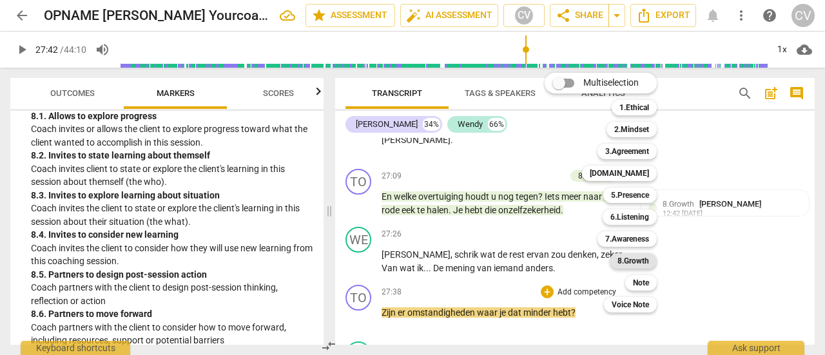
click at [651, 262] on div "8.Growth" at bounding box center [633, 260] width 47 height 15
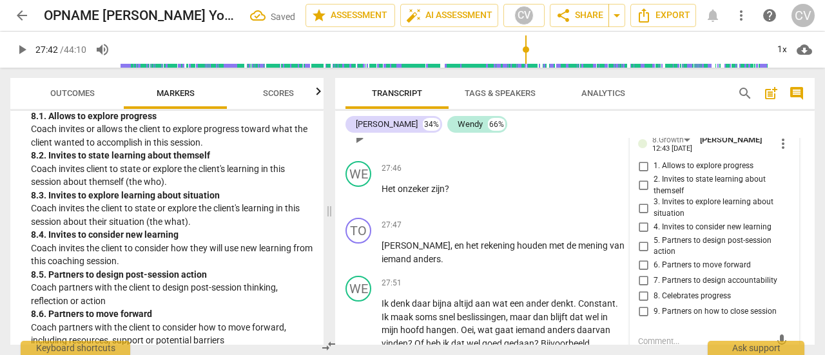
scroll to position [10364, 0]
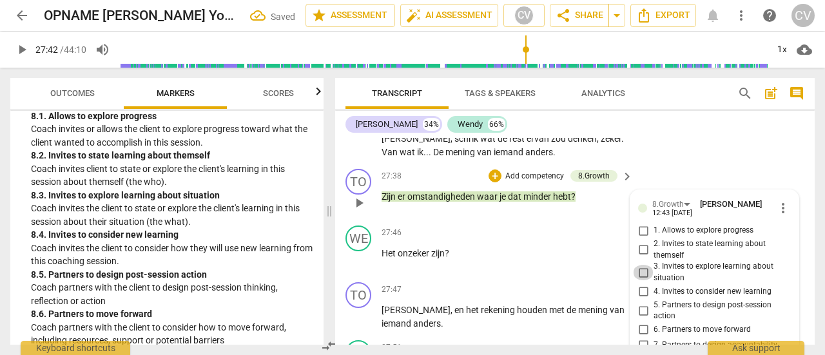
click at [642, 265] on input "3. Invites to explore learning about situation" at bounding box center [643, 272] width 21 height 15
checkbox input "true"
click at [21, 48] on span "play_arrow" at bounding box center [21, 49] width 15 height 15
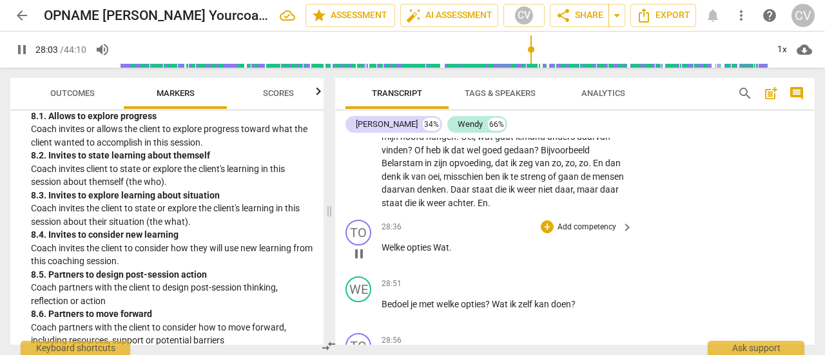
scroll to position [10686, 0]
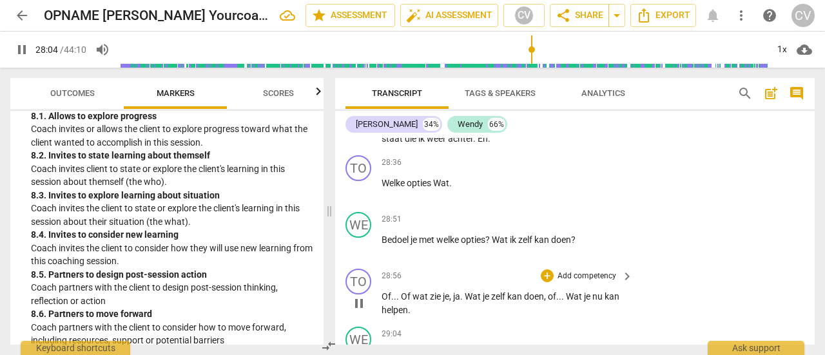
click at [495, 291] on span "zelf" at bounding box center [499, 296] width 16 height 10
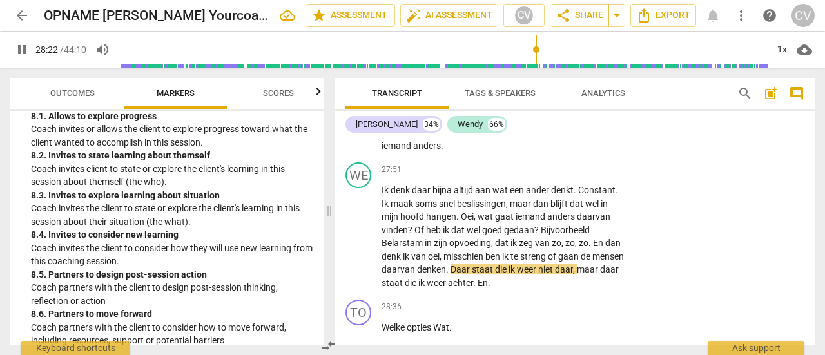
click at [23, 46] on span "pause" at bounding box center [21, 49] width 15 height 15
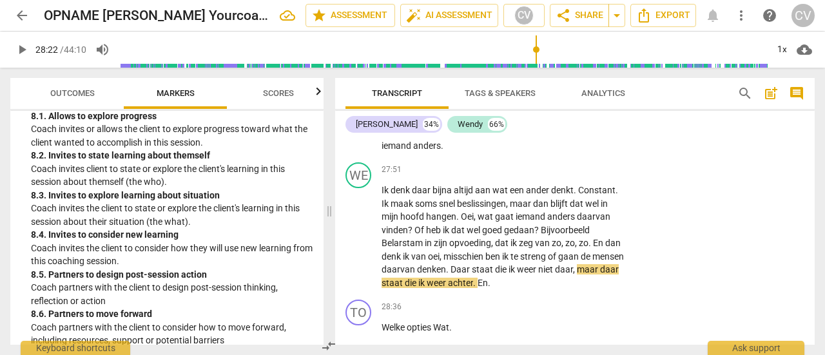
click at [19, 49] on span "play_arrow" at bounding box center [21, 49] width 15 height 15
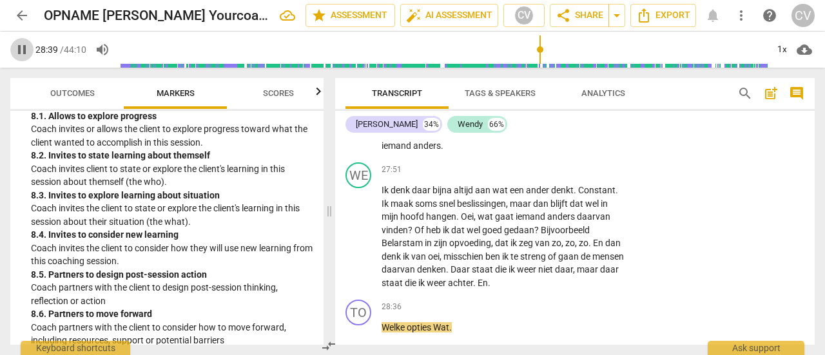
click at [25, 49] on span "pause" at bounding box center [21, 49] width 15 height 15
type input "1720"
click at [66, 202] on p "Coach invites the client to state or explore the client's learning in this sess…" at bounding box center [172, 215] width 282 height 26
drag, startPoint x: 383, startPoint y: 226, endPoint x: 452, endPoint y: 221, distance: 69.8
click at [452, 321] on p "Welke opties Wat ." at bounding box center [503, 328] width 245 height 14
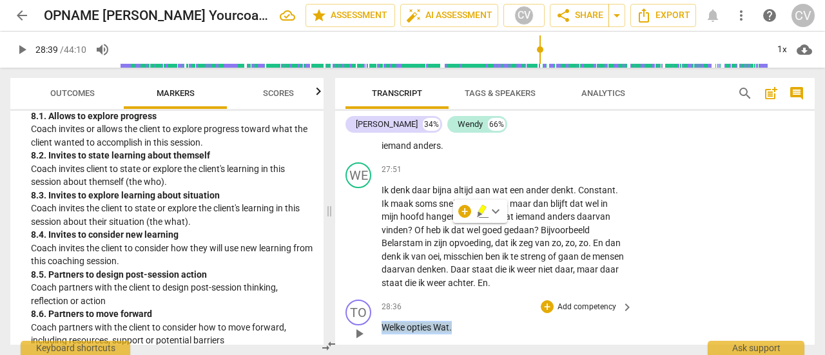
paste p
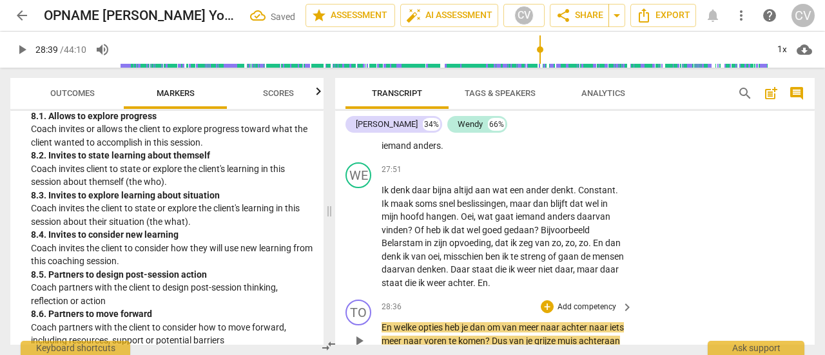
click at [21, 50] on span "play_arrow" at bounding box center [21, 49] width 15 height 15
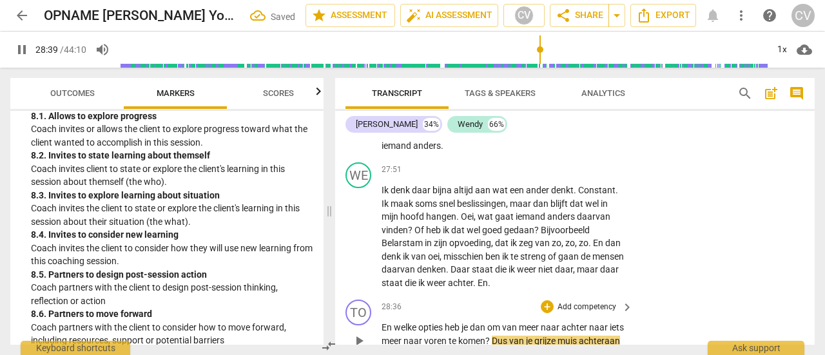
click at [21, 50] on span "pause" at bounding box center [21, 49] width 15 height 15
click at [20, 50] on span "play_arrow" at bounding box center [21, 49] width 15 height 15
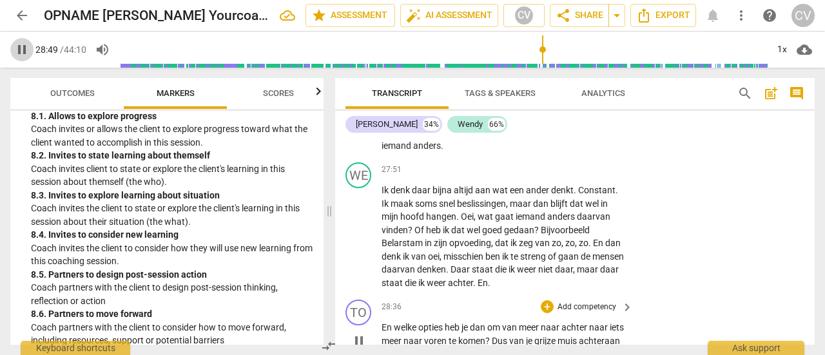
click at [20, 50] on span "pause" at bounding box center [21, 49] width 15 height 15
click at [17, 48] on span "play_arrow" at bounding box center [21, 49] width 15 height 15
click at [26, 51] on span "play_arrow" at bounding box center [21, 49] width 15 height 15
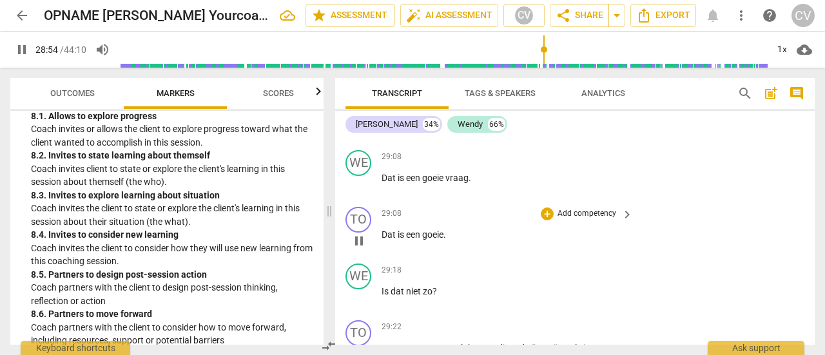
scroll to position [10993, 0]
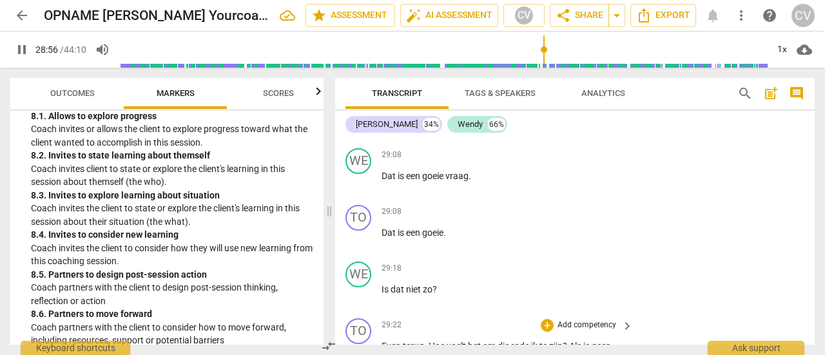
click at [579, 320] on p "Add competency" at bounding box center [586, 326] width 61 height 12
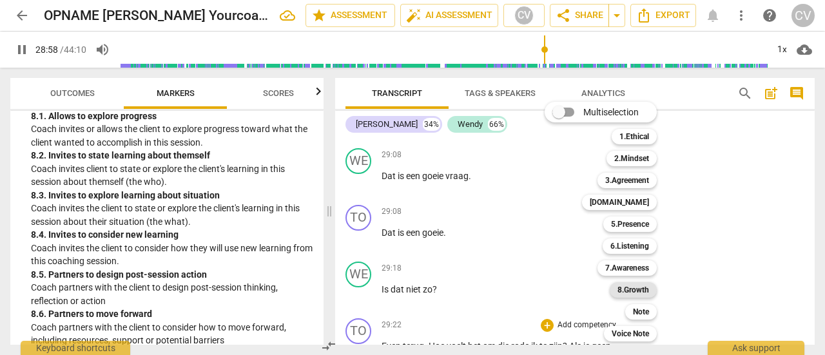
click at [640, 292] on b "8.Growth" at bounding box center [633, 289] width 32 height 15
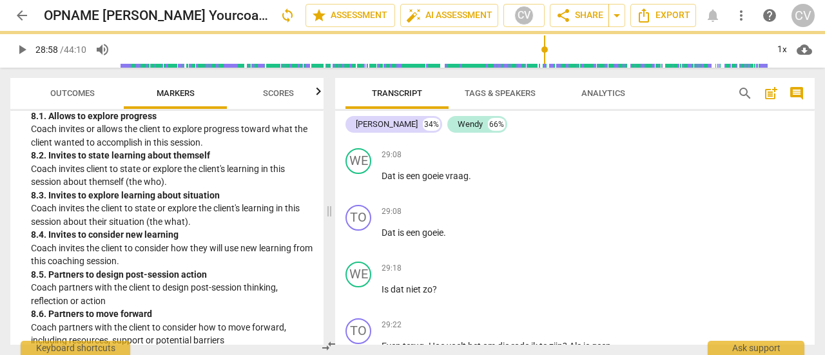
type input "1739"
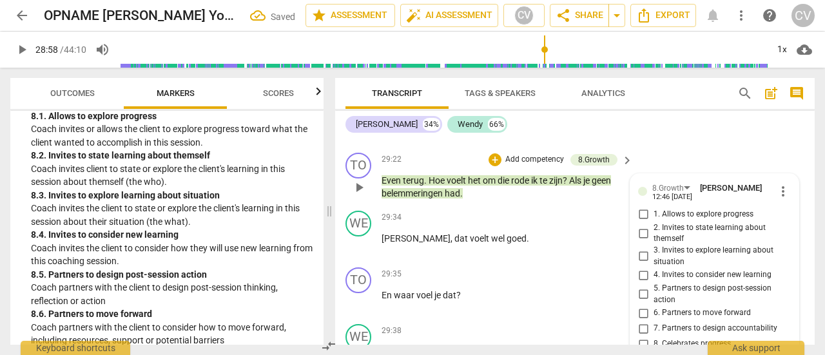
scroll to position [11142, 0]
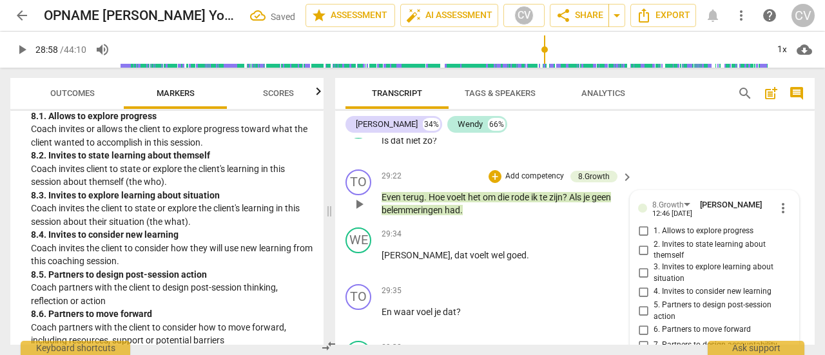
click at [639, 265] on input "3. Invites to explore learning about situation" at bounding box center [643, 272] width 21 height 15
click at [636, 265] on input "3. Invites to explore learning about situation" at bounding box center [643, 272] width 21 height 15
checkbox input "false"
click at [639, 242] on input "2. Invites to state learning about themself" at bounding box center [643, 249] width 21 height 15
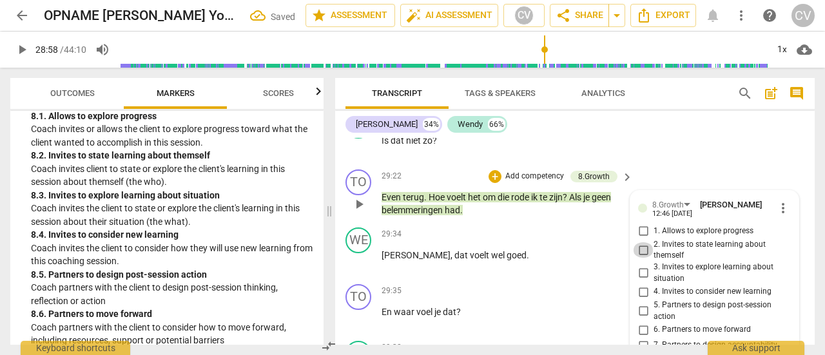
checkbox input "true"
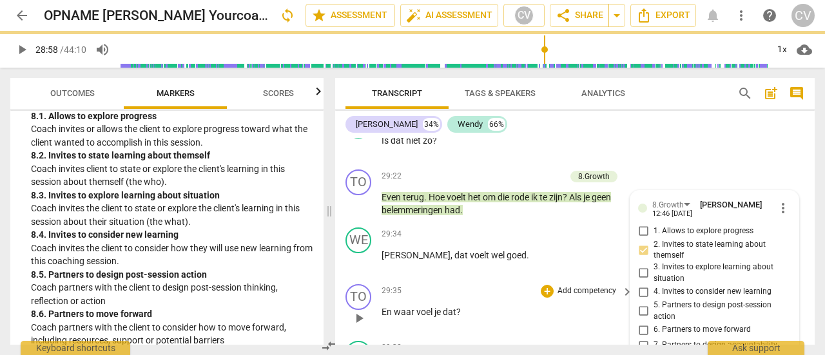
scroll to position [11077, 0]
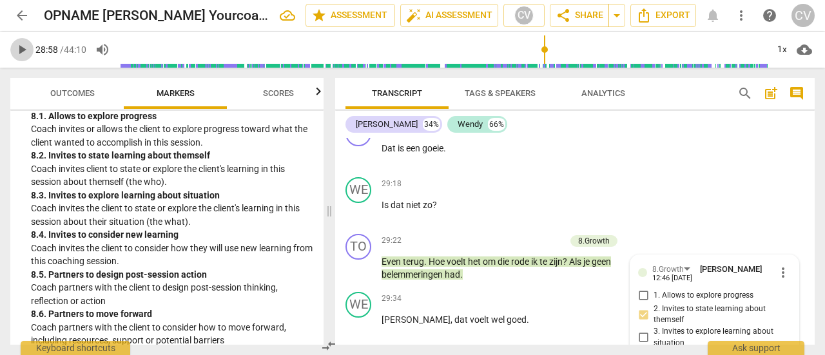
drag, startPoint x: 24, startPoint y: 50, endPoint x: 57, endPoint y: 63, distance: 34.5
click at [27, 52] on span "play_arrow" at bounding box center [21, 49] width 15 height 15
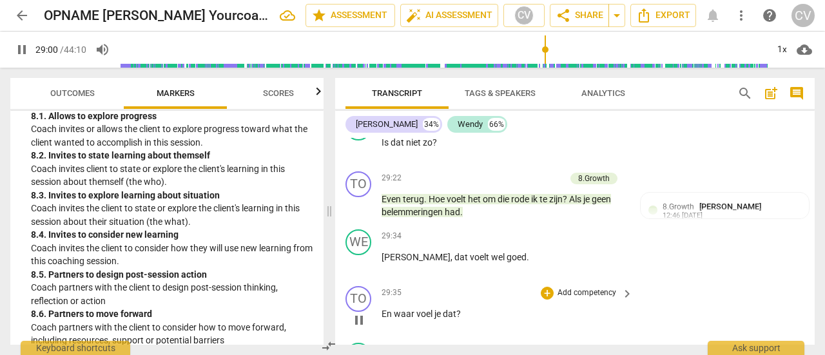
scroll to position [11142, 0]
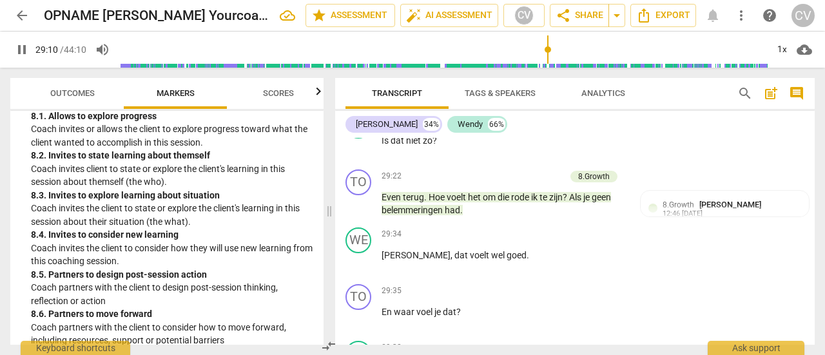
click at [21, 53] on span "pause" at bounding box center [21, 49] width 15 height 15
type input "1751"
